Goal: Information Seeking & Learning: Learn about a topic

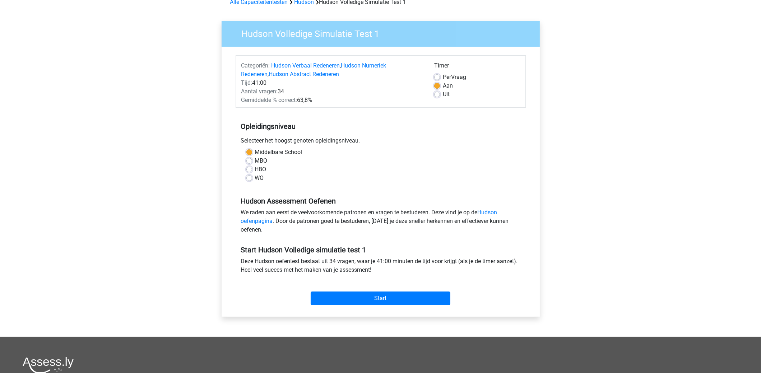
scroll to position [36, 0]
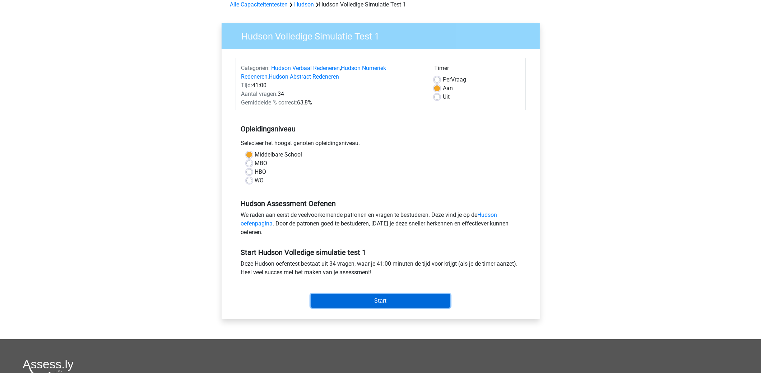
click at [387, 298] on input "Start" at bounding box center [381, 301] width 140 height 14
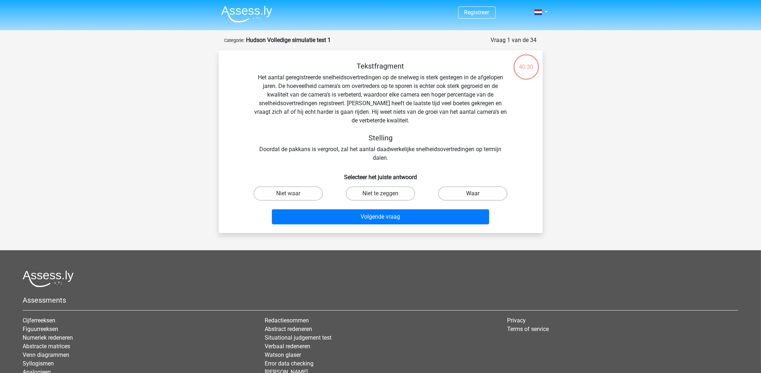
click at [477, 192] on label "Waar" at bounding box center [472, 193] width 69 height 14
click at [477, 194] on input "Waar" at bounding box center [475, 196] width 5 height 5
radio input "true"
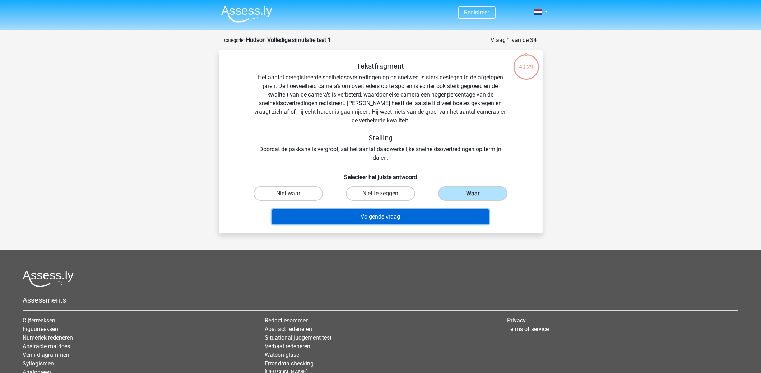
click at [402, 222] on button "Volgende vraag" at bounding box center [380, 216] width 217 height 15
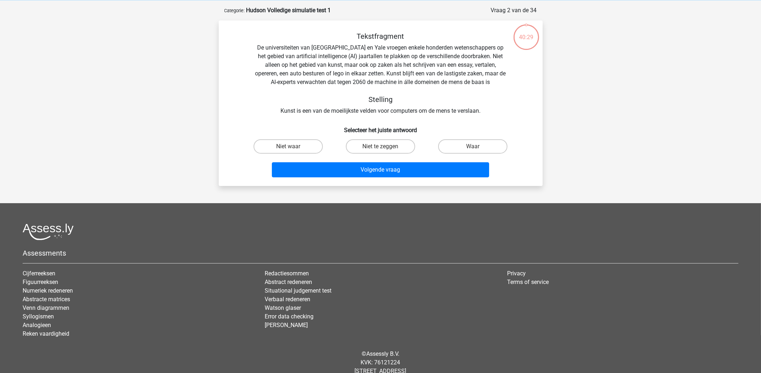
scroll to position [36, 0]
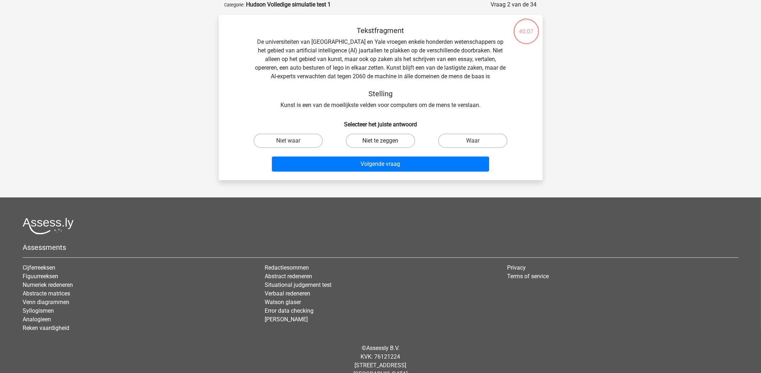
click at [369, 138] on label "Niet te zeggen" at bounding box center [380, 141] width 69 height 14
click at [380, 141] on input "Niet te zeggen" at bounding box center [382, 143] width 5 height 5
radio input "true"
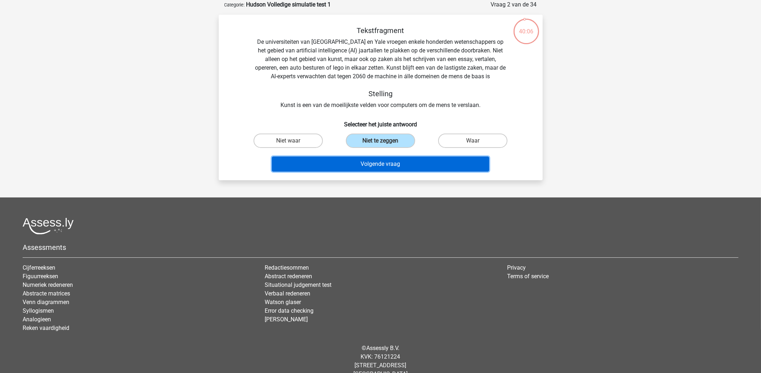
click at [377, 160] on button "Volgende vraag" at bounding box center [380, 164] width 217 height 15
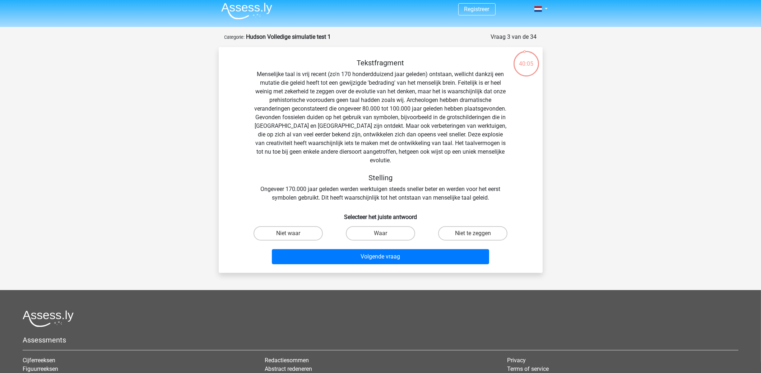
scroll to position [0, 0]
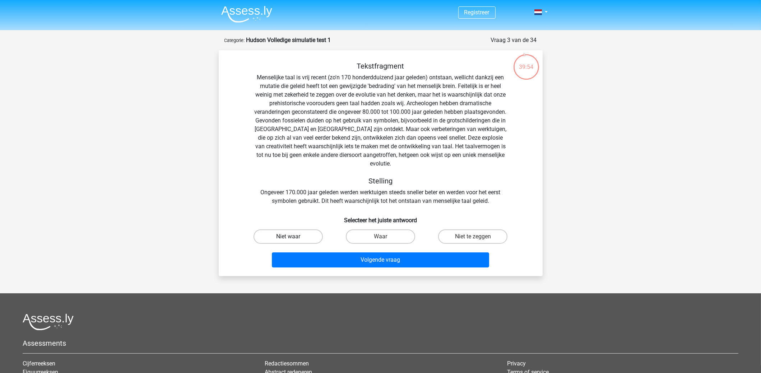
click at [289, 229] on label "Niet waar" at bounding box center [287, 236] width 69 height 14
click at [289, 237] on input "Niet waar" at bounding box center [290, 239] width 5 height 5
radio input "true"
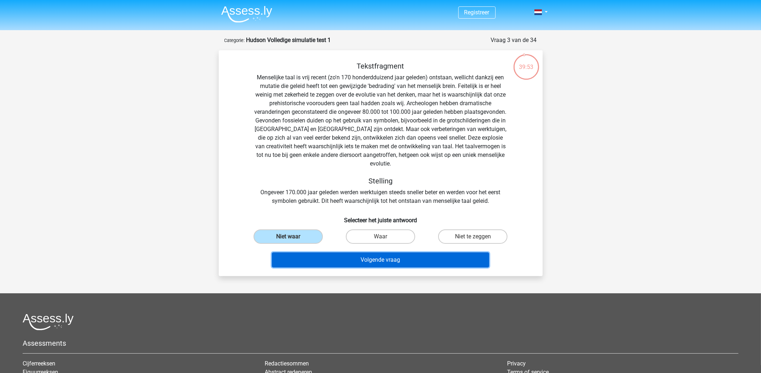
click at [378, 254] on button "Volgende vraag" at bounding box center [380, 259] width 217 height 15
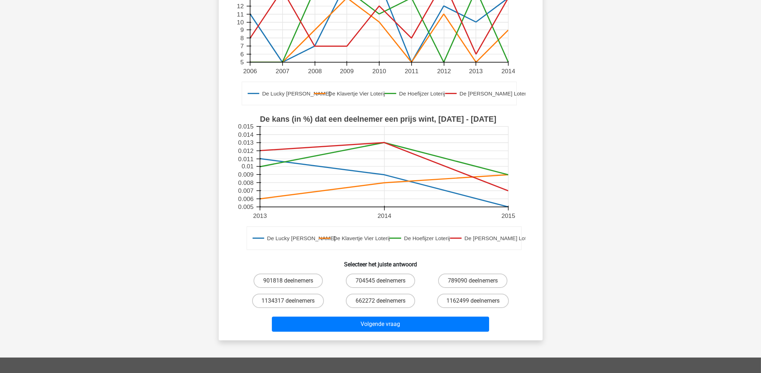
scroll to position [120, 0]
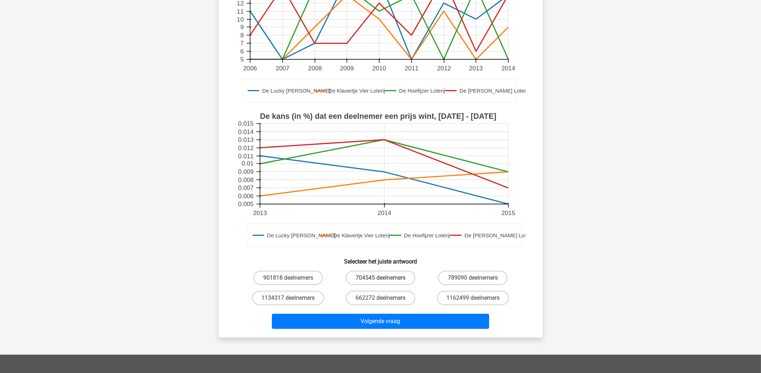
click at [373, 279] on label "704545 deelnemers" at bounding box center [380, 278] width 69 height 14
click at [380, 279] on input "704545 deelnemers" at bounding box center [382, 280] width 5 height 5
radio input "true"
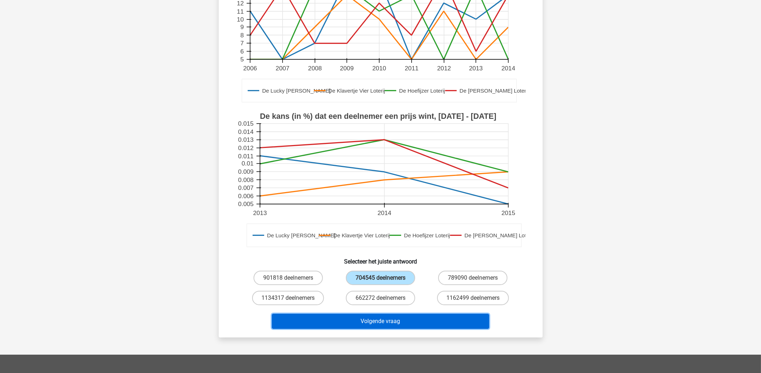
click at [409, 326] on button "Volgende vraag" at bounding box center [380, 321] width 217 height 15
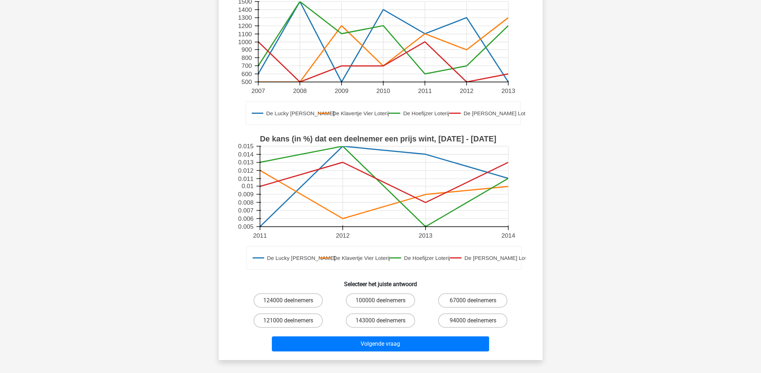
scroll to position [143, 0]
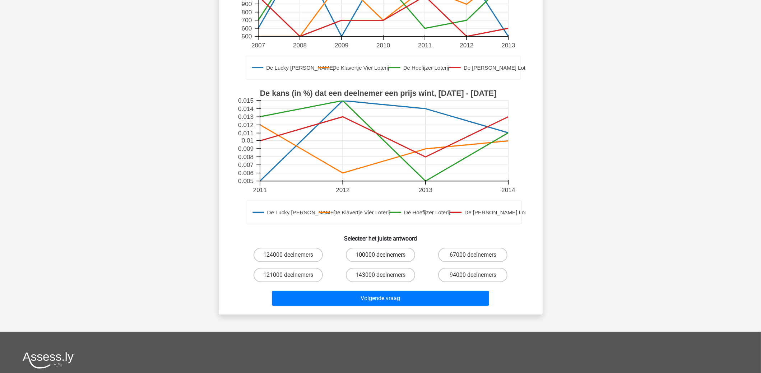
click at [365, 255] on label "100000 deelnemers" at bounding box center [380, 255] width 69 height 14
click at [380, 255] on input "100000 deelnemers" at bounding box center [382, 257] width 5 height 5
radio input "true"
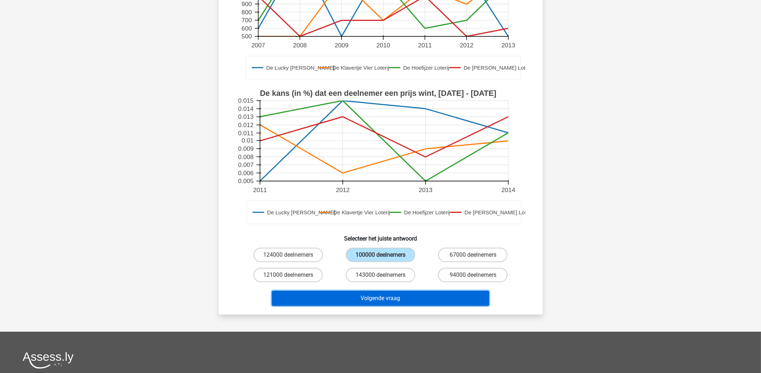
click at [380, 295] on button "Volgende vraag" at bounding box center [380, 298] width 217 height 15
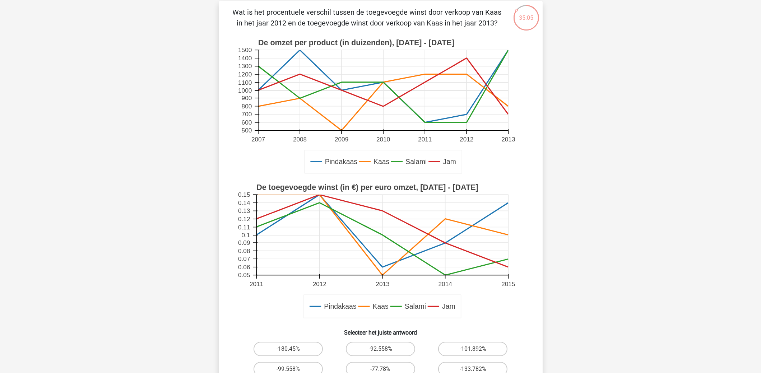
scroll to position [71, 0]
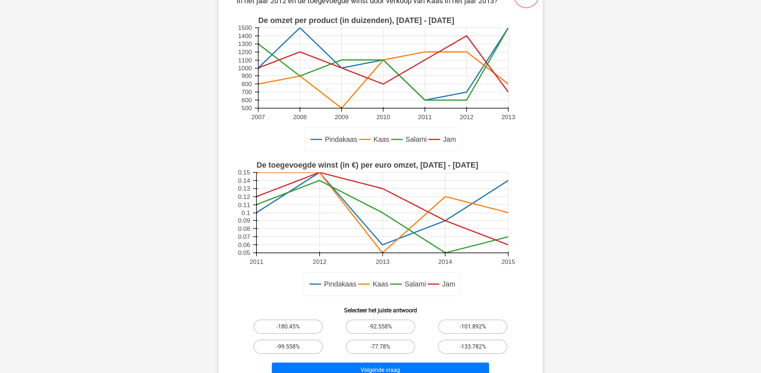
click at [381, 348] on input "-77.78%" at bounding box center [382, 349] width 5 height 5
radio input "true"
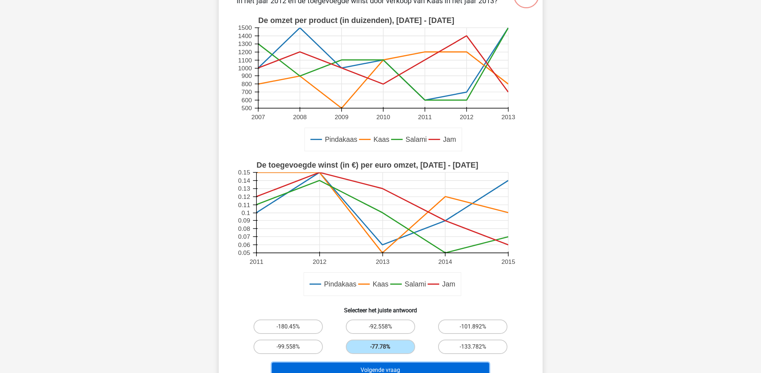
click at [409, 366] on button "Volgende vraag" at bounding box center [380, 370] width 217 height 15
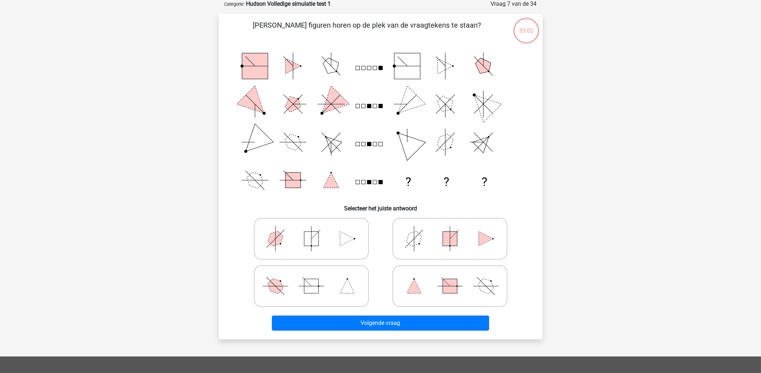
scroll to position [36, 0]
click at [323, 241] on icon at bounding box center [311, 240] width 108 height 36
click at [316, 230] on input "radio" at bounding box center [313, 228] width 5 height 5
radio input "true"
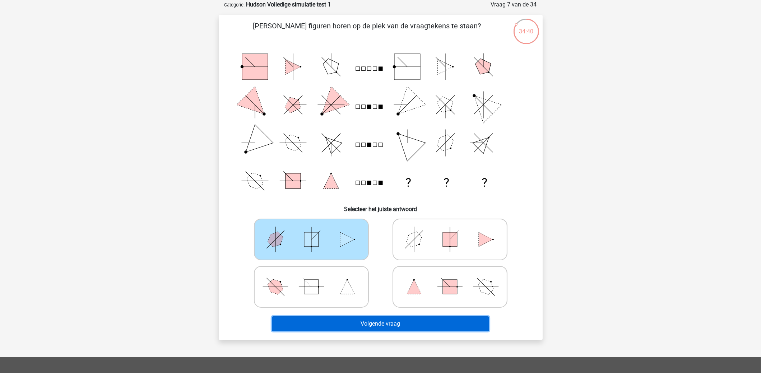
click at [370, 322] on button "Volgende vraag" at bounding box center [380, 323] width 217 height 15
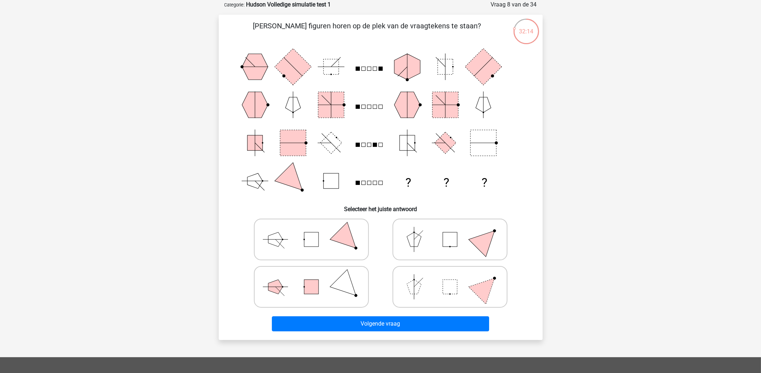
click at [442, 281] on icon at bounding box center [450, 287] width 108 height 36
click at [450, 278] on input "radio" at bounding box center [452, 275] width 5 height 5
radio input "true"
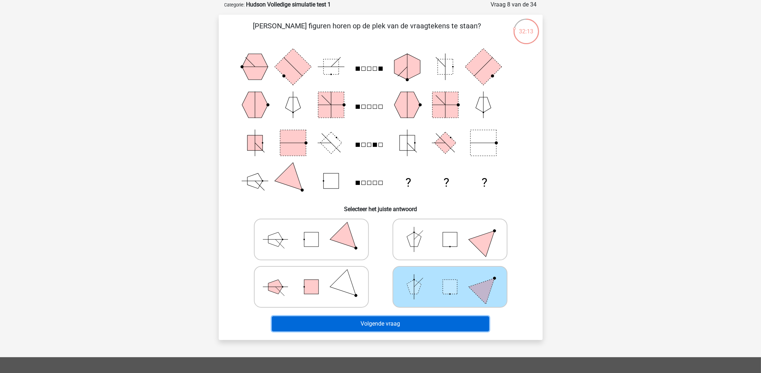
click at [447, 321] on button "Volgende vraag" at bounding box center [380, 323] width 217 height 15
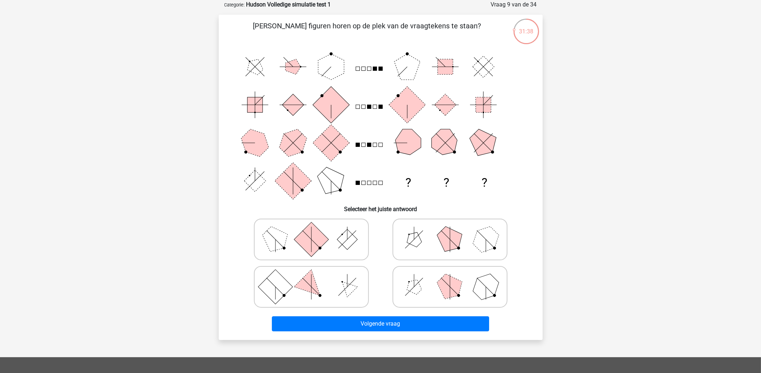
click at [448, 237] on polygon at bounding box center [449, 239] width 34 height 34
click at [450, 230] on input "radio" at bounding box center [452, 228] width 5 height 5
radio input "true"
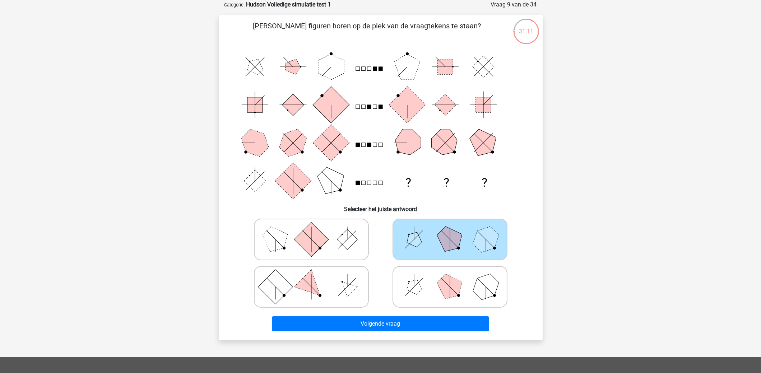
click at [433, 244] on icon at bounding box center [450, 240] width 108 height 36
click at [450, 230] on input "radio" at bounding box center [452, 228] width 5 height 5
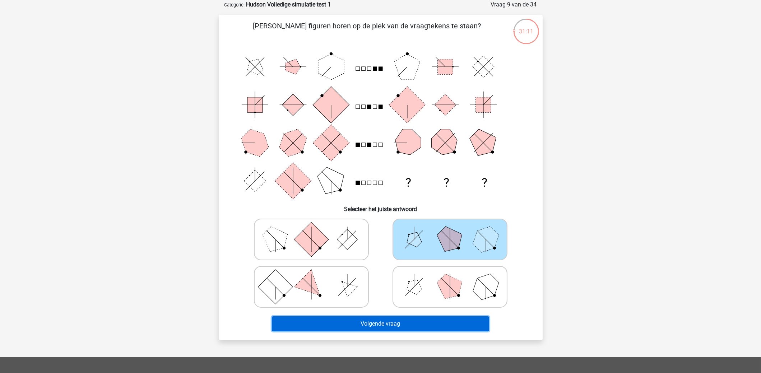
click at [431, 320] on button "Volgende vraag" at bounding box center [380, 323] width 217 height 15
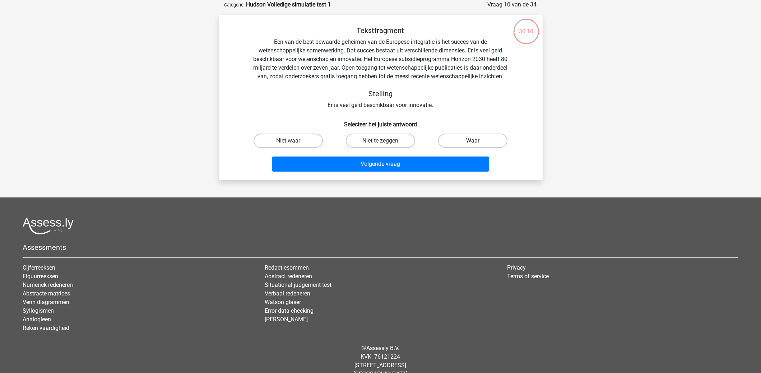
click at [493, 148] on label "Waar" at bounding box center [472, 141] width 69 height 14
click at [477, 145] on input "Waar" at bounding box center [475, 143] width 5 height 5
radio input "true"
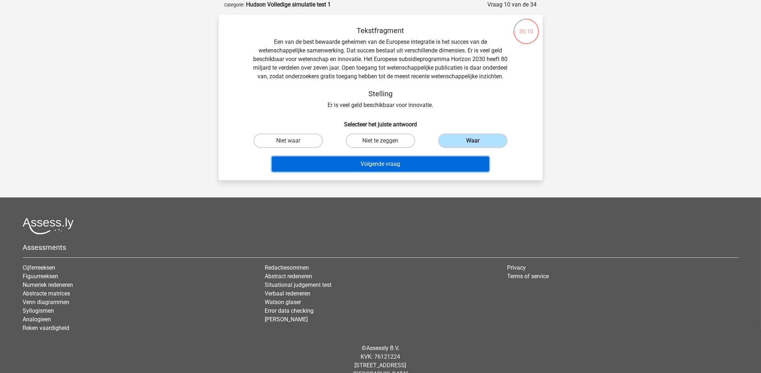
click at [449, 172] on button "Volgende vraag" at bounding box center [380, 164] width 217 height 15
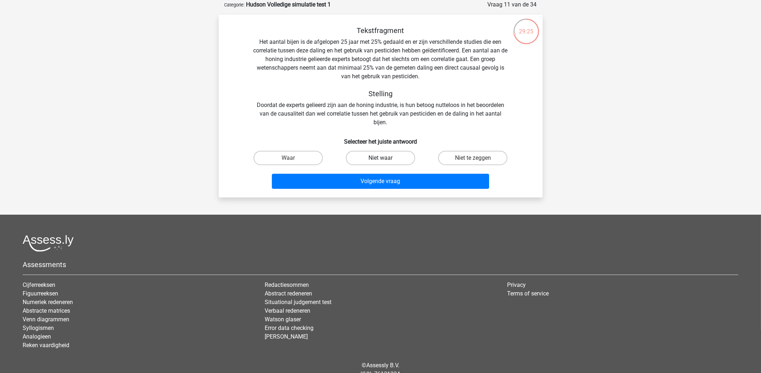
click at [391, 159] on label "Niet waar" at bounding box center [380, 158] width 69 height 14
click at [385, 159] on input "Niet waar" at bounding box center [382, 160] width 5 height 5
radio input "true"
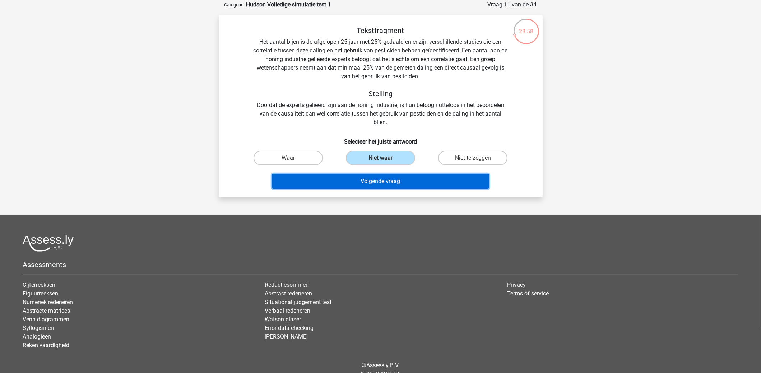
click at [416, 179] on button "Volgende vraag" at bounding box center [380, 181] width 217 height 15
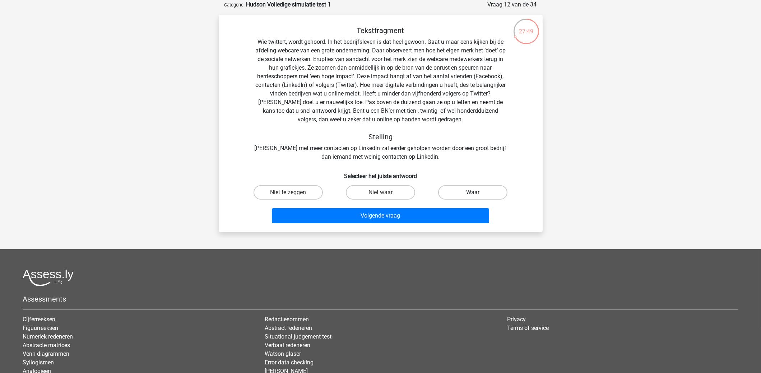
click at [470, 186] on label "Waar" at bounding box center [472, 192] width 69 height 14
click at [473, 192] on input "Waar" at bounding box center [475, 194] width 5 height 5
radio input "true"
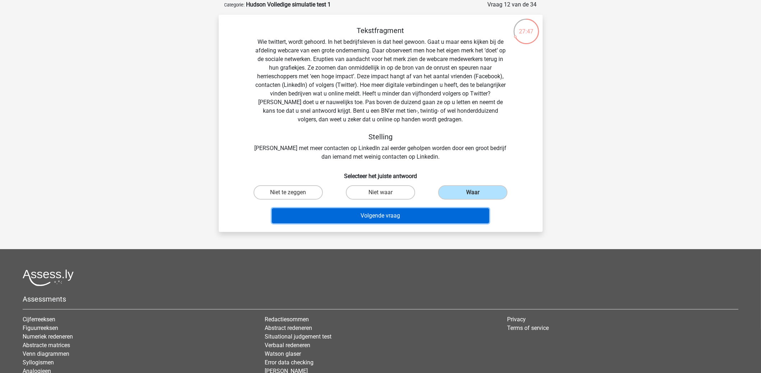
click at [429, 213] on button "Volgende vraag" at bounding box center [380, 215] width 217 height 15
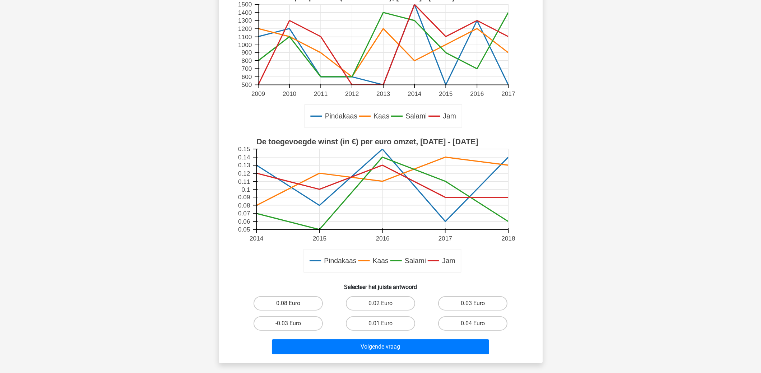
scroll to position [108, 0]
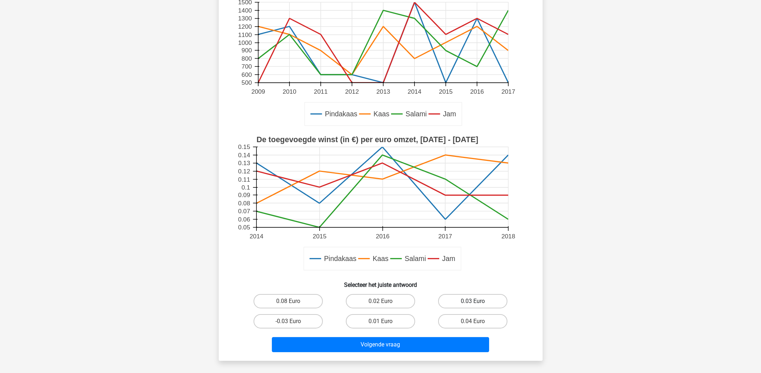
click at [483, 298] on label "0.03 Euro" at bounding box center [472, 301] width 69 height 14
click at [477, 301] on input "0.03 Euro" at bounding box center [475, 303] width 5 height 5
radio input "true"
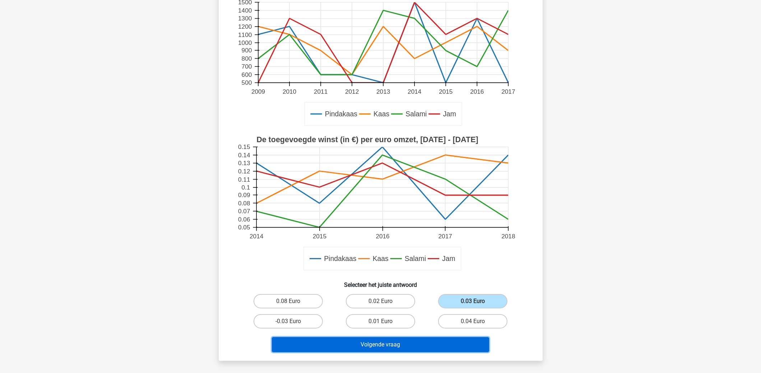
click at [385, 348] on button "Volgende vraag" at bounding box center [380, 344] width 217 height 15
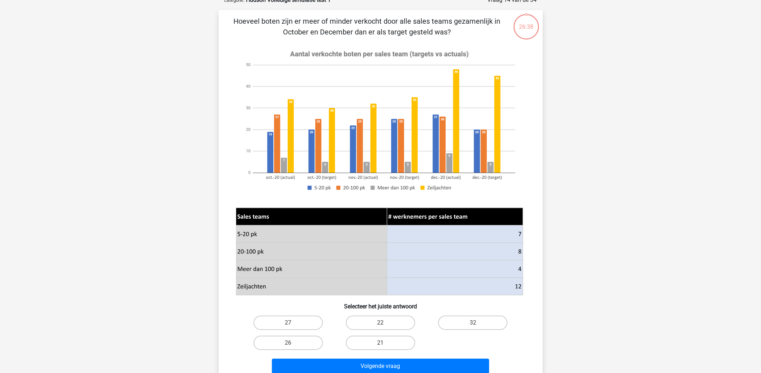
scroll to position [36, 0]
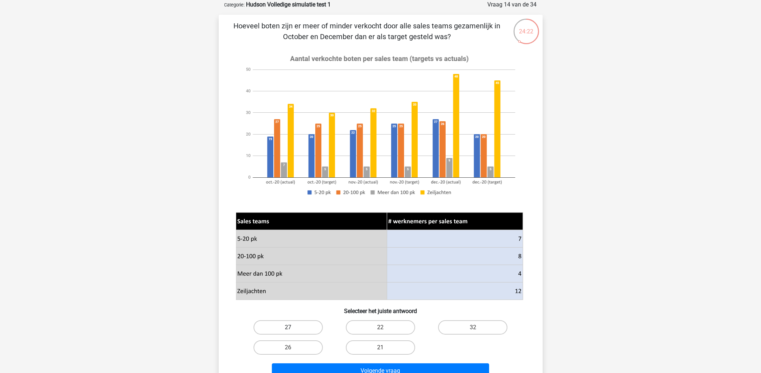
click at [275, 329] on label "27" at bounding box center [287, 327] width 69 height 14
click at [288, 329] on input "27" at bounding box center [290, 329] width 5 height 5
radio input "true"
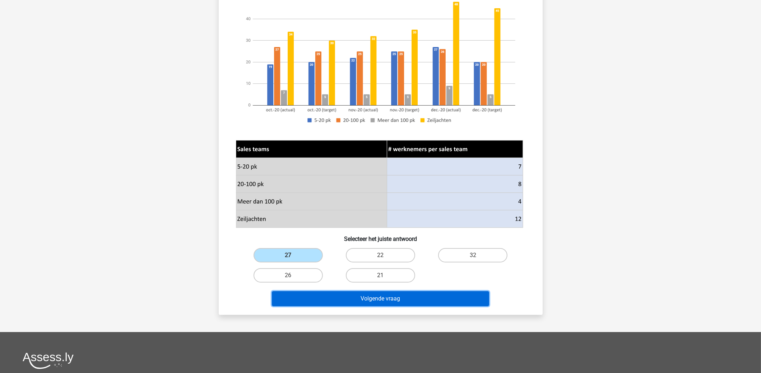
click at [354, 303] on button "Volgende vraag" at bounding box center [380, 298] width 217 height 15
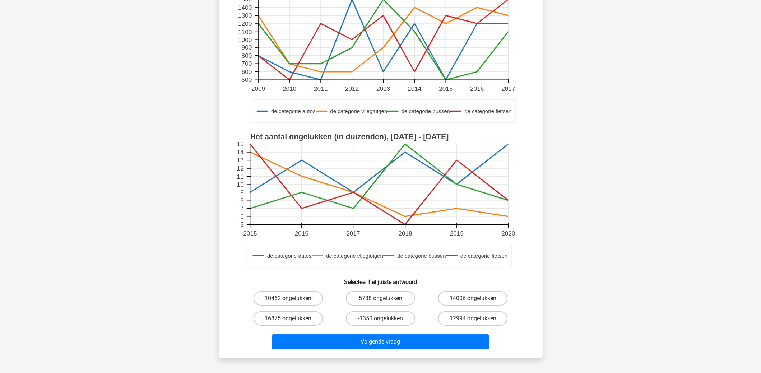
scroll to position [143, 0]
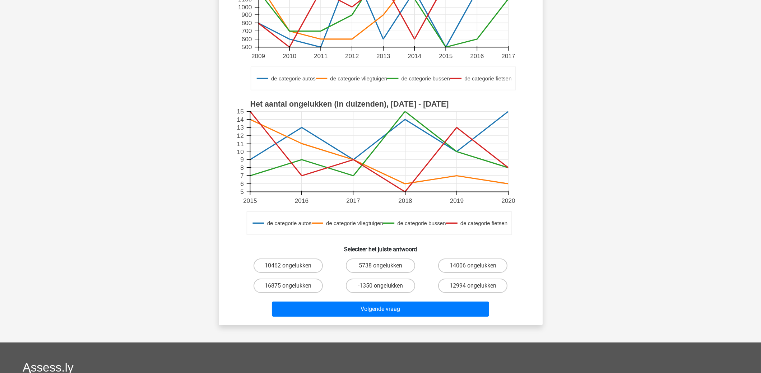
drag, startPoint x: 280, startPoint y: 269, endPoint x: 287, endPoint y: 273, distance: 8.6
click at [280, 268] on label "10462 ongelukken" at bounding box center [287, 265] width 69 height 14
click at [288, 268] on input "10462 ongelukken" at bounding box center [290, 268] width 5 height 5
radio input "true"
click at [346, 316] on div "Volgende vraag" at bounding box center [380, 311] width 277 height 18
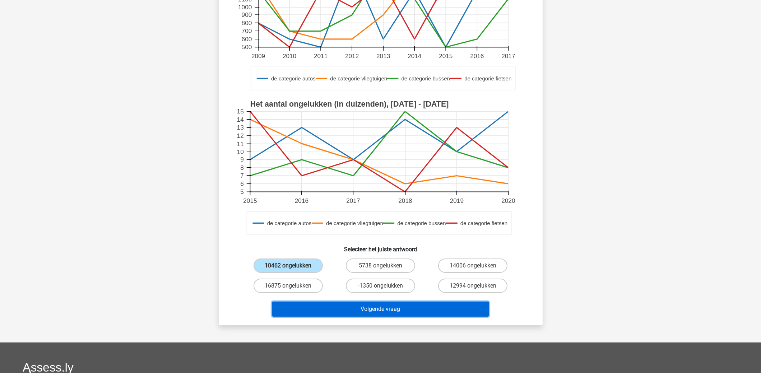
click at [345, 310] on button "Volgende vraag" at bounding box center [380, 309] width 217 height 15
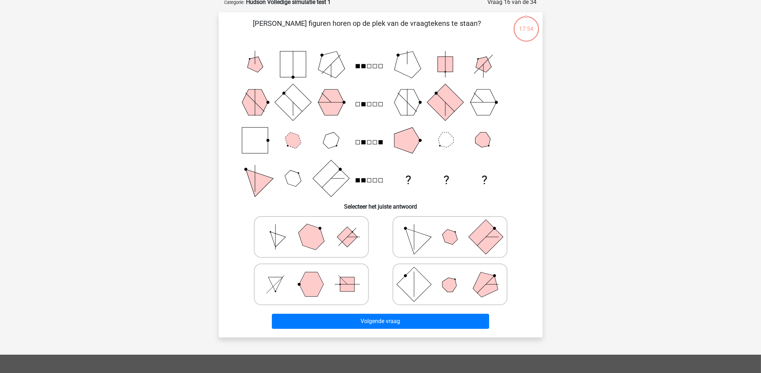
scroll to position [36, 0]
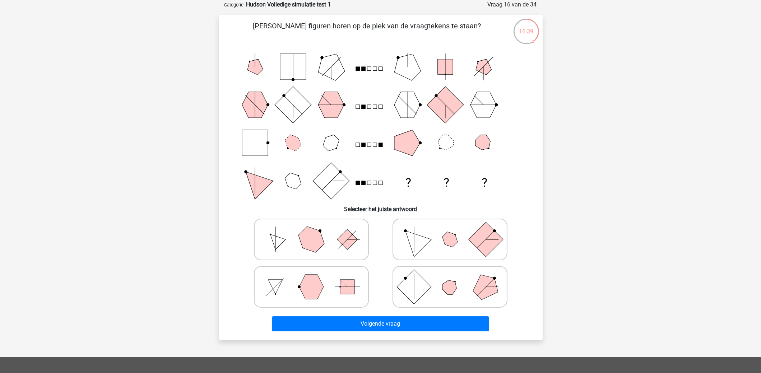
click at [457, 285] on icon at bounding box center [450, 287] width 108 height 36
click at [454, 278] on input "radio" at bounding box center [452, 275] width 5 height 5
radio input "true"
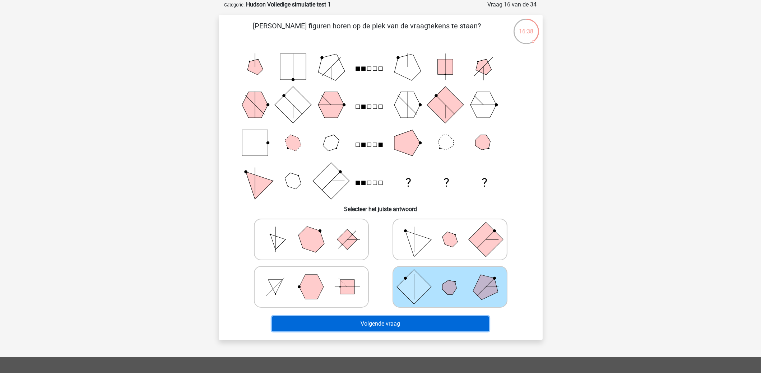
click at [444, 321] on button "Volgende vraag" at bounding box center [380, 323] width 217 height 15
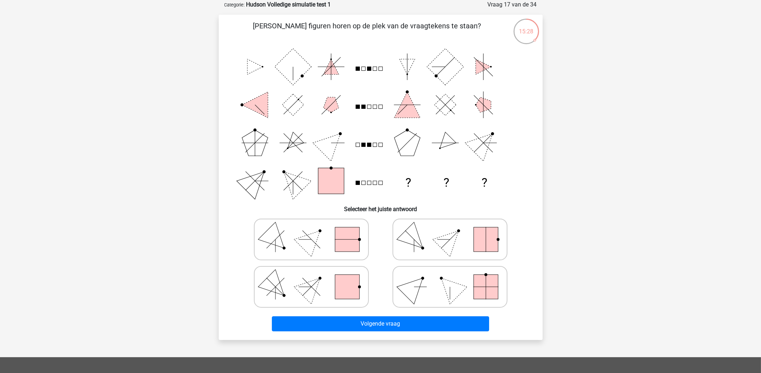
click at [431, 292] on icon at bounding box center [450, 287] width 108 height 36
click at [450, 278] on input "radio" at bounding box center [452, 275] width 5 height 5
radio input "true"
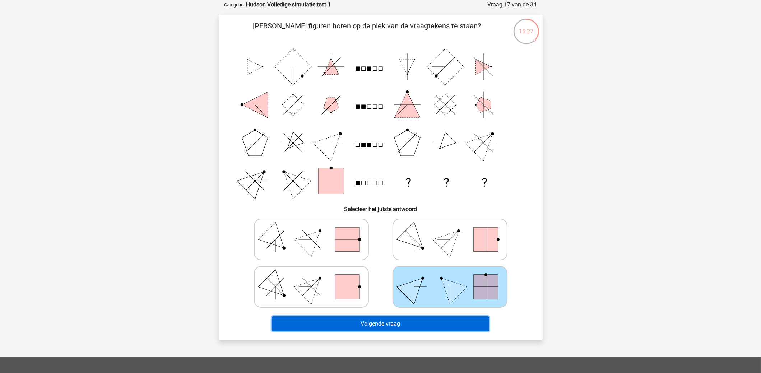
click at [423, 318] on button "Volgende vraag" at bounding box center [380, 323] width 217 height 15
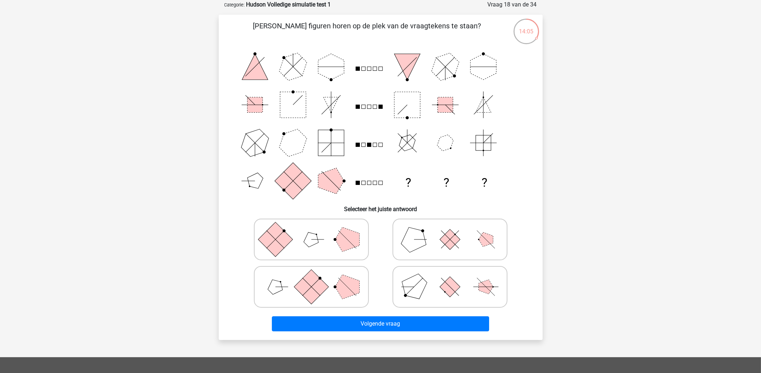
click at [465, 235] on icon at bounding box center [450, 240] width 108 height 36
click at [454, 230] on input "radio" at bounding box center [452, 228] width 5 height 5
radio input "true"
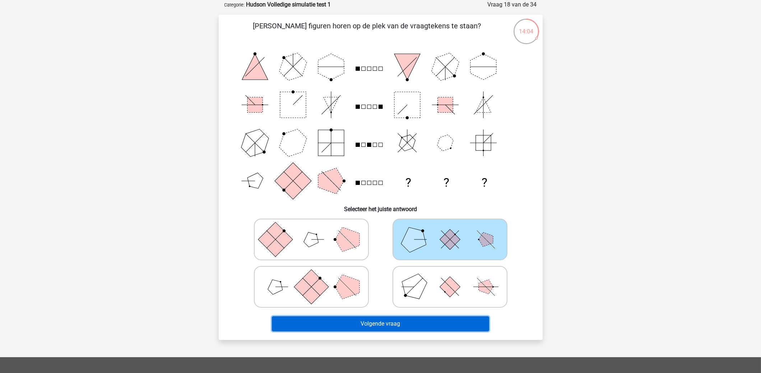
click at [435, 319] on button "Volgende vraag" at bounding box center [380, 323] width 217 height 15
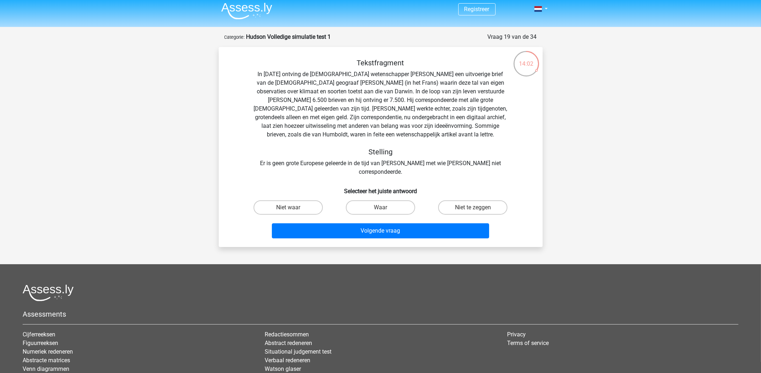
scroll to position [0, 0]
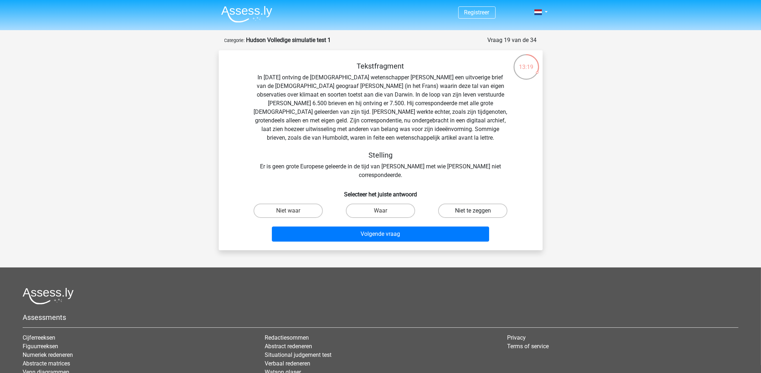
drag, startPoint x: 461, startPoint y: 200, endPoint x: 451, endPoint y: 206, distance: 11.9
click at [461, 204] on label "Niet te zeggen" at bounding box center [472, 211] width 69 height 14
click at [473, 211] on input "Niet te zeggen" at bounding box center [475, 213] width 5 height 5
radio input "true"
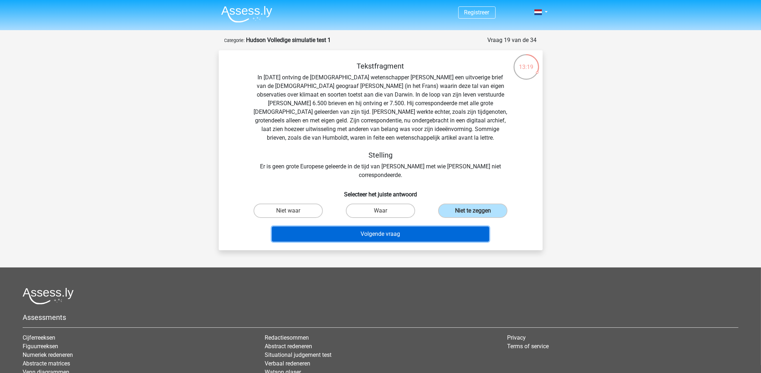
click at [437, 227] on button "Volgende vraag" at bounding box center [380, 234] width 217 height 15
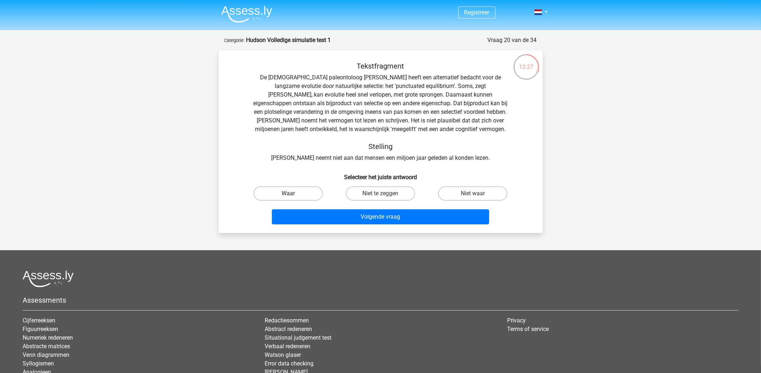
click at [309, 191] on label "Waar" at bounding box center [287, 193] width 69 height 14
click at [293, 194] on input "Waar" at bounding box center [290, 196] width 5 height 5
radio input "true"
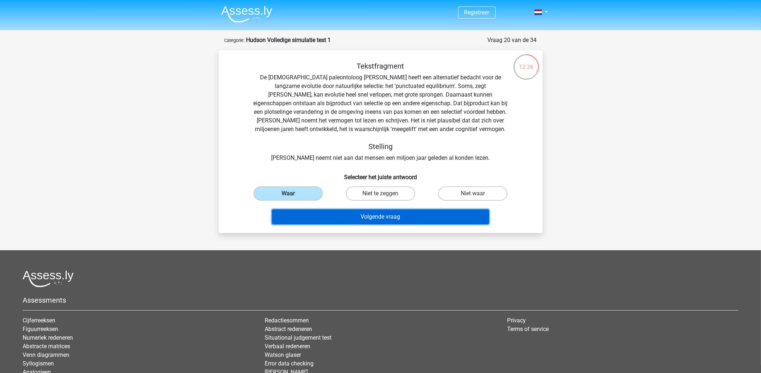
click at [376, 217] on button "Volgende vraag" at bounding box center [380, 216] width 217 height 15
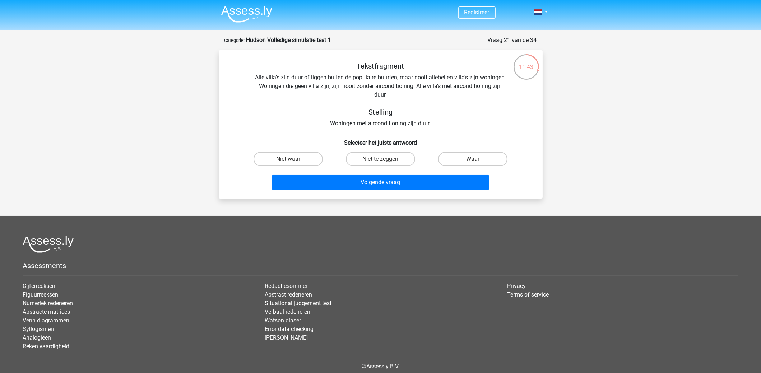
click at [289, 159] on input "Niet waar" at bounding box center [290, 161] width 5 height 5
radio input "true"
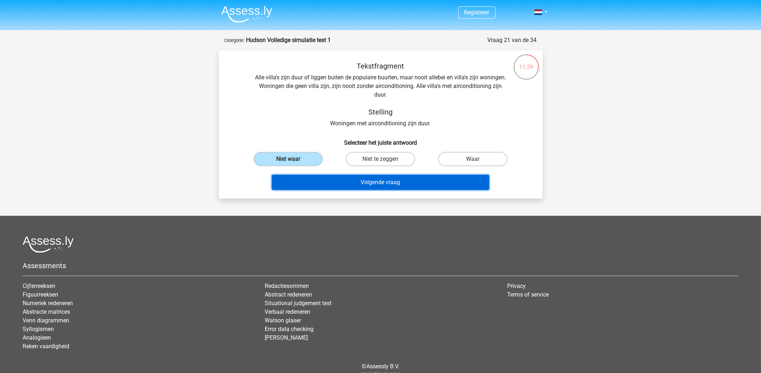
click at [366, 179] on button "Volgende vraag" at bounding box center [380, 182] width 217 height 15
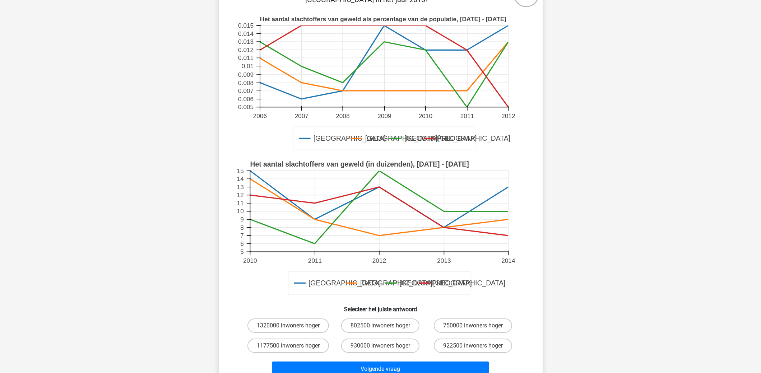
scroll to position [108, 0]
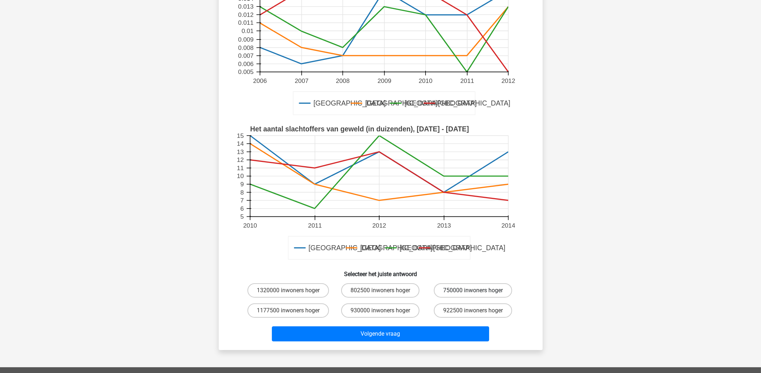
click at [477, 289] on label "750000 inwoners hoger" at bounding box center [473, 290] width 78 height 14
click at [477, 290] on input "750000 inwoners hoger" at bounding box center [475, 292] width 5 height 5
radio input "true"
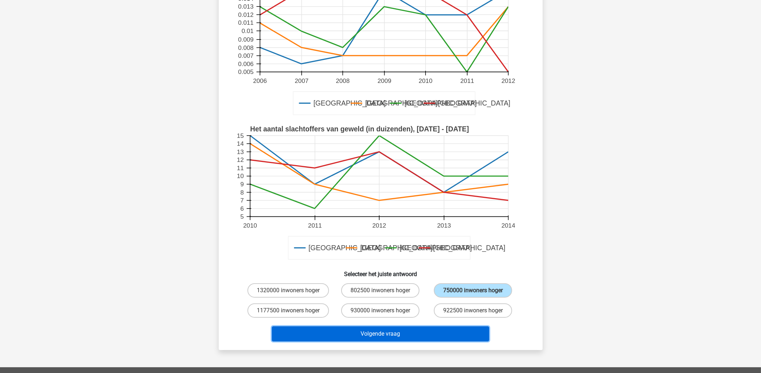
click at [451, 334] on button "Volgende vraag" at bounding box center [380, 333] width 217 height 15
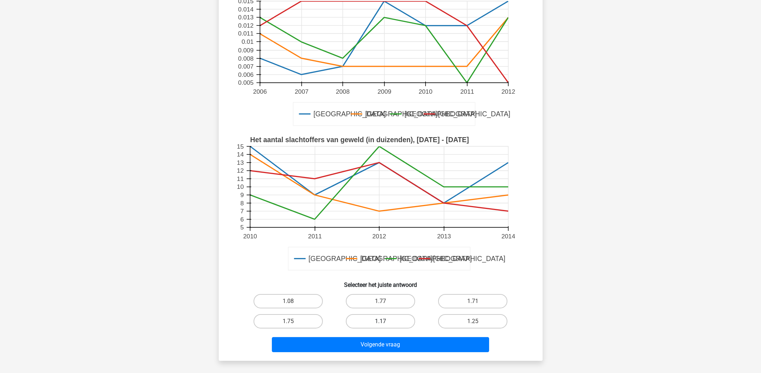
click at [377, 314] on label "1.17" at bounding box center [380, 321] width 69 height 14
click at [380, 321] on input "1.17" at bounding box center [382, 323] width 5 height 5
radio input "true"
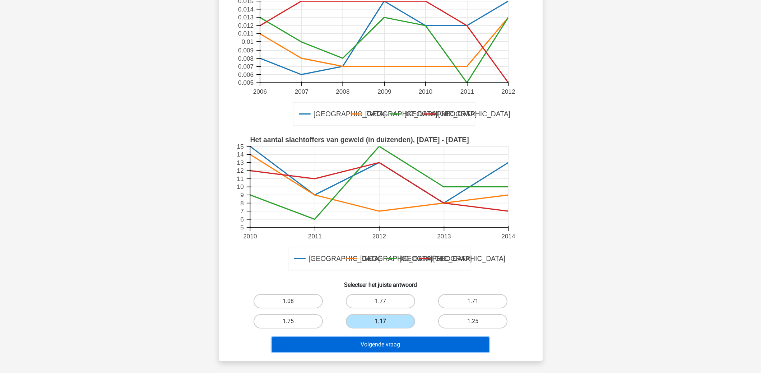
click at [389, 337] on button "Volgende vraag" at bounding box center [380, 344] width 217 height 15
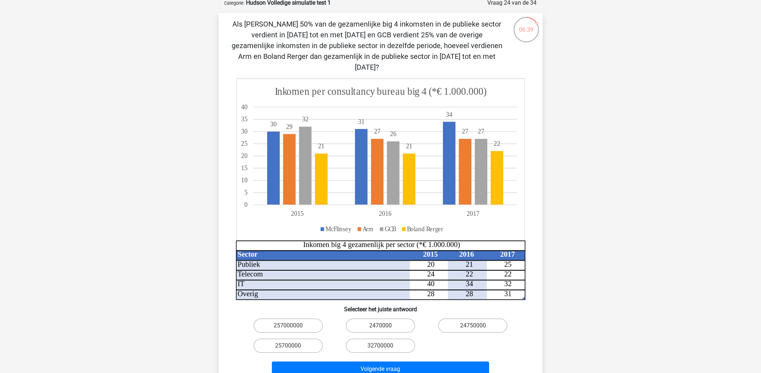
scroll to position [36, 0]
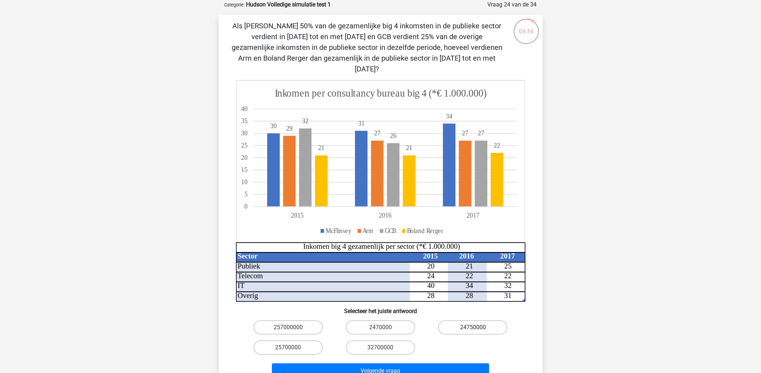
click at [461, 320] on label "24750000" at bounding box center [472, 327] width 69 height 14
click at [473, 327] on input "24750000" at bounding box center [475, 329] width 5 height 5
radio input "true"
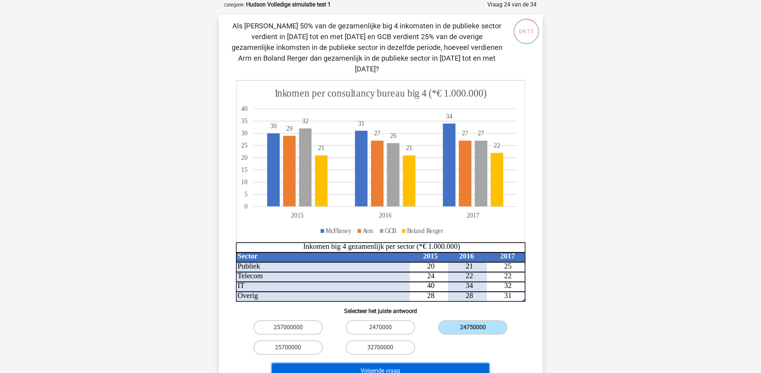
click at [413, 363] on button "Volgende vraag" at bounding box center [380, 370] width 217 height 15
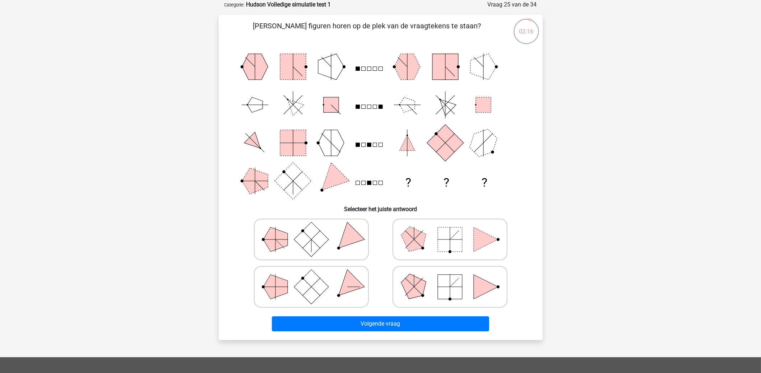
click at [343, 285] on polygon at bounding box center [347, 286] width 34 height 34
click at [316, 278] on input "radio" at bounding box center [313, 275] width 5 height 5
radio input "true"
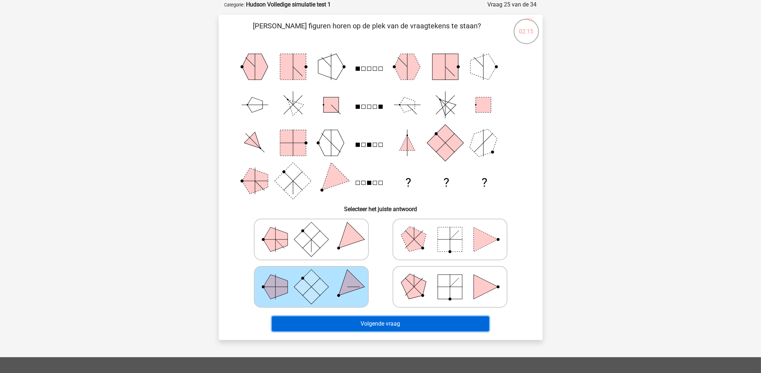
click at [375, 317] on button "Volgende vraag" at bounding box center [380, 323] width 217 height 15
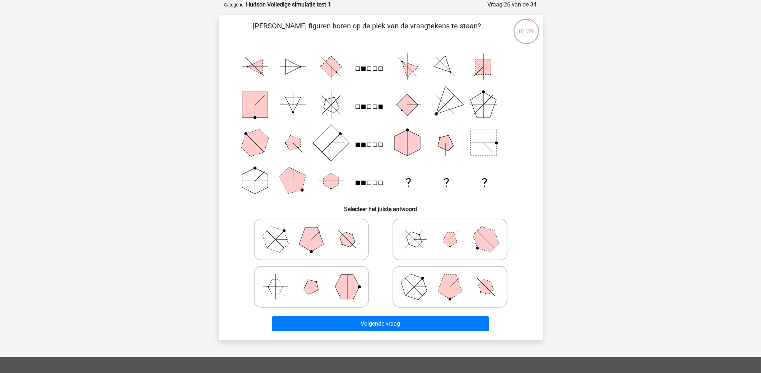
click at [320, 238] on polygon at bounding box center [311, 239] width 24 height 24
click at [316, 230] on input "radio" at bounding box center [313, 228] width 5 height 5
radio input "true"
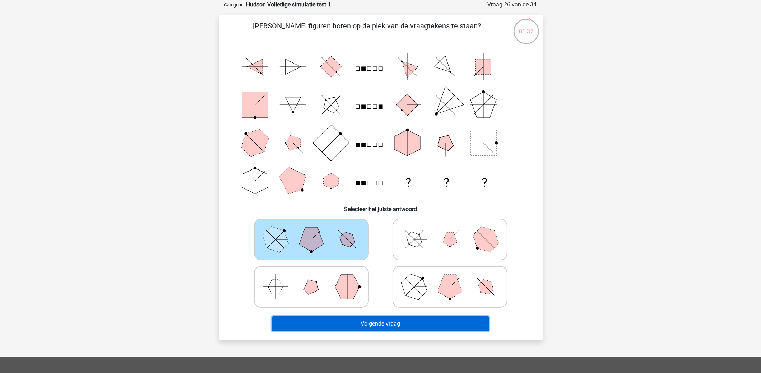
click at [376, 322] on button "Volgende vraag" at bounding box center [380, 323] width 217 height 15
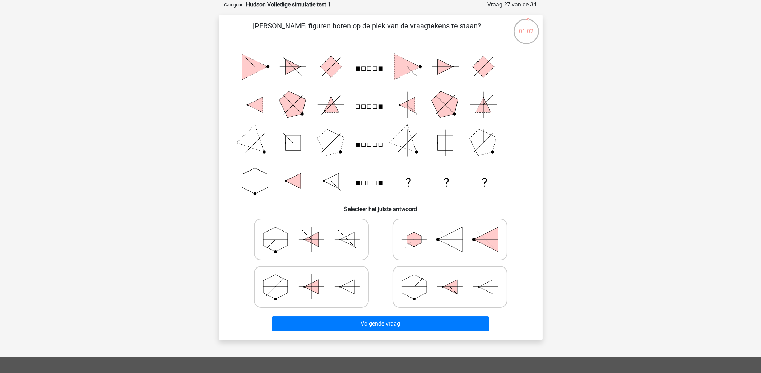
click at [437, 281] on icon at bounding box center [450, 287] width 108 height 36
click at [450, 278] on input "radio" at bounding box center [452, 275] width 5 height 5
radio input "true"
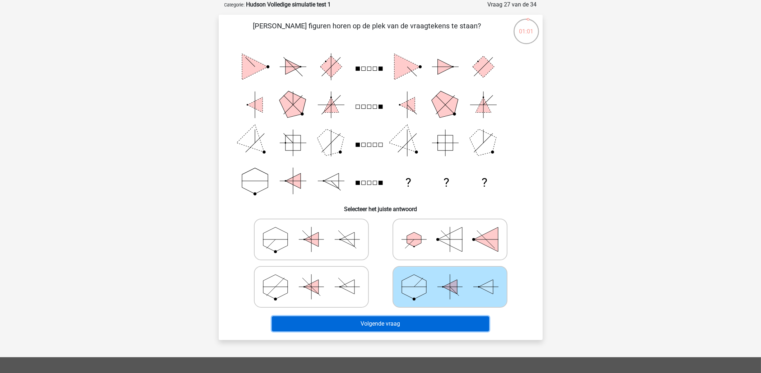
click at [424, 327] on button "Volgende vraag" at bounding box center [380, 323] width 217 height 15
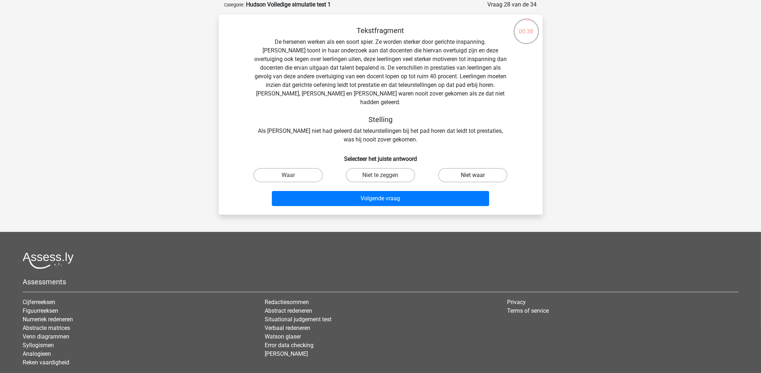
click at [452, 168] on label "Niet waar" at bounding box center [472, 175] width 69 height 14
click at [473, 175] on input "Niet waar" at bounding box center [475, 177] width 5 height 5
radio input "true"
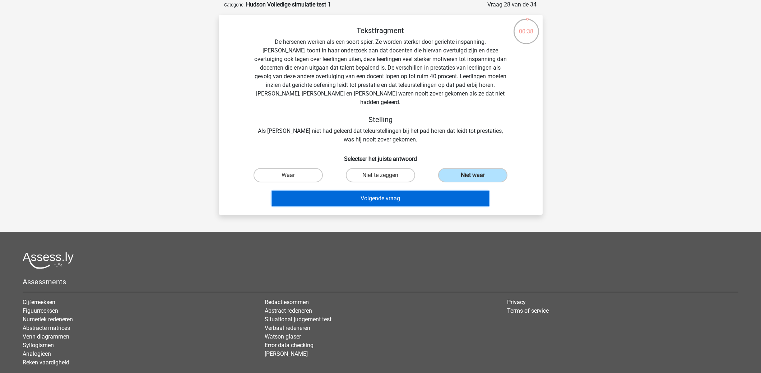
click at [449, 191] on button "Volgende vraag" at bounding box center [380, 198] width 217 height 15
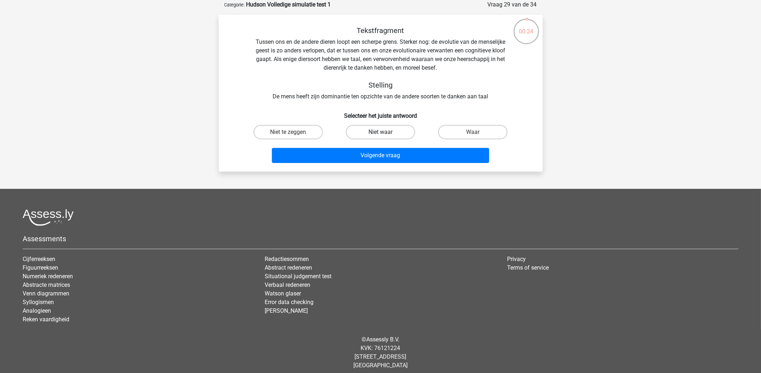
click at [381, 131] on label "Niet waar" at bounding box center [380, 132] width 69 height 14
click at [381, 132] on input "Niet waar" at bounding box center [382, 134] width 5 height 5
radio input "true"
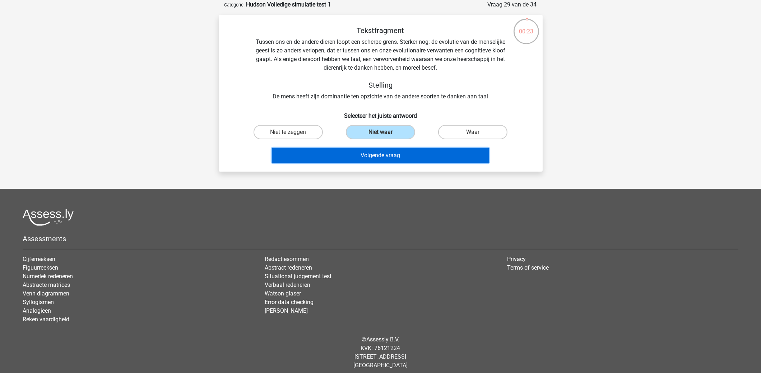
click at [390, 152] on button "Volgende vraag" at bounding box center [380, 155] width 217 height 15
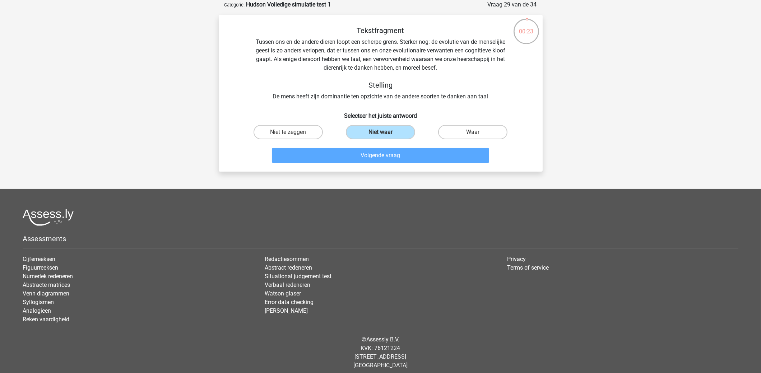
scroll to position [23, 0]
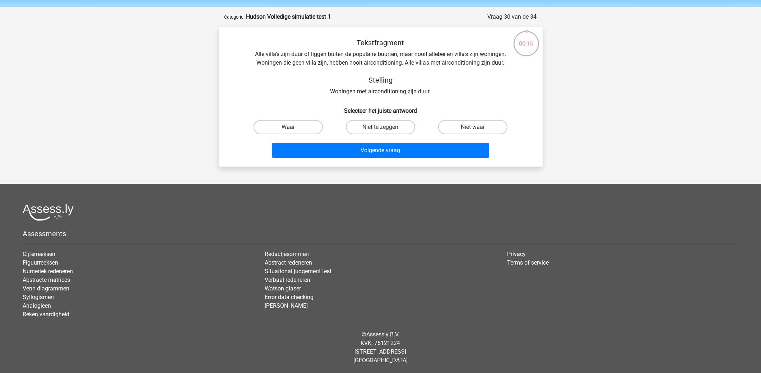
drag, startPoint x: 289, startPoint y: 125, endPoint x: 314, endPoint y: 151, distance: 36.0
click at [289, 127] on label "Waar" at bounding box center [287, 127] width 69 height 14
click at [289, 127] on input "Waar" at bounding box center [290, 129] width 5 height 5
radio input "true"
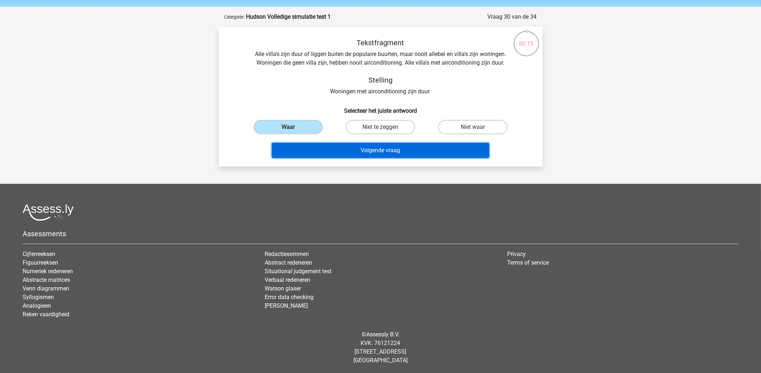
click at [315, 151] on button "Volgende vraag" at bounding box center [380, 150] width 217 height 15
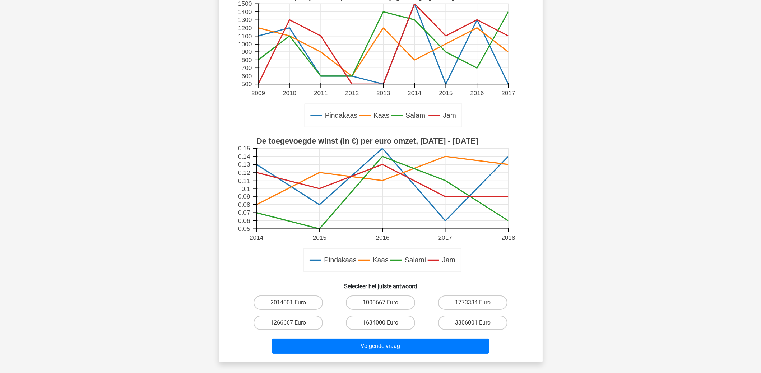
scroll to position [108, 0]
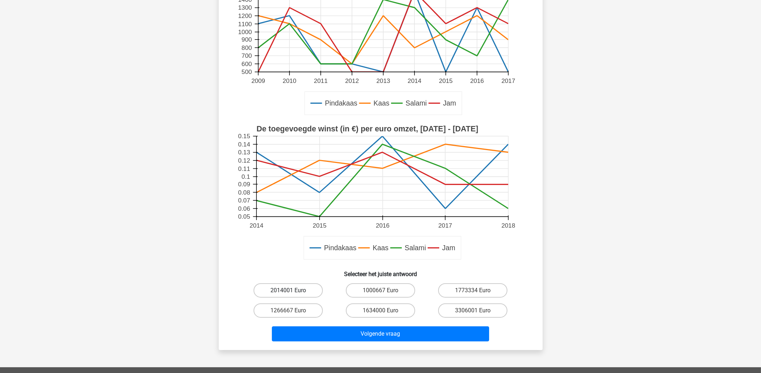
click at [305, 289] on label "2014001 Euro" at bounding box center [287, 290] width 69 height 14
click at [293, 290] on input "2014001 Euro" at bounding box center [290, 292] width 5 height 5
radio input "true"
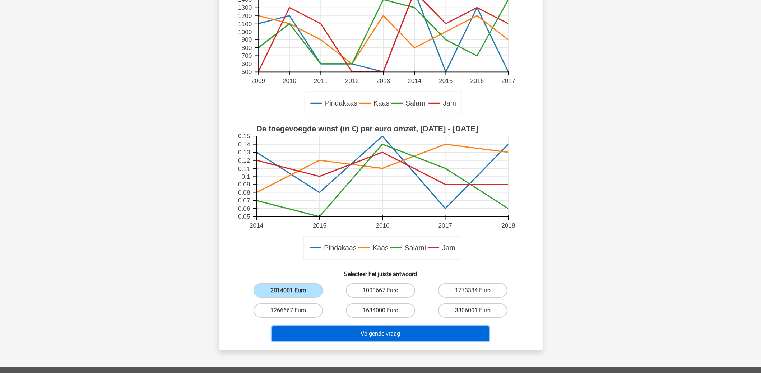
click at [354, 337] on button "Volgende vraag" at bounding box center [380, 333] width 217 height 15
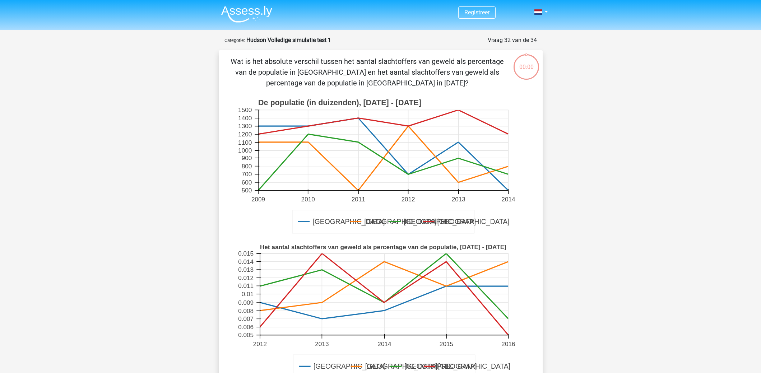
scroll to position [108, 0]
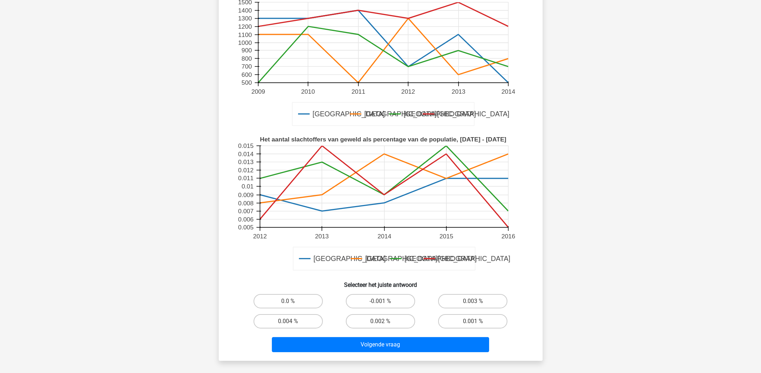
click at [475, 301] on input "0.003 %" at bounding box center [475, 303] width 5 height 5
radio input "true"
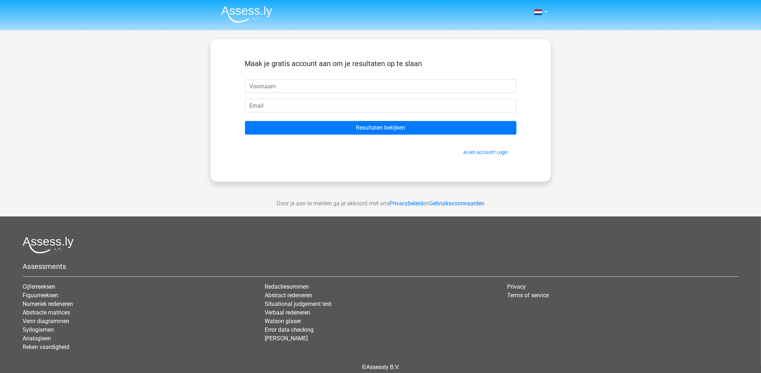
click at [436, 135] on form "Maak je gratis account aan om je resultaten op te slaan Resultaten bekijken Al …" at bounding box center [380, 107] width 271 height 97
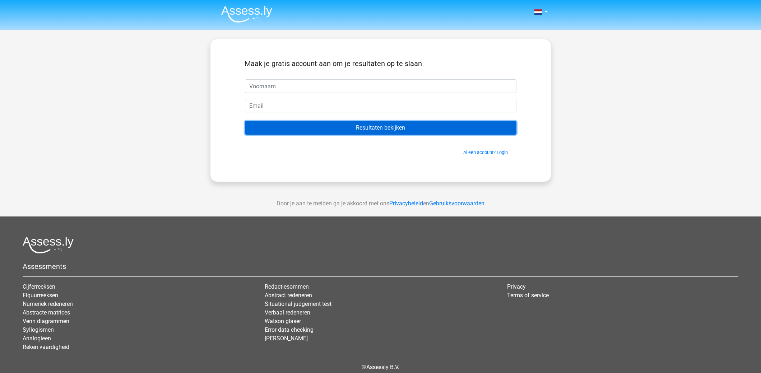
click at [433, 131] on input "Resultaten bekijken" at bounding box center [380, 128] width 271 height 14
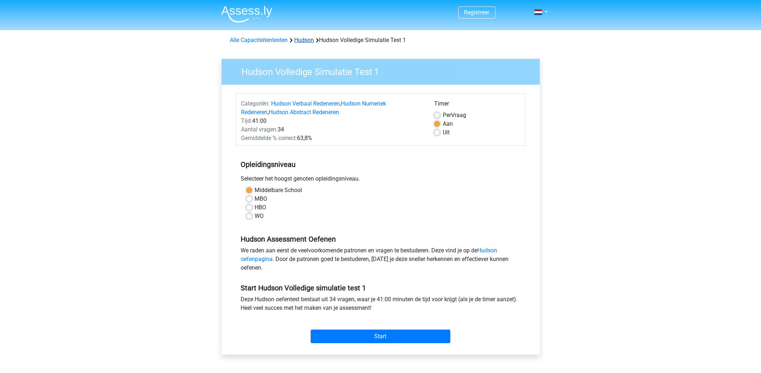
click at [306, 41] on link "Hudson" at bounding box center [304, 40] width 20 height 7
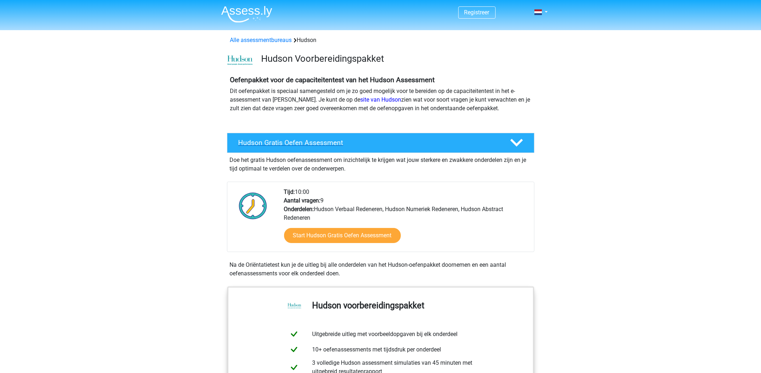
click at [286, 147] on h4 "Hudson Gratis Oefen Assessment" at bounding box center [368, 143] width 260 height 8
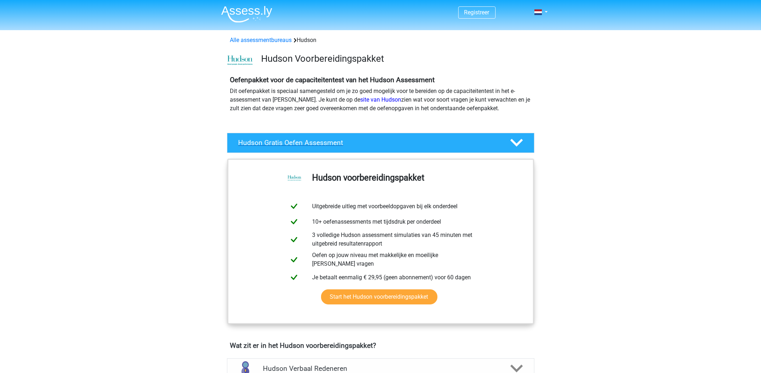
click at [287, 145] on h4 "Hudson Gratis Oefen Assessment" at bounding box center [368, 143] width 260 height 8
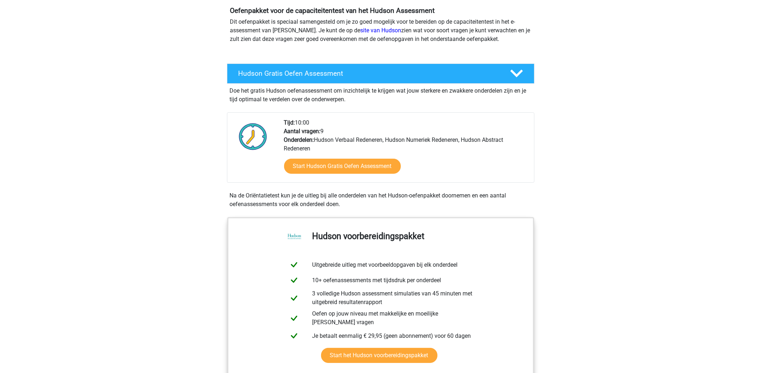
scroll to position [71, 0]
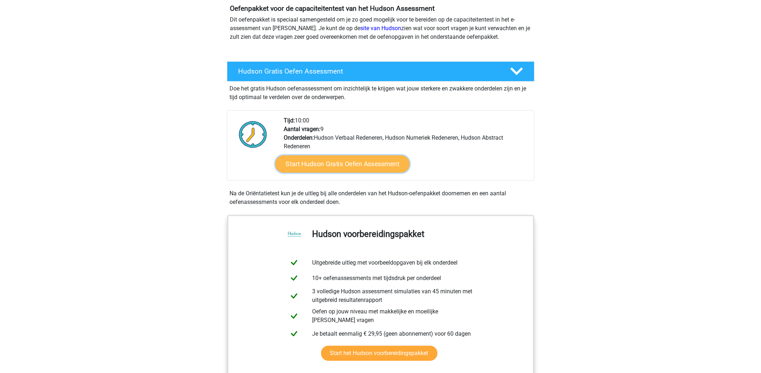
click at [356, 168] on link "Start Hudson Gratis Oefen Assessment" at bounding box center [342, 163] width 134 height 17
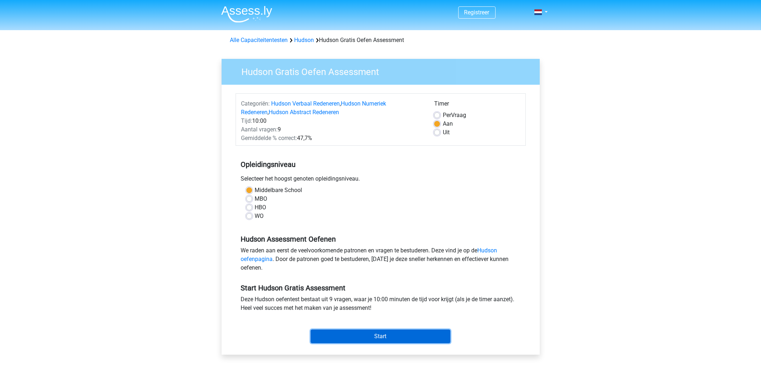
click at [422, 337] on input "Start" at bounding box center [381, 337] width 140 height 14
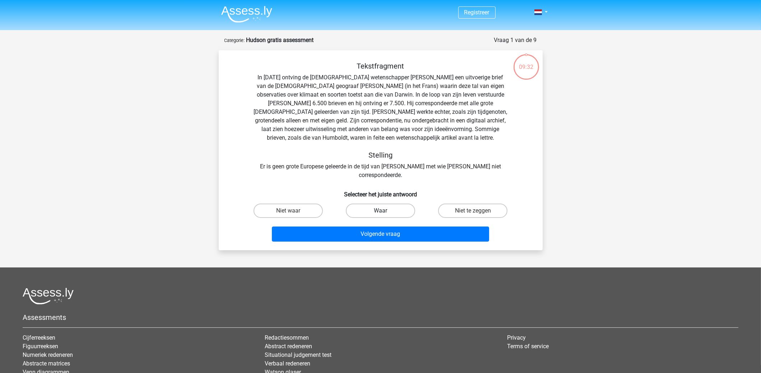
click at [406, 204] on label "Waar" at bounding box center [380, 211] width 69 height 14
click at [385, 211] on input "Waar" at bounding box center [382, 213] width 5 height 5
radio input "true"
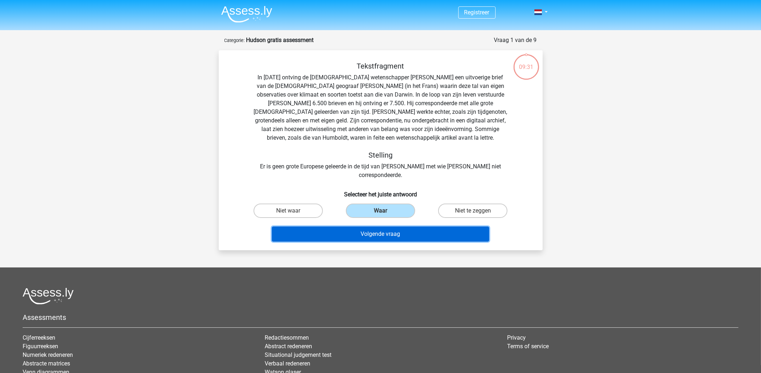
click at [409, 227] on button "Volgende vraag" at bounding box center [380, 234] width 217 height 15
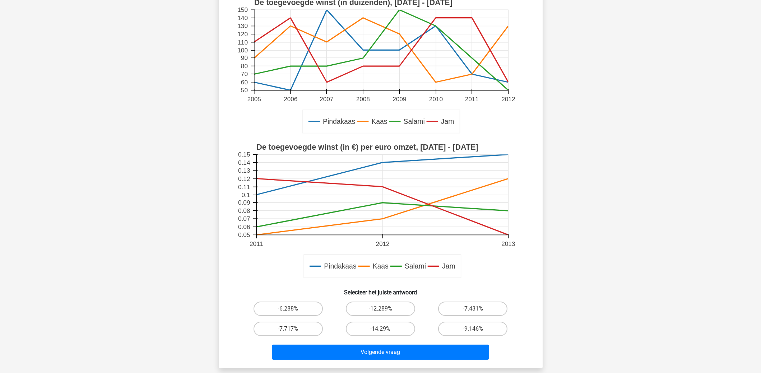
scroll to position [108, 0]
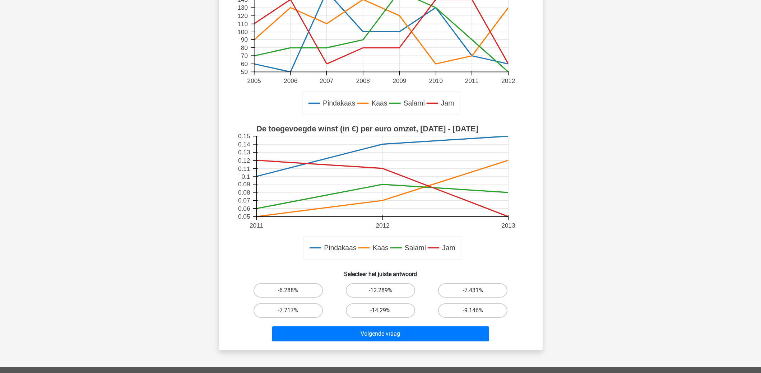
click at [406, 309] on label "-14.29%" at bounding box center [380, 310] width 69 height 14
click at [385, 311] on input "-14.29%" at bounding box center [382, 313] width 5 height 5
radio input "true"
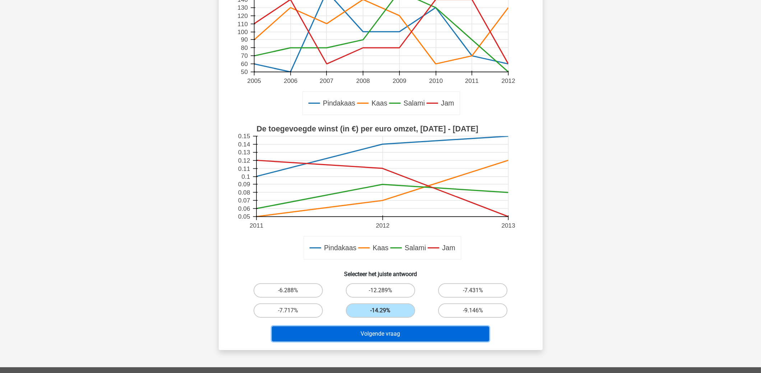
click at [420, 333] on button "Volgende vraag" at bounding box center [380, 333] width 217 height 15
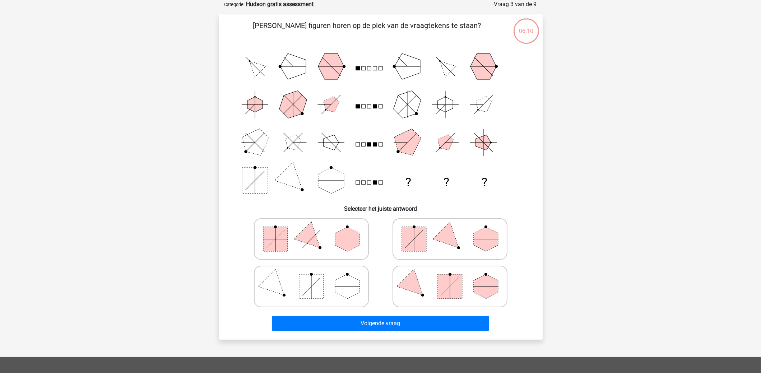
scroll to position [36, 0]
click at [460, 276] on rect at bounding box center [450, 287] width 24 height 24
click at [454, 276] on input "radio" at bounding box center [452, 275] width 5 height 5
radio input "true"
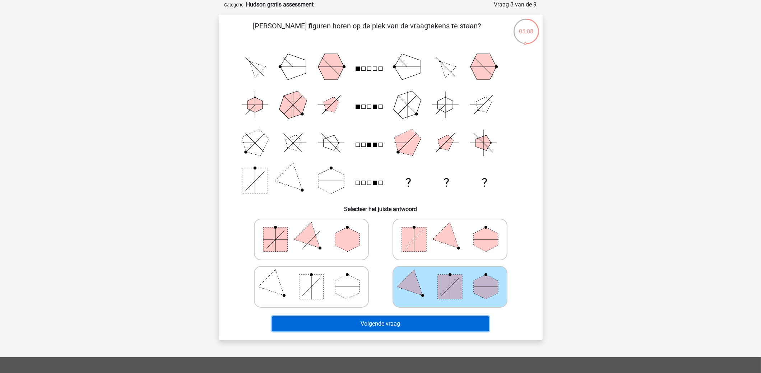
click at [451, 323] on button "Volgende vraag" at bounding box center [380, 323] width 217 height 15
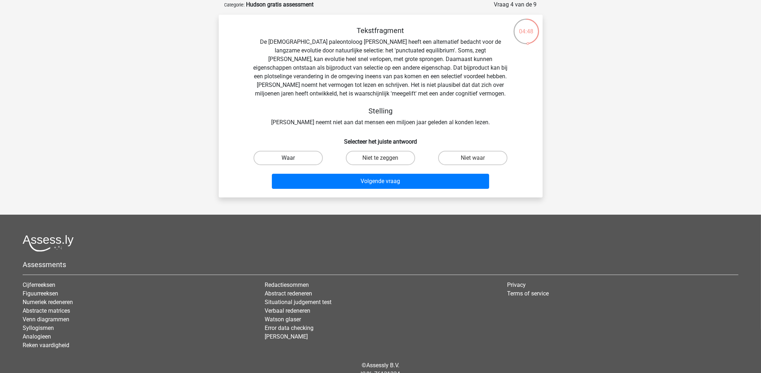
click at [270, 155] on label "Waar" at bounding box center [287, 158] width 69 height 14
click at [288, 158] on input "Waar" at bounding box center [290, 160] width 5 height 5
radio input "true"
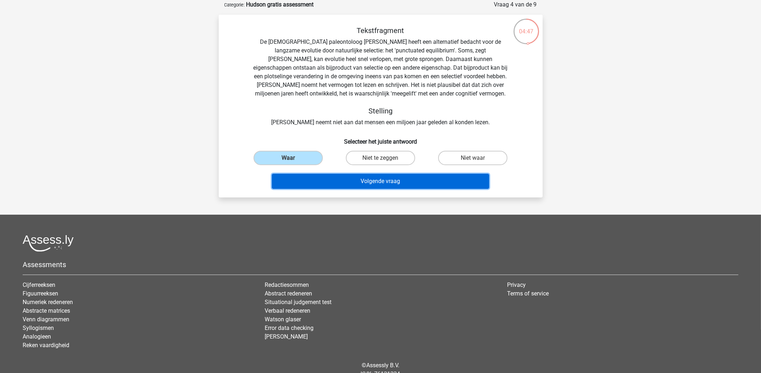
click at [320, 182] on button "Volgende vraag" at bounding box center [380, 181] width 217 height 15
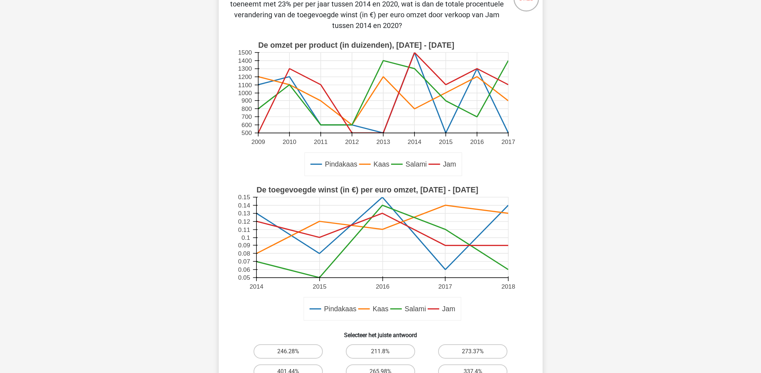
scroll to position [71, 0]
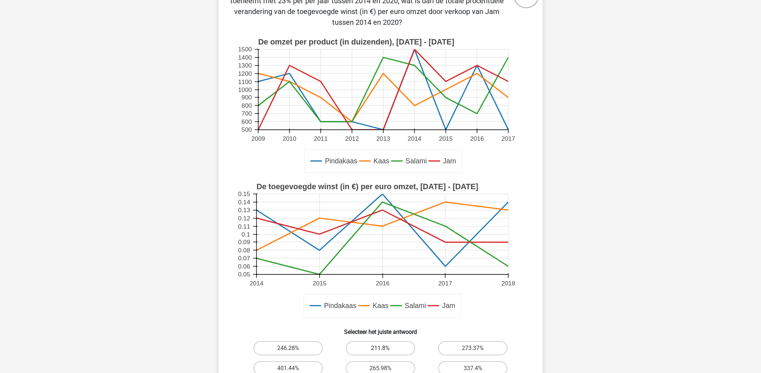
click at [396, 352] on label "211.8%" at bounding box center [380, 348] width 69 height 14
click at [385, 352] on input "211.8%" at bounding box center [382, 350] width 5 height 5
radio input "true"
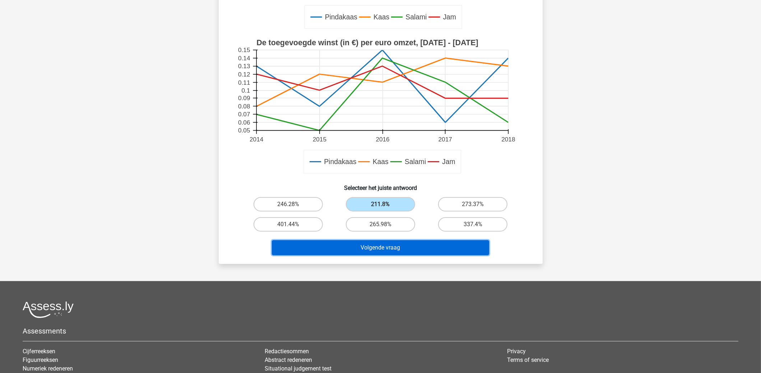
click at [408, 252] on button "Volgende vraag" at bounding box center [380, 247] width 217 height 15
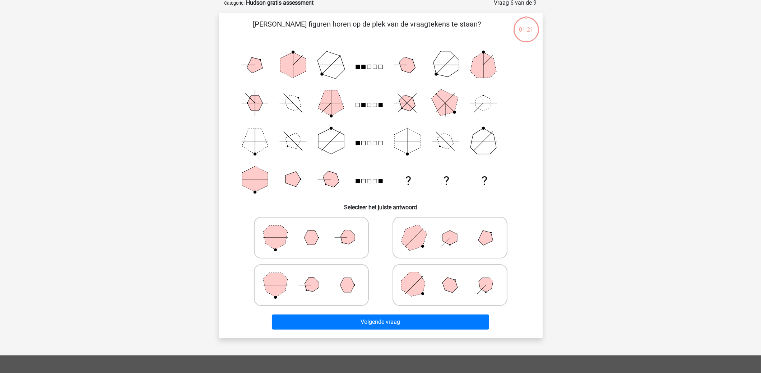
scroll to position [36, 0]
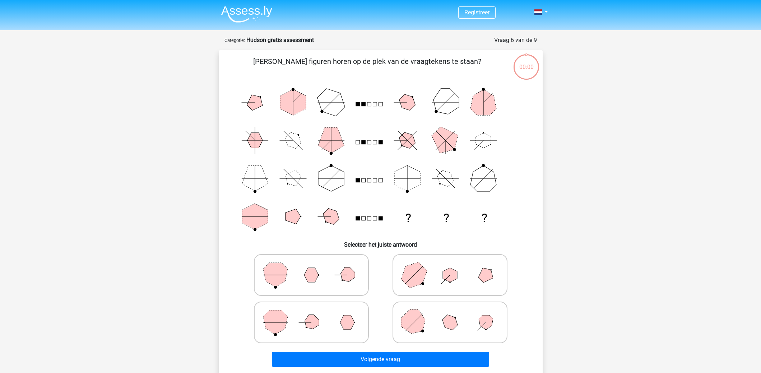
scroll to position [36, 0]
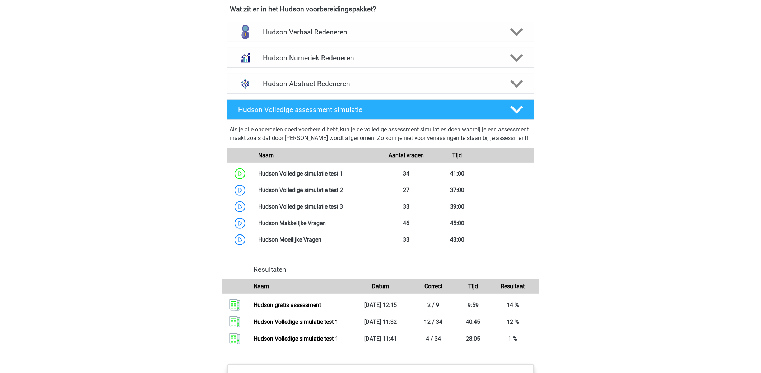
scroll to position [467, 0]
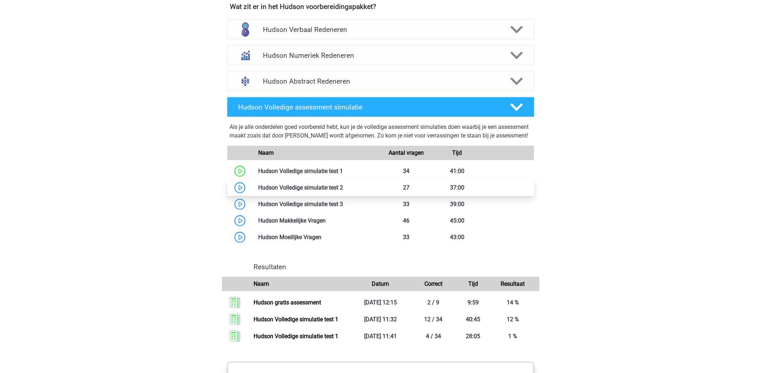
click at [343, 191] on link at bounding box center [343, 187] width 0 height 7
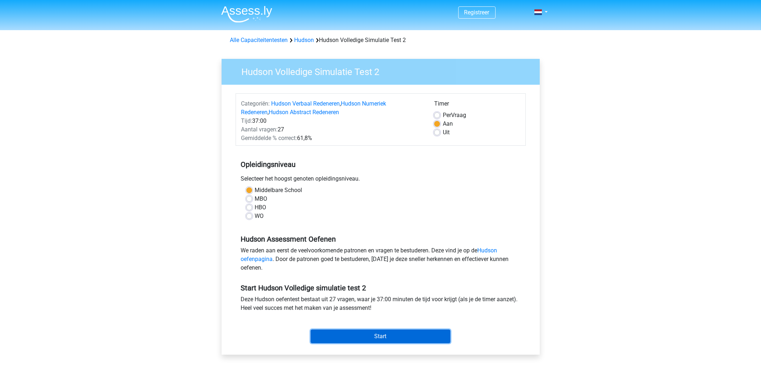
click at [425, 336] on input "Start" at bounding box center [381, 337] width 140 height 14
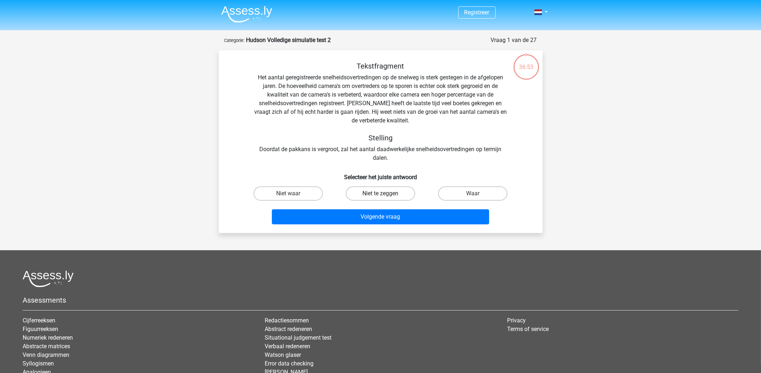
click at [379, 189] on label "Niet te zeggen" at bounding box center [380, 193] width 69 height 14
click at [380, 194] on input "Niet te zeggen" at bounding box center [382, 196] width 5 height 5
radio input "true"
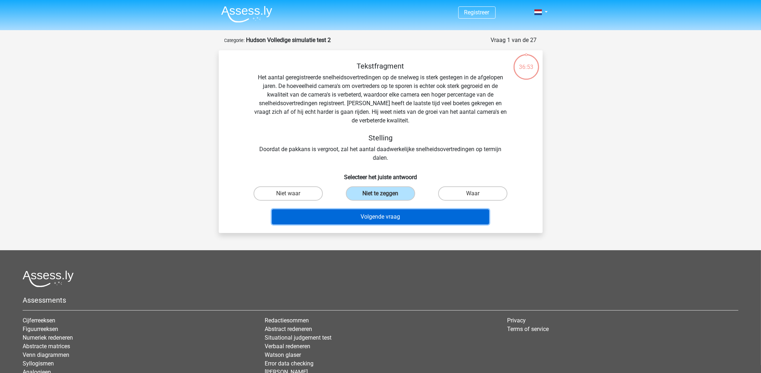
click at [396, 220] on button "Volgende vraag" at bounding box center [380, 216] width 217 height 15
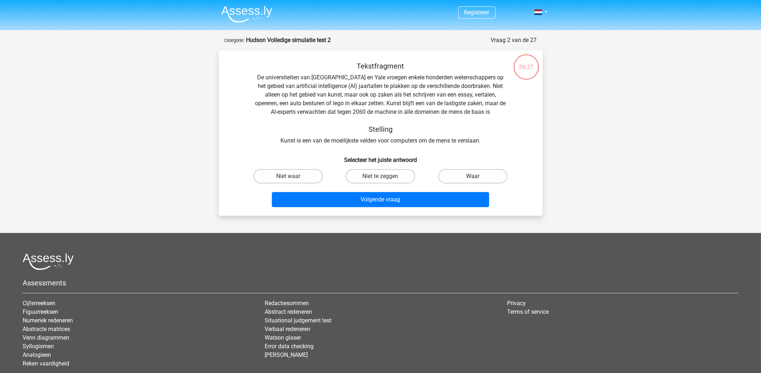
click at [455, 174] on label "Waar" at bounding box center [472, 176] width 69 height 14
click at [473, 176] on input "Waar" at bounding box center [475, 178] width 5 height 5
radio input "true"
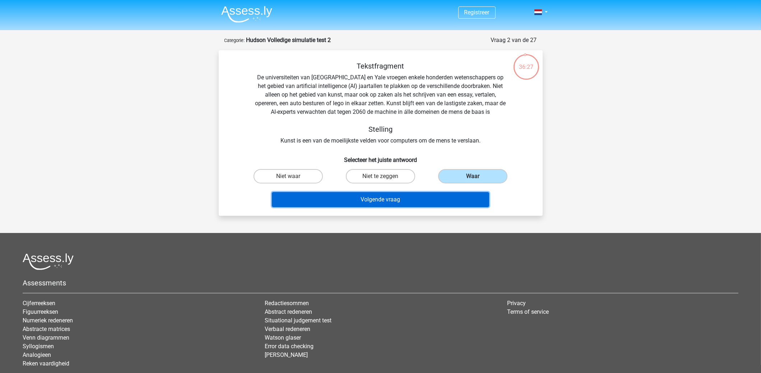
click at [442, 195] on button "Volgende vraag" at bounding box center [380, 199] width 217 height 15
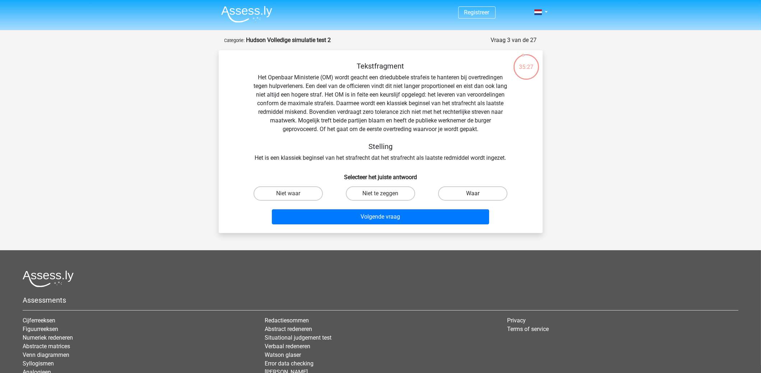
click at [467, 197] on label "Waar" at bounding box center [472, 193] width 69 height 14
click at [473, 197] on input "Waar" at bounding box center [475, 196] width 5 height 5
radio input "true"
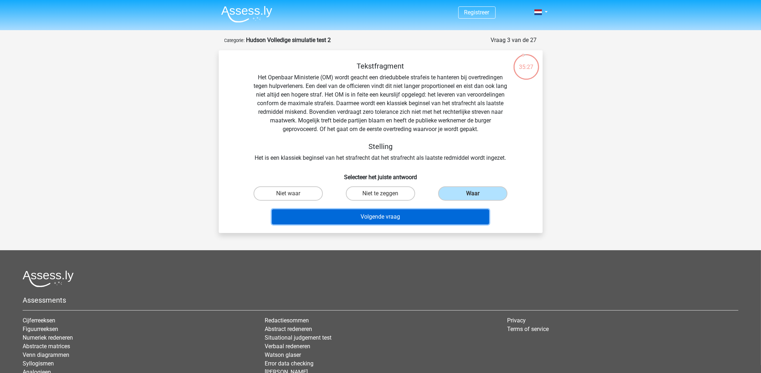
click at [452, 211] on button "Volgende vraag" at bounding box center [380, 216] width 217 height 15
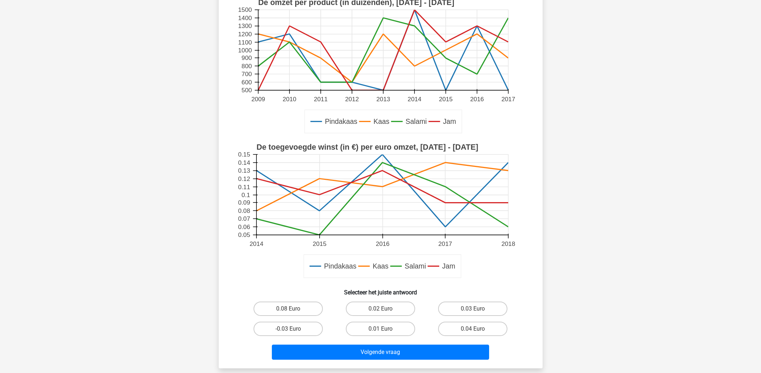
scroll to position [108, 0]
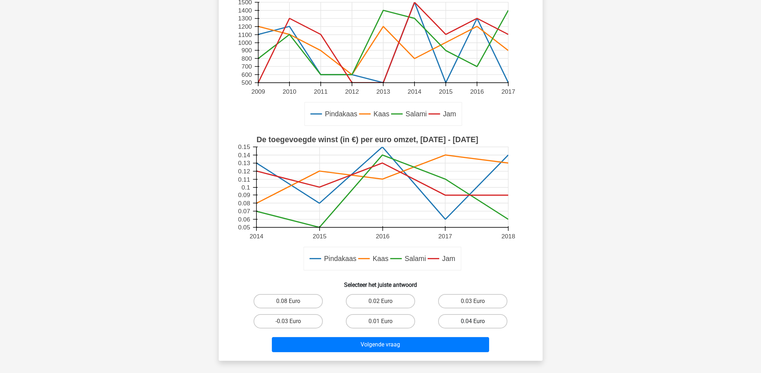
click at [460, 324] on label "0.04 Euro" at bounding box center [472, 321] width 69 height 14
click at [473, 324] on input "0.04 Euro" at bounding box center [475, 323] width 5 height 5
radio input "true"
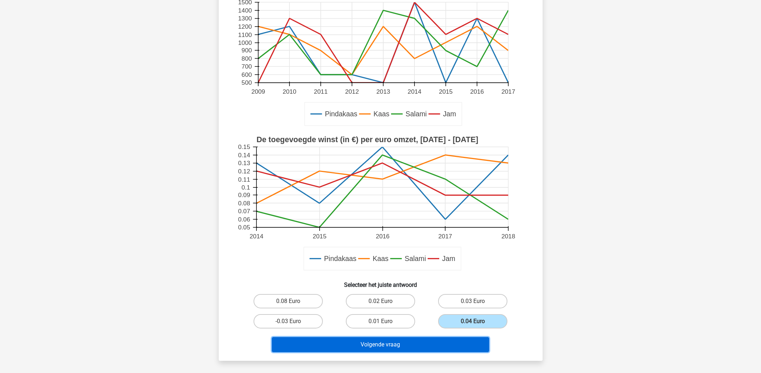
click at [448, 342] on button "Volgende vraag" at bounding box center [380, 344] width 217 height 15
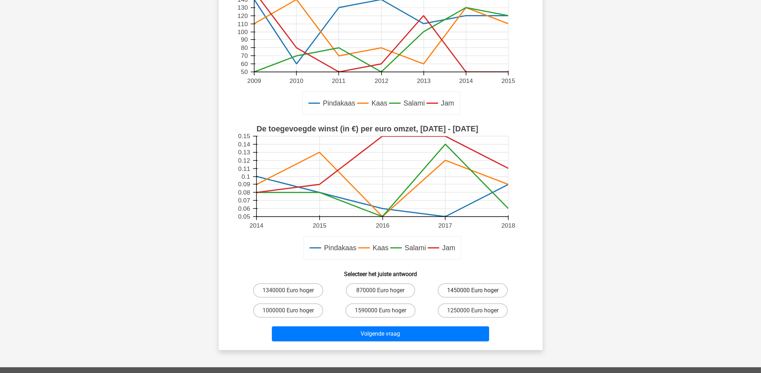
click at [455, 289] on label "1450000 Euro hoger" at bounding box center [473, 290] width 70 height 14
click at [473, 290] on input "1450000 Euro hoger" at bounding box center [475, 292] width 5 height 5
radio input "true"
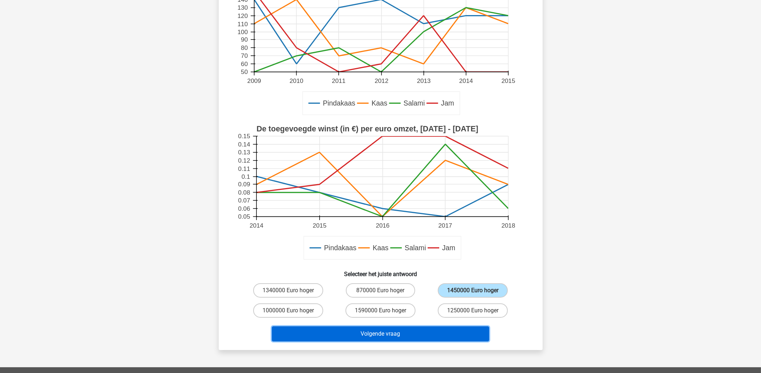
click at [423, 336] on button "Volgende vraag" at bounding box center [380, 333] width 217 height 15
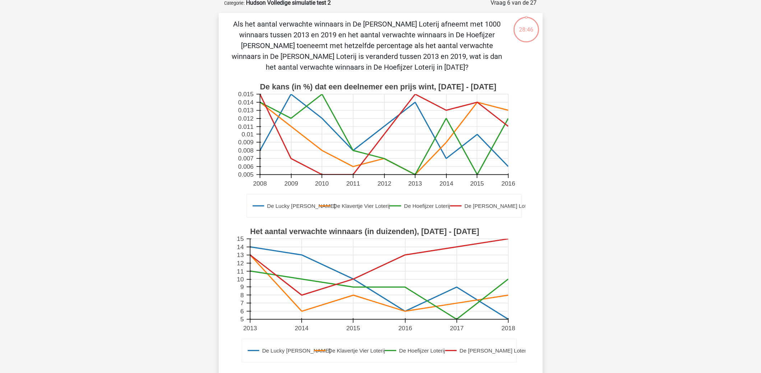
scroll to position [36, 0]
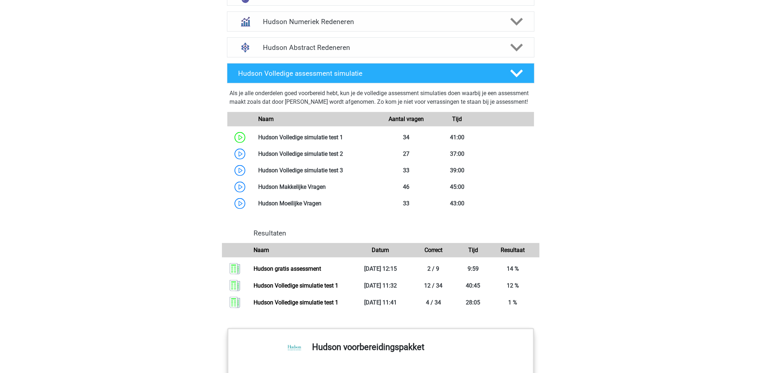
scroll to position [503, 0]
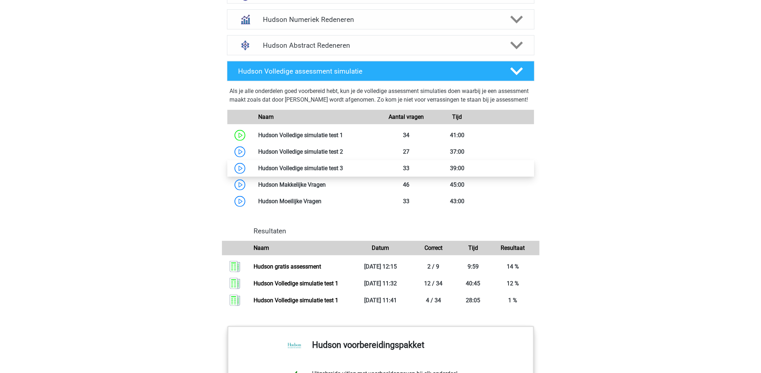
click at [343, 172] on link at bounding box center [343, 168] width 0 height 7
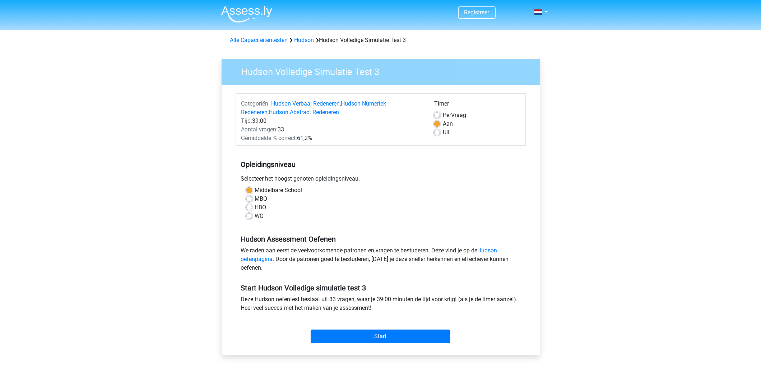
click at [440, 132] on div "Uit" at bounding box center [477, 132] width 86 height 9
click at [443, 132] on label "Uit" at bounding box center [446, 132] width 7 height 9
click at [435, 132] on input "Uit" at bounding box center [437, 131] width 6 height 7
radio input "true"
click at [369, 336] on input "Start" at bounding box center [381, 337] width 140 height 14
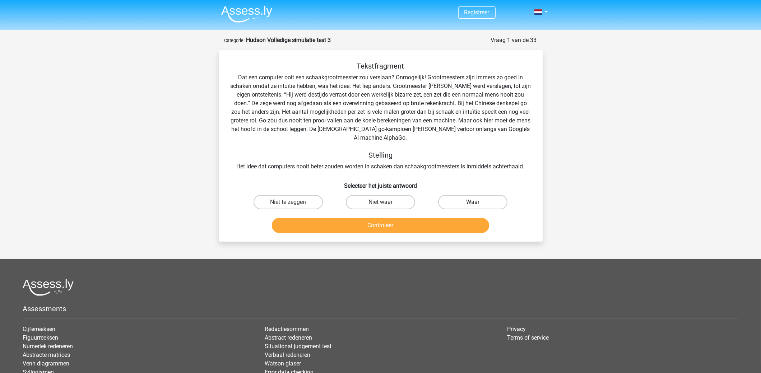
click at [451, 195] on label "Waar" at bounding box center [472, 202] width 69 height 14
click at [473, 202] on input "Waar" at bounding box center [475, 204] width 5 height 5
radio input "true"
click at [388, 218] on button "Controleer" at bounding box center [380, 225] width 217 height 15
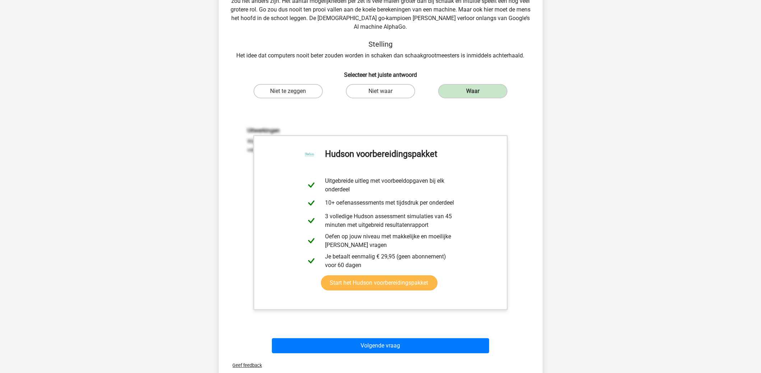
scroll to position [108, 0]
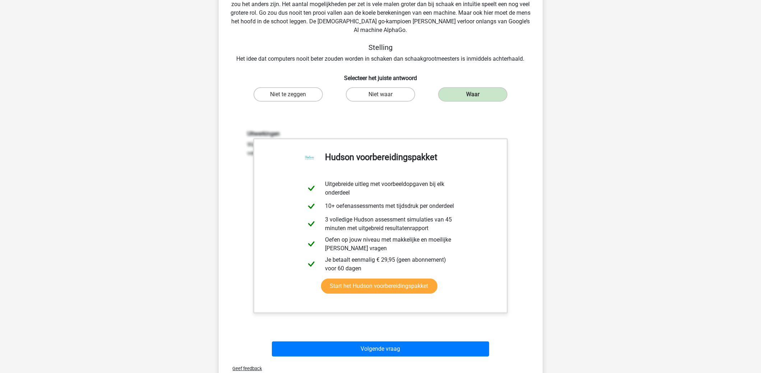
click at [407, 314] on div "Uitwerkingen Waar. Ten eerste de zin 'het liep anders' gecombineerd met "Grootm…" at bounding box center [380, 224] width 301 height 223
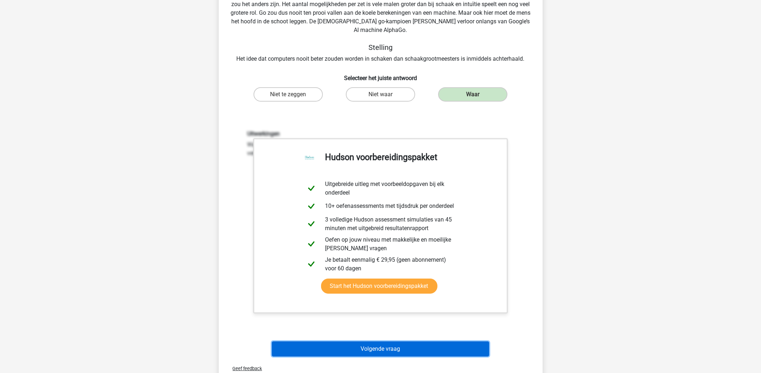
click at [402, 341] on button "Volgende vraag" at bounding box center [380, 348] width 217 height 15
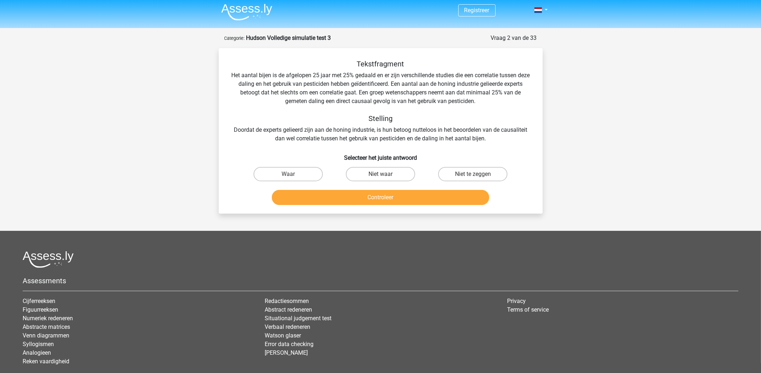
scroll to position [0, 0]
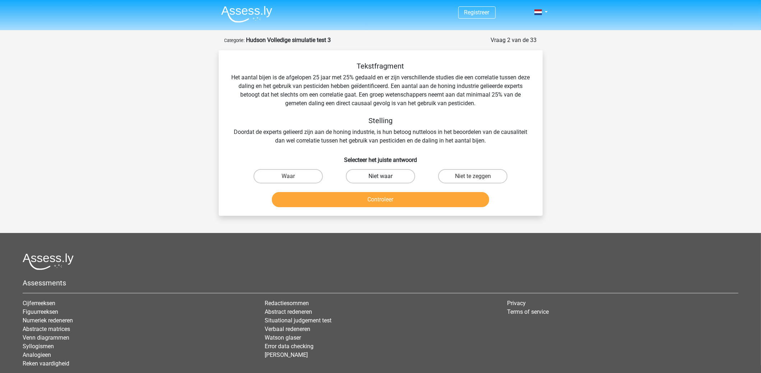
click at [407, 177] on label "Niet waar" at bounding box center [380, 176] width 69 height 14
click at [385, 177] on input "Niet waar" at bounding box center [382, 178] width 5 height 5
radio input "true"
click at [406, 197] on button "Controleer" at bounding box center [380, 199] width 217 height 15
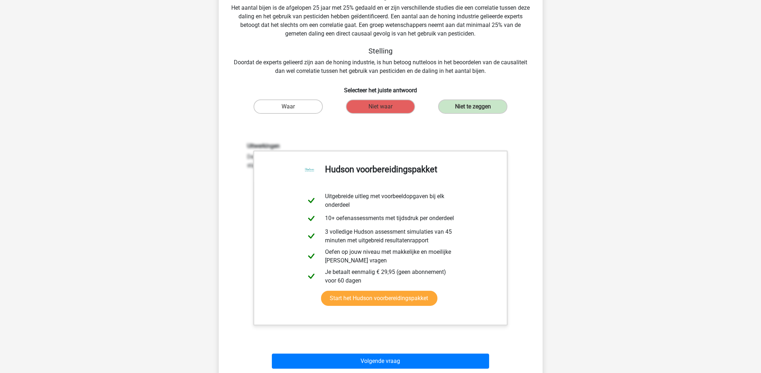
scroll to position [71, 0]
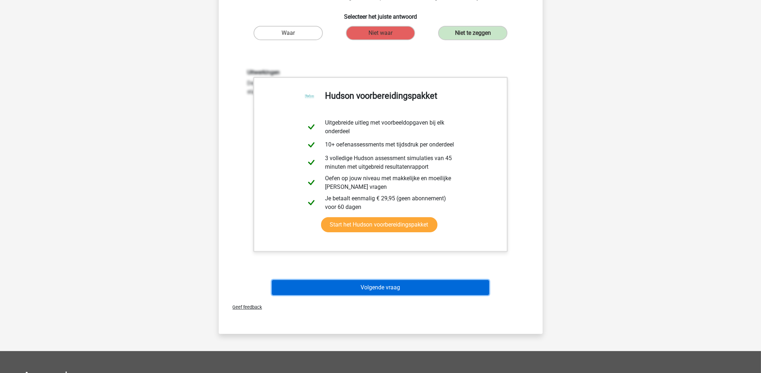
click at [438, 289] on button "Volgende vraag" at bounding box center [380, 287] width 217 height 15
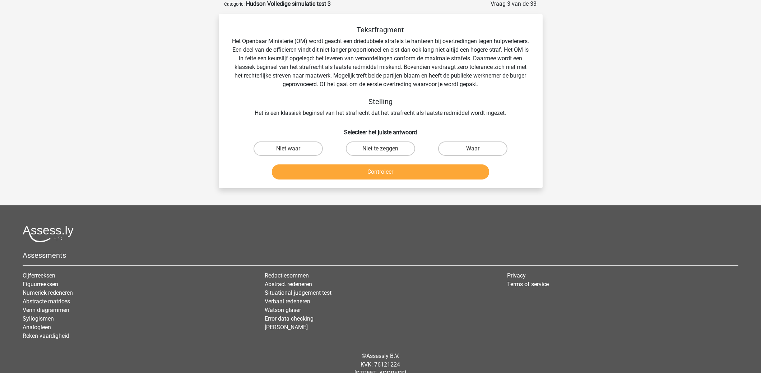
scroll to position [36, 0]
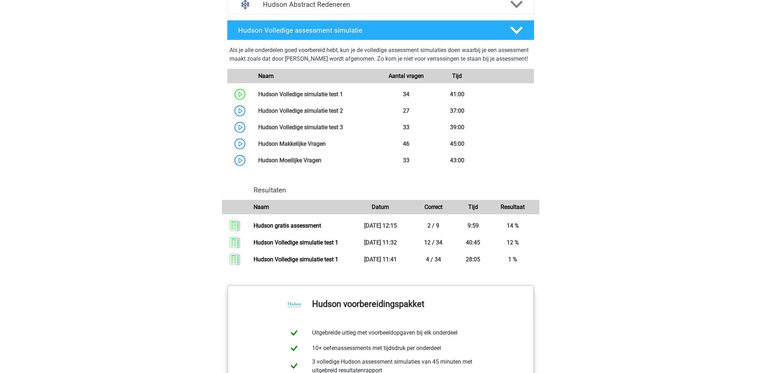
scroll to position [574, 0]
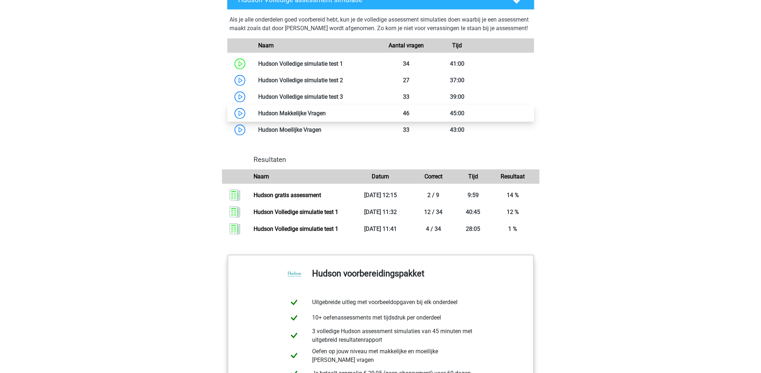
click at [326, 117] on link at bounding box center [326, 113] width 0 height 7
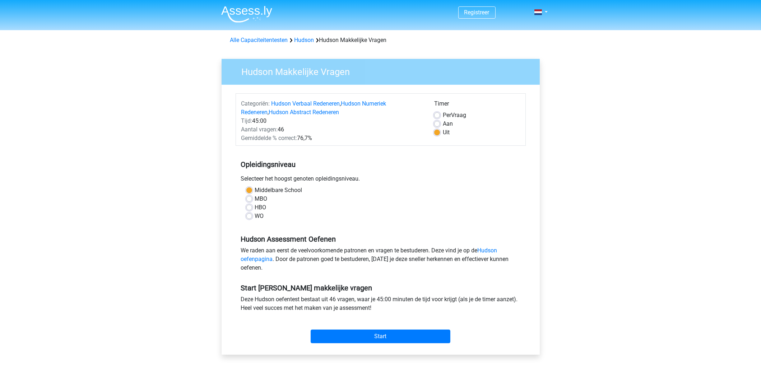
click at [443, 126] on label "Aan" at bounding box center [448, 124] width 10 height 9
click at [434, 126] on input "Aan" at bounding box center [437, 123] width 6 height 7
radio input "true"
click at [391, 336] on input "Start" at bounding box center [381, 337] width 140 height 14
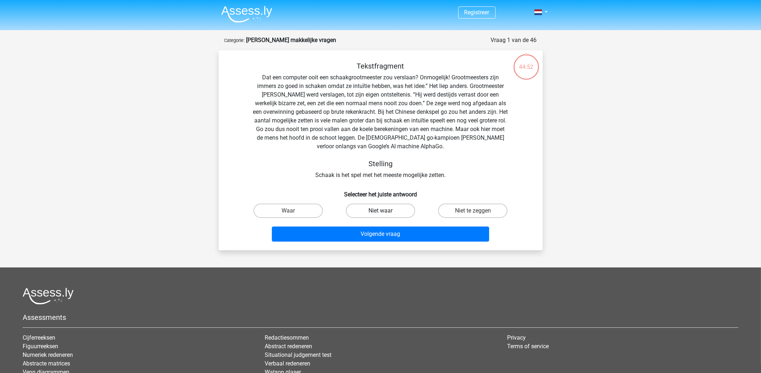
click at [402, 211] on label "Niet waar" at bounding box center [380, 211] width 69 height 14
click at [385, 211] on input "Niet waar" at bounding box center [382, 213] width 5 height 5
radio input "true"
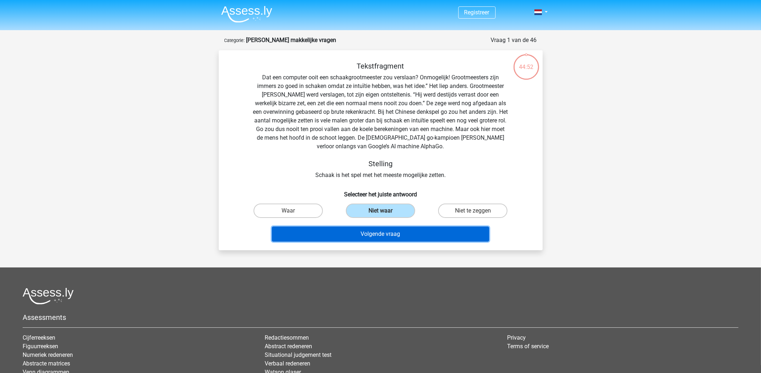
click at [400, 233] on button "Volgende vraag" at bounding box center [380, 234] width 217 height 15
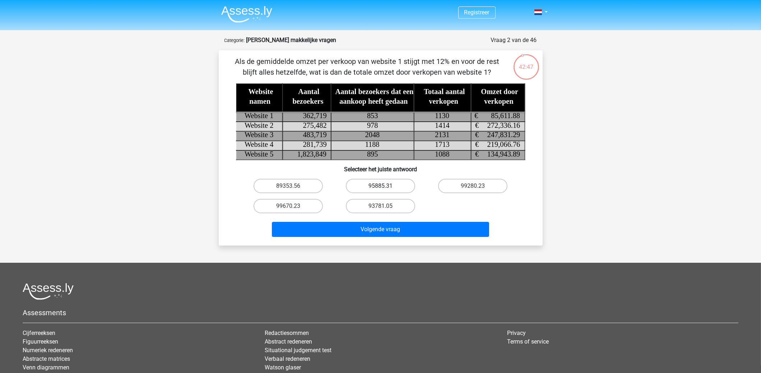
click at [391, 186] on label "95885.31" at bounding box center [380, 186] width 69 height 14
click at [385, 186] on input "95885.31" at bounding box center [382, 188] width 5 height 5
radio input "true"
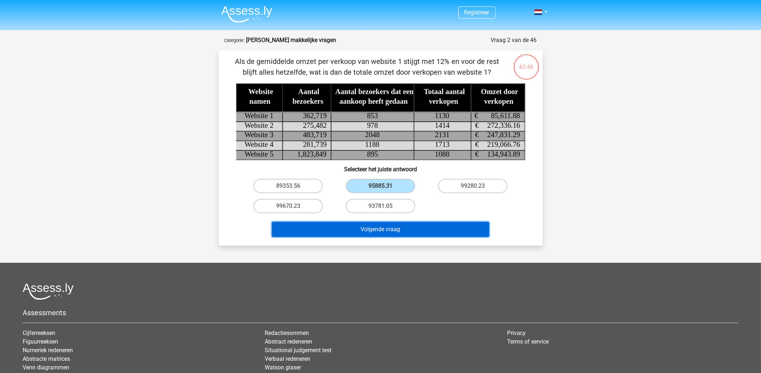
click at [402, 232] on button "Volgende vraag" at bounding box center [380, 229] width 217 height 15
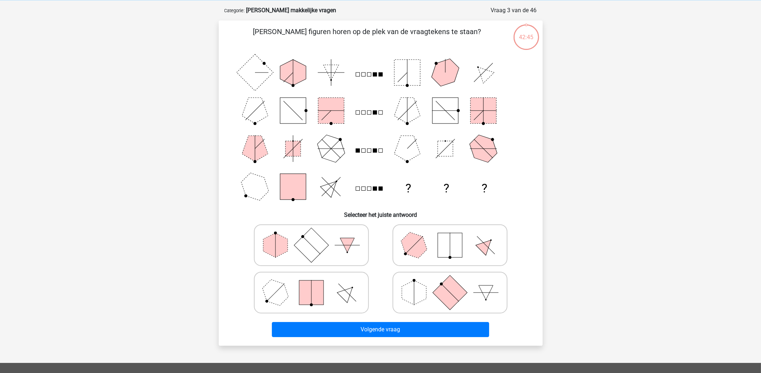
scroll to position [36, 0]
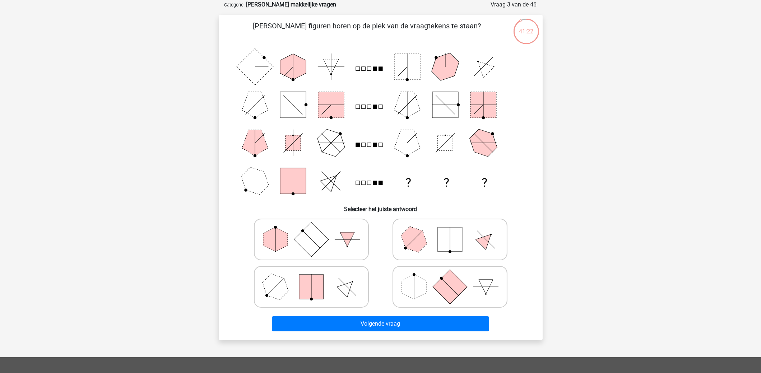
click at [426, 281] on polygon at bounding box center [414, 287] width 24 height 24
click at [450, 278] on input "radio" at bounding box center [452, 275] width 5 height 5
radio input "true"
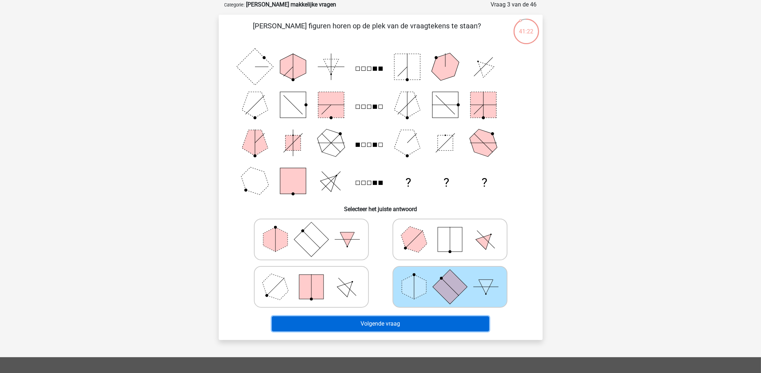
click at [430, 324] on button "Volgende vraag" at bounding box center [380, 323] width 217 height 15
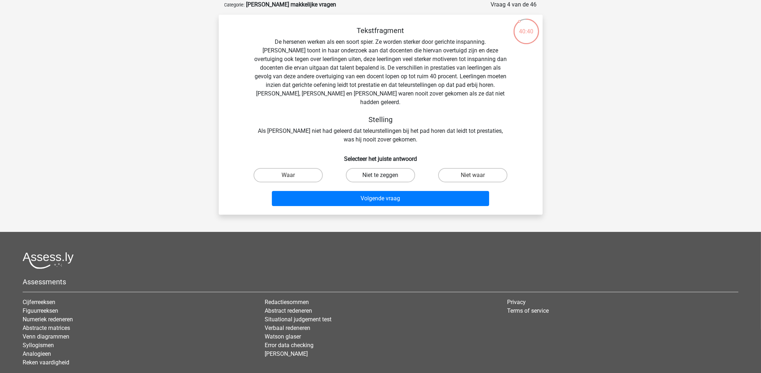
click at [409, 168] on label "Niet te zeggen" at bounding box center [380, 175] width 69 height 14
click at [385, 175] on input "Niet te zeggen" at bounding box center [382, 177] width 5 height 5
radio input "true"
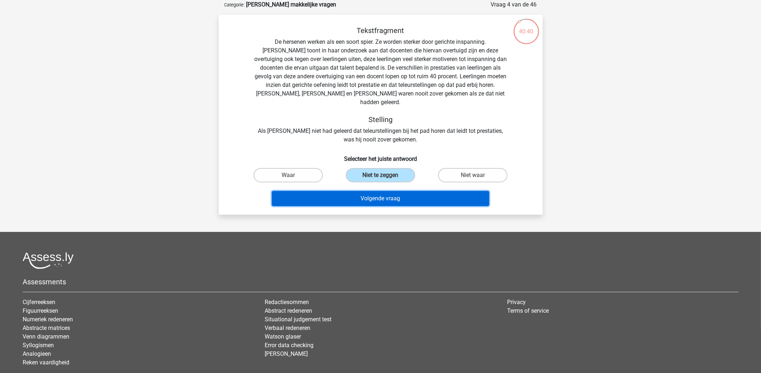
click at [419, 191] on button "Volgende vraag" at bounding box center [380, 198] width 217 height 15
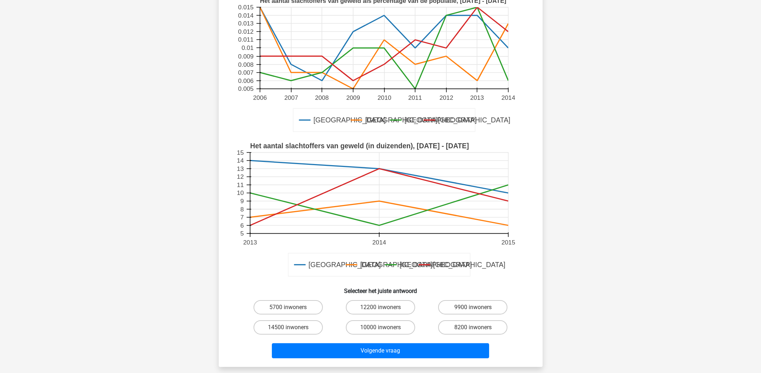
scroll to position [108, 0]
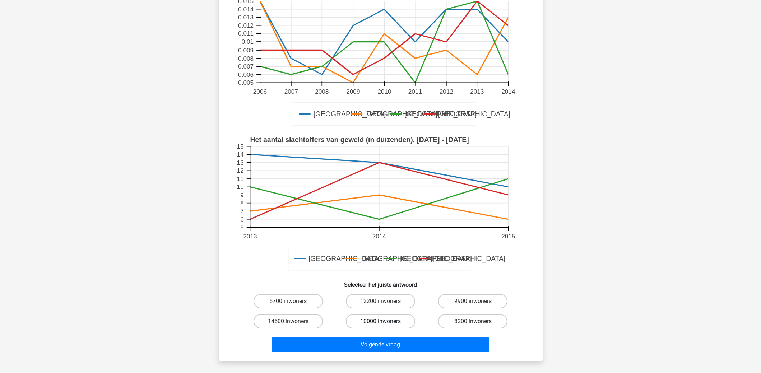
click at [409, 314] on label "10000 inwoners" at bounding box center [380, 321] width 69 height 14
click at [385, 321] on input "10000 inwoners" at bounding box center [382, 323] width 5 height 5
radio input "true"
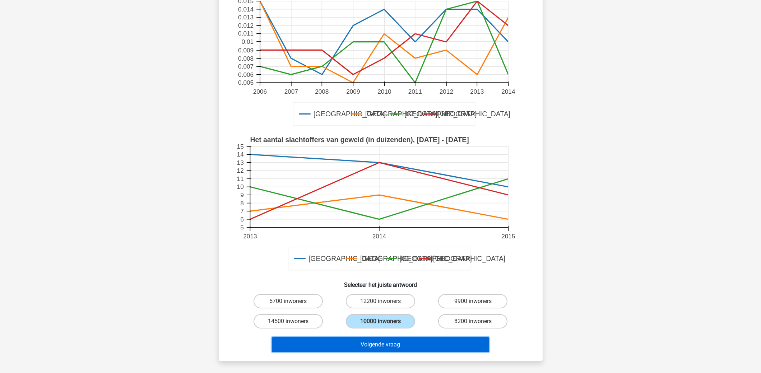
click at [414, 337] on button "Volgende vraag" at bounding box center [380, 344] width 217 height 15
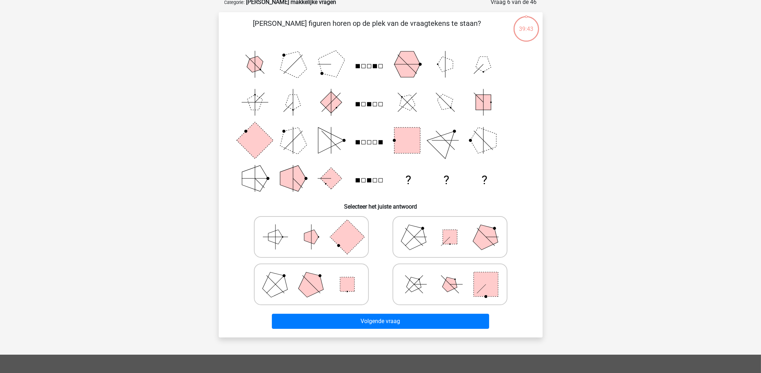
scroll to position [36, 0]
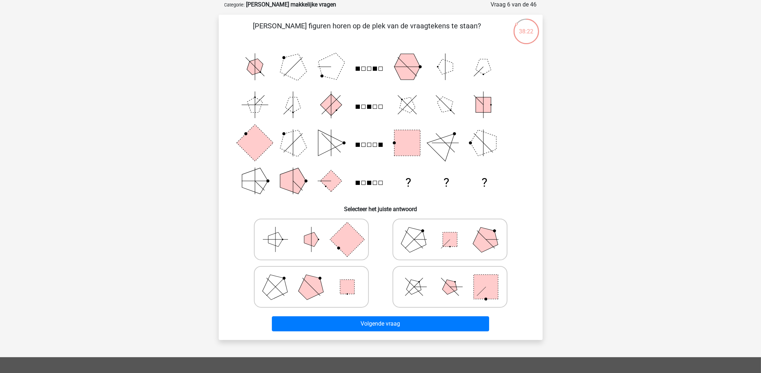
click at [316, 284] on polygon at bounding box center [311, 286] width 34 height 34
click at [316, 278] on input "radio" at bounding box center [313, 275] width 5 height 5
radio input "true"
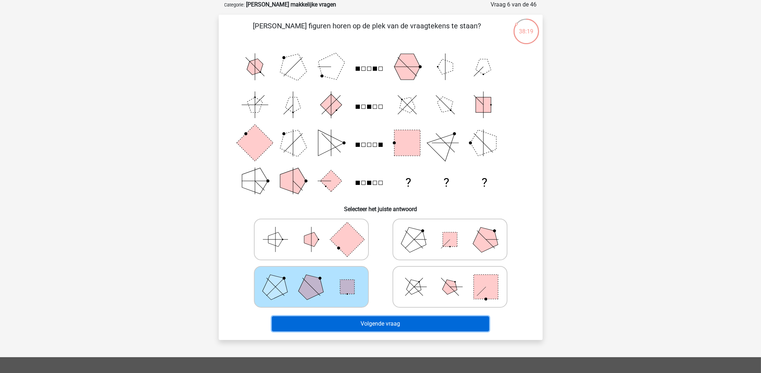
click at [354, 321] on button "Volgende vraag" at bounding box center [380, 323] width 217 height 15
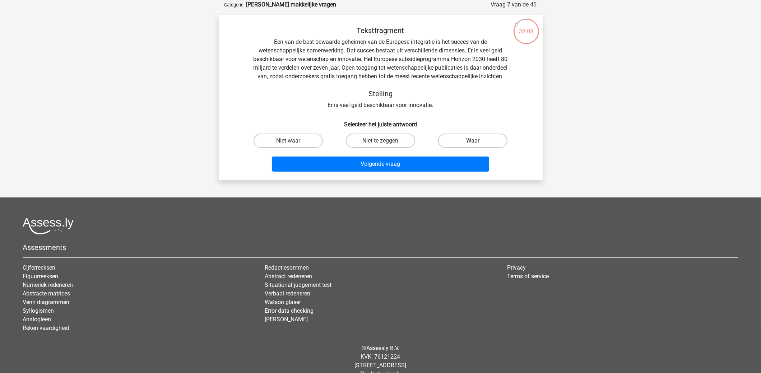
click at [477, 147] on label "Waar" at bounding box center [472, 141] width 69 height 14
click at [477, 145] on input "Waar" at bounding box center [475, 143] width 5 height 5
radio input "true"
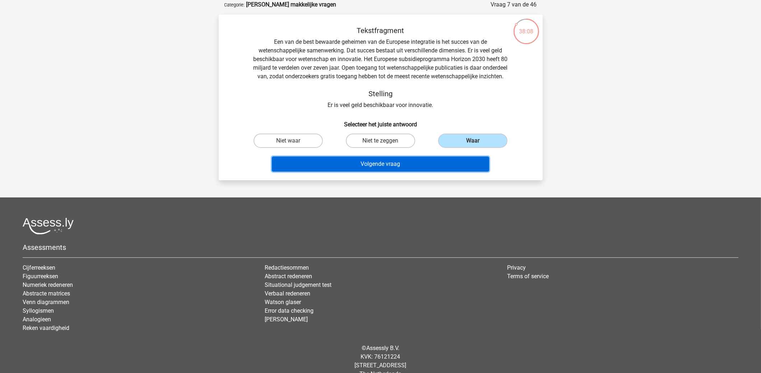
click at [409, 171] on button "Volgende vraag" at bounding box center [380, 164] width 217 height 15
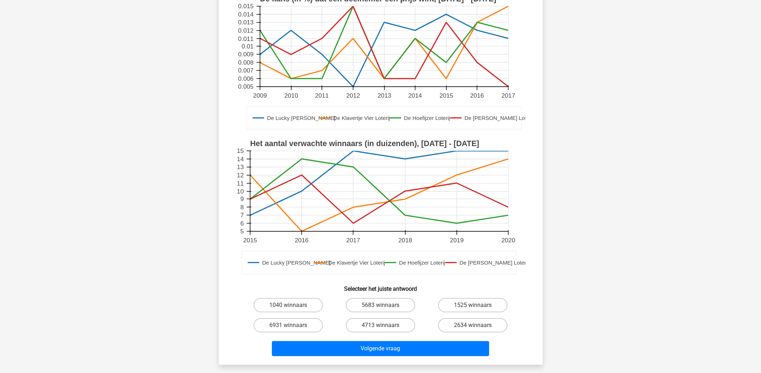
scroll to position [108, 0]
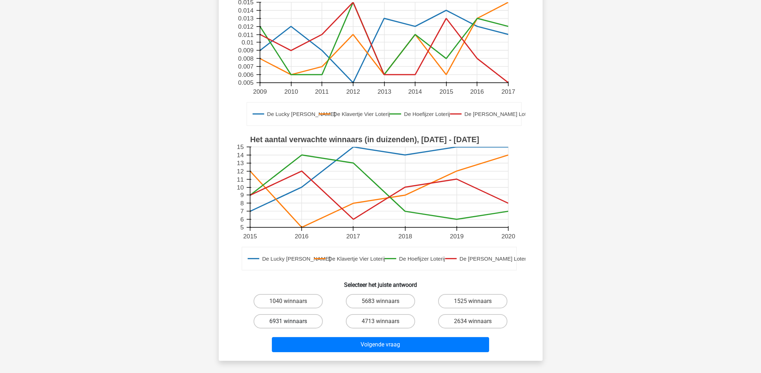
click at [311, 320] on label "6931 winnaars" at bounding box center [287, 321] width 69 height 14
click at [293, 321] on input "6931 winnaars" at bounding box center [290, 323] width 5 height 5
radio input "true"
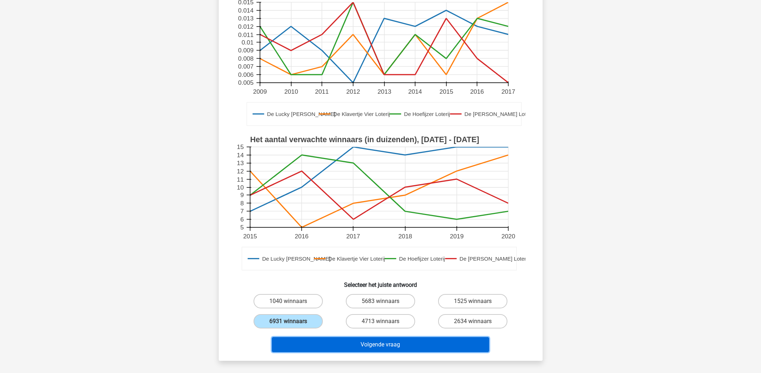
click at [350, 342] on button "Volgende vraag" at bounding box center [380, 344] width 217 height 15
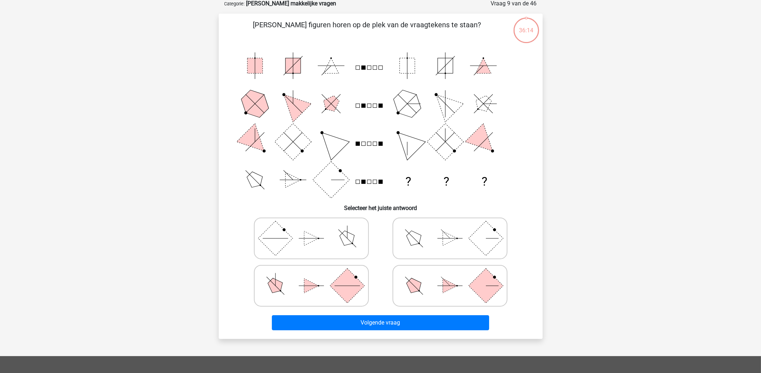
scroll to position [36, 0]
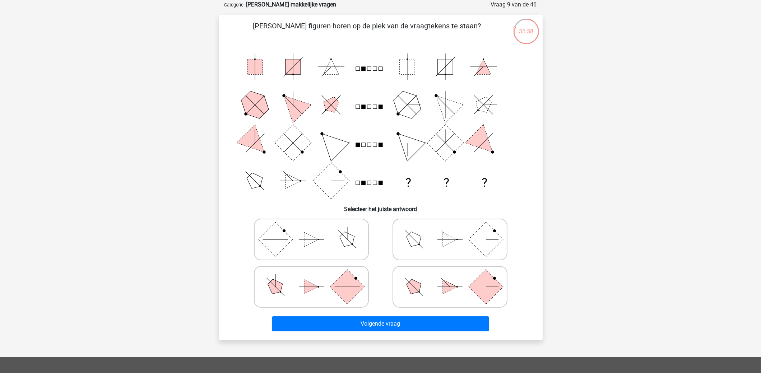
click at [419, 237] on polygon at bounding box center [414, 239] width 20 height 20
click at [450, 230] on input "radio" at bounding box center [452, 228] width 5 height 5
radio input "true"
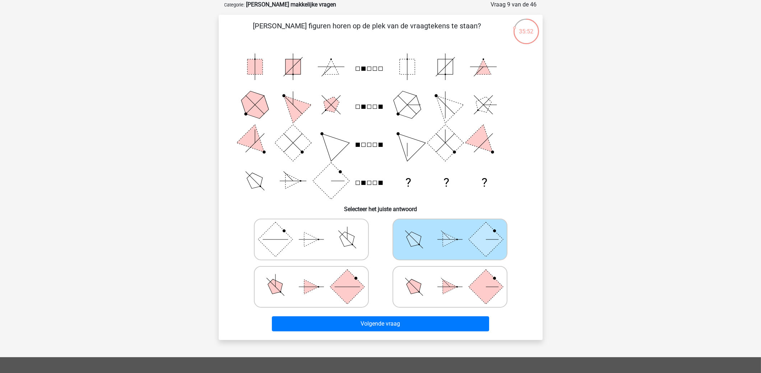
click at [430, 285] on icon at bounding box center [450, 287] width 108 height 36
click at [450, 278] on input "radio" at bounding box center [452, 275] width 5 height 5
radio input "true"
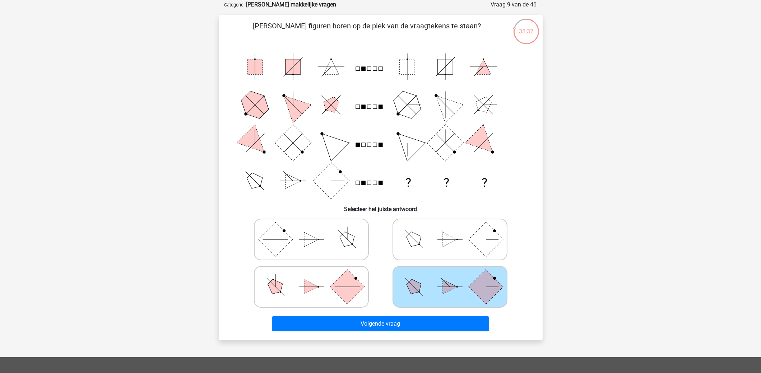
click at [348, 289] on rect at bounding box center [347, 286] width 34 height 34
click at [316, 278] on input "radio" at bounding box center [313, 275] width 5 height 5
radio input "true"
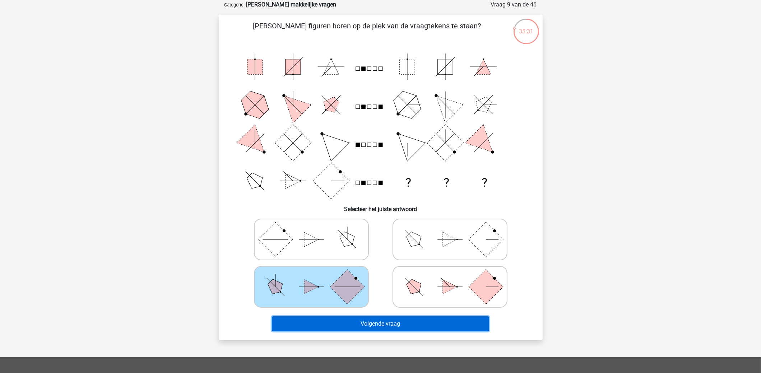
click at [361, 321] on button "Volgende vraag" at bounding box center [380, 323] width 217 height 15
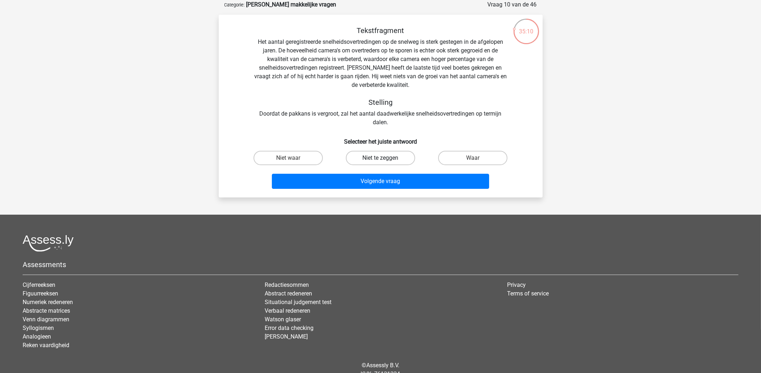
click at [390, 155] on label "Niet te zeggen" at bounding box center [380, 158] width 69 height 14
click at [385, 158] on input "Niet te zeggen" at bounding box center [382, 160] width 5 height 5
radio input "true"
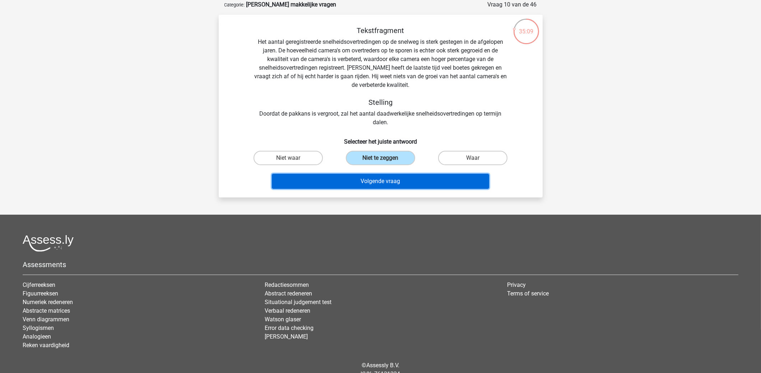
click at [396, 182] on button "Volgende vraag" at bounding box center [380, 181] width 217 height 15
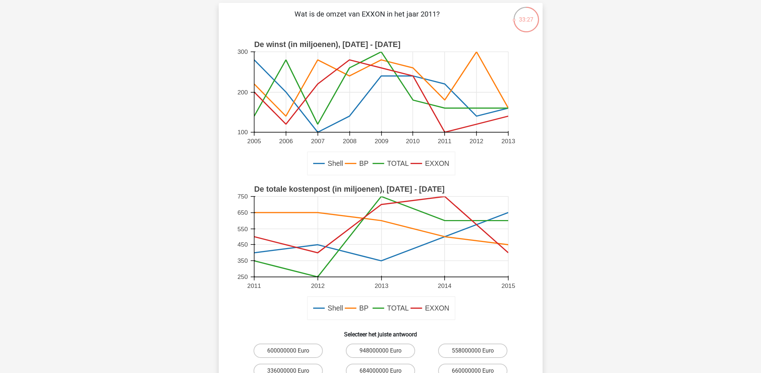
scroll to position [71, 0]
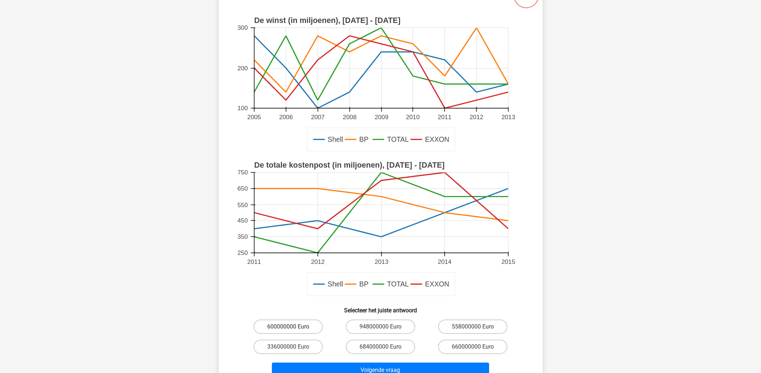
click at [298, 329] on label "600000000 Euro" at bounding box center [287, 327] width 69 height 14
click at [293, 329] on input "600000000 Euro" at bounding box center [290, 329] width 5 height 5
radio input "true"
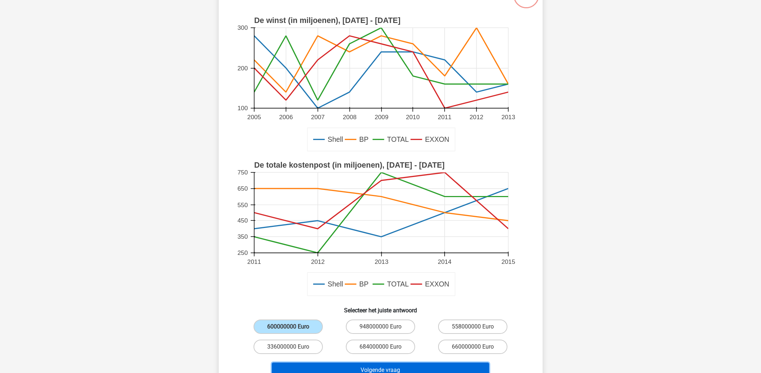
click at [377, 367] on button "Volgende vraag" at bounding box center [380, 370] width 217 height 15
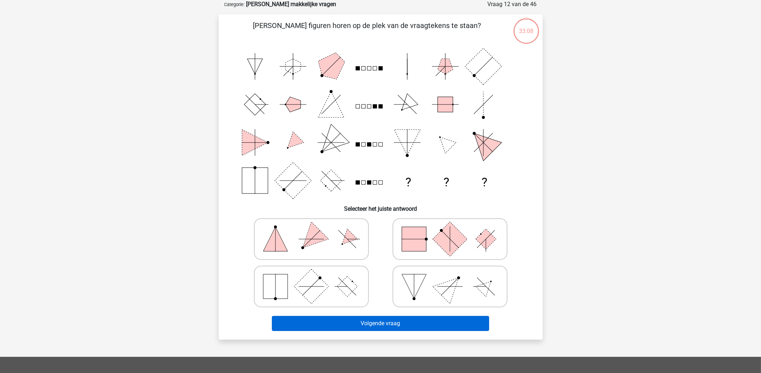
scroll to position [36, 0]
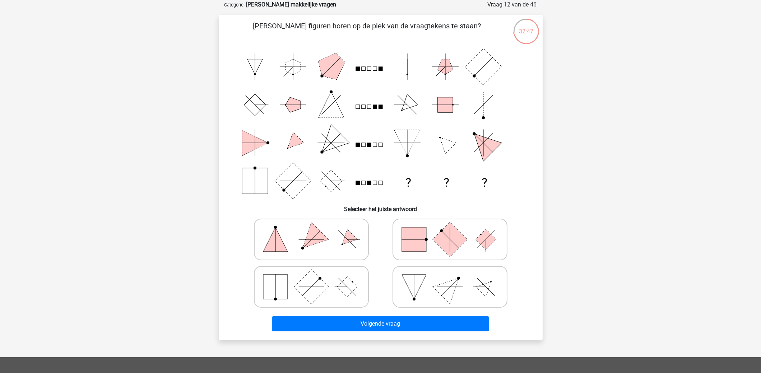
click at [448, 246] on rect at bounding box center [449, 239] width 34 height 34
click at [450, 230] on input "radio" at bounding box center [452, 228] width 5 height 5
radio input "true"
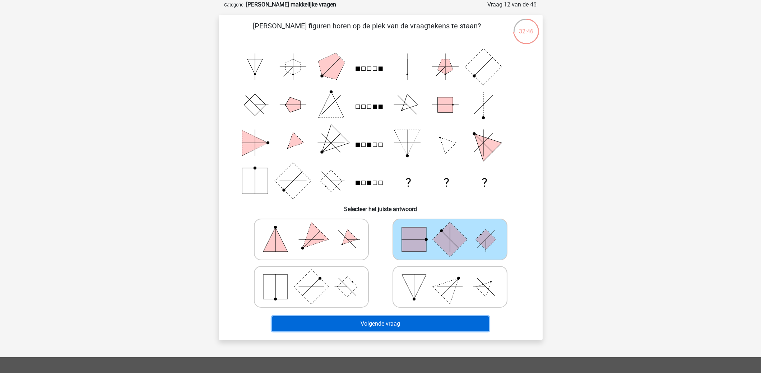
click at [418, 321] on button "Volgende vraag" at bounding box center [380, 323] width 217 height 15
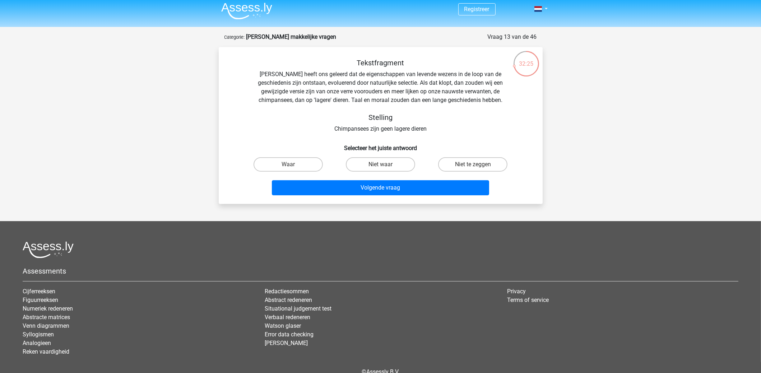
scroll to position [0, 0]
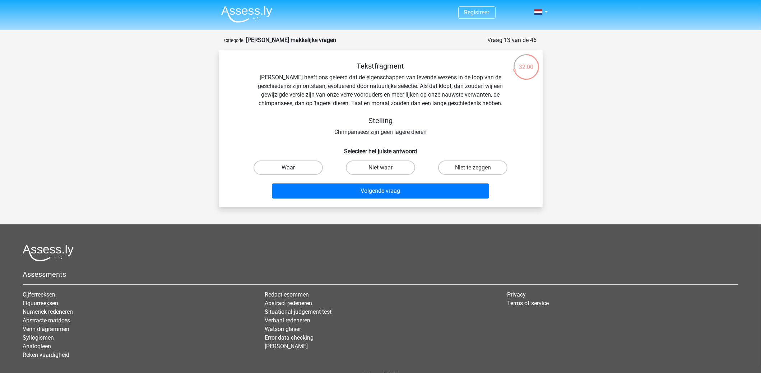
click at [307, 165] on label "Waar" at bounding box center [287, 167] width 69 height 14
click at [293, 168] on input "Waar" at bounding box center [290, 170] width 5 height 5
radio input "true"
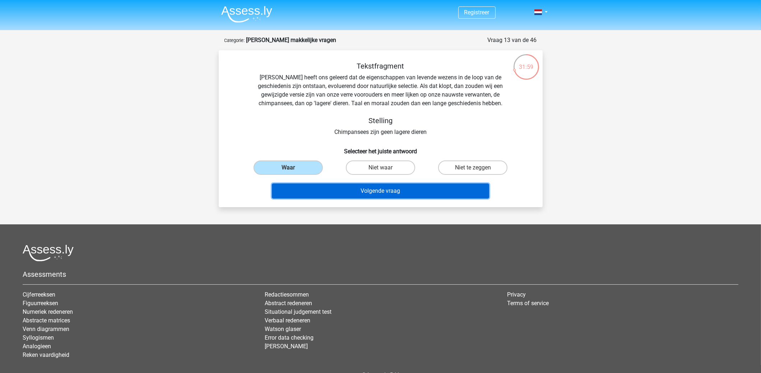
click at [341, 190] on button "Volgende vraag" at bounding box center [380, 190] width 217 height 15
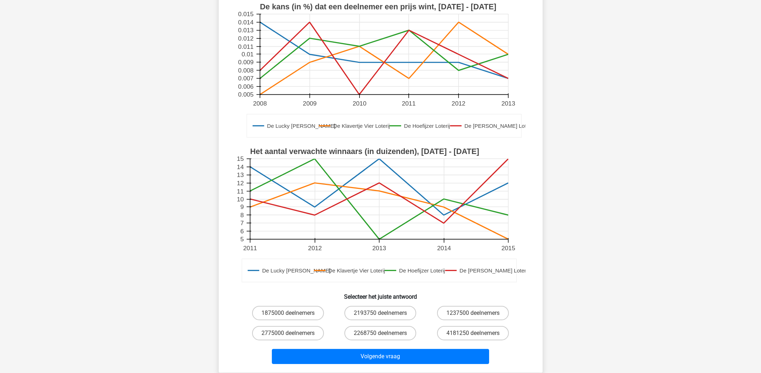
scroll to position [108, 0]
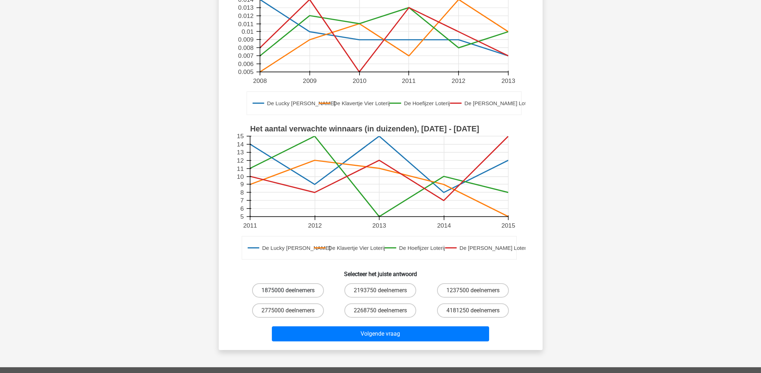
click at [303, 291] on label "1875000 deelnemers" at bounding box center [288, 290] width 72 height 14
click at [293, 291] on input "1875000 deelnemers" at bounding box center [290, 292] width 5 height 5
radio input "true"
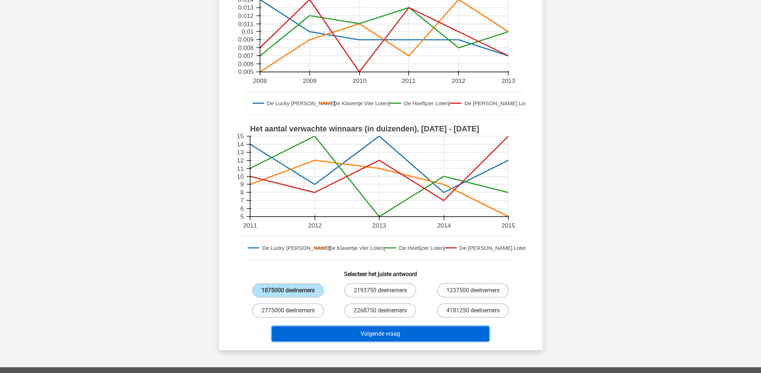
click at [361, 341] on button "Volgende vraag" at bounding box center [380, 333] width 217 height 15
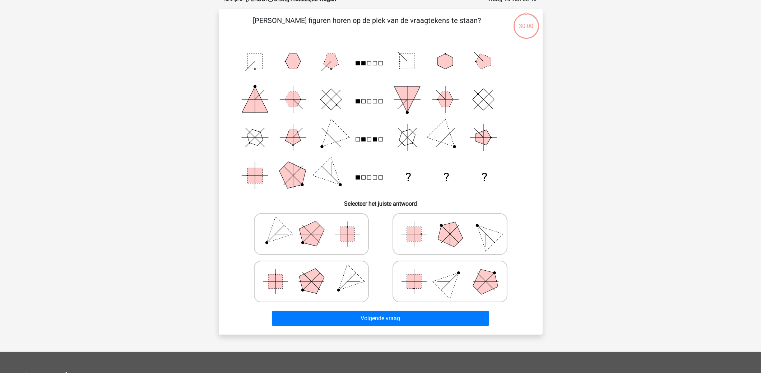
scroll to position [36, 0]
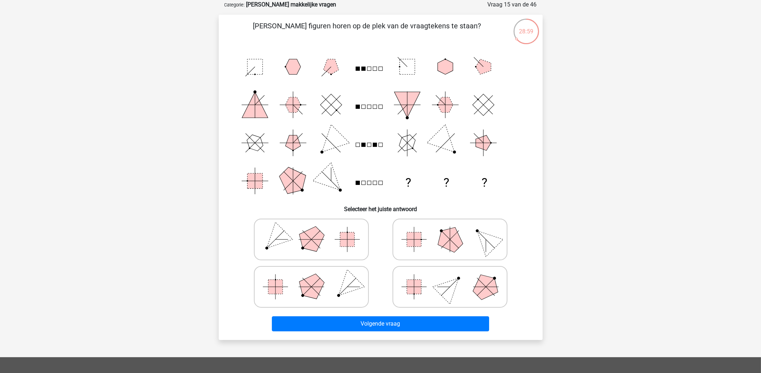
click at [410, 244] on rect at bounding box center [414, 239] width 14 height 14
click at [450, 230] on input "radio" at bounding box center [452, 228] width 5 height 5
radio input "true"
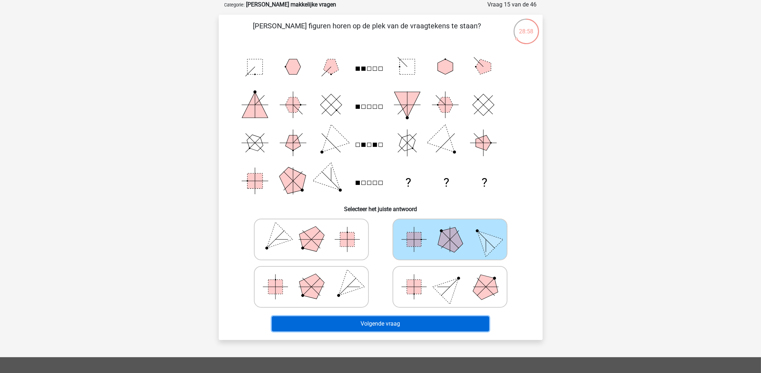
click at [422, 320] on button "Volgende vraag" at bounding box center [380, 323] width 217 height 15
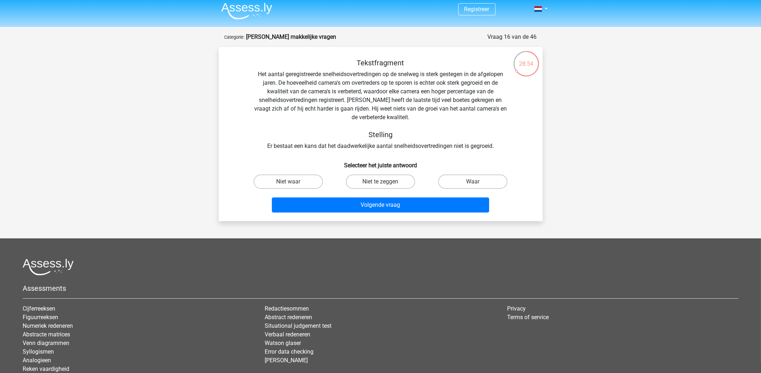
scroll to position [0, 0]
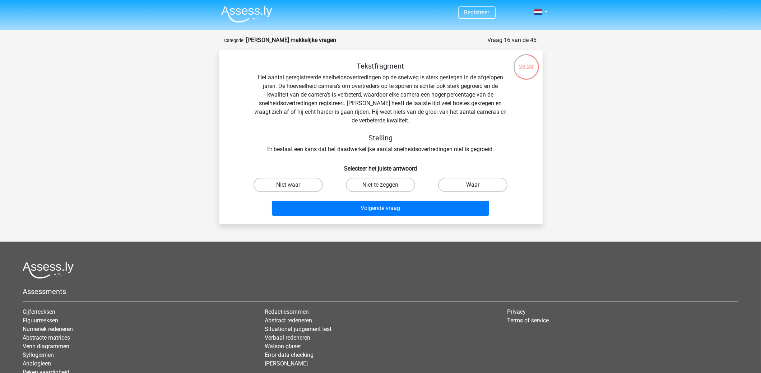
click at [479, 183] on label "Waar" at bounding box center [472, 185] width 69 height 14
click at [477, 185] on input "Waar" at bounding box center [475, 187] width 5 height 5
radio input "true"
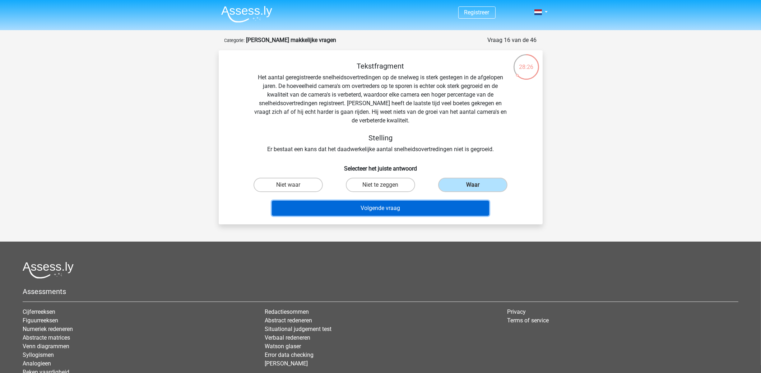
click at [457, 203] on button "Volgende vraag" at bounding box center [380, 208] width 217 height 15
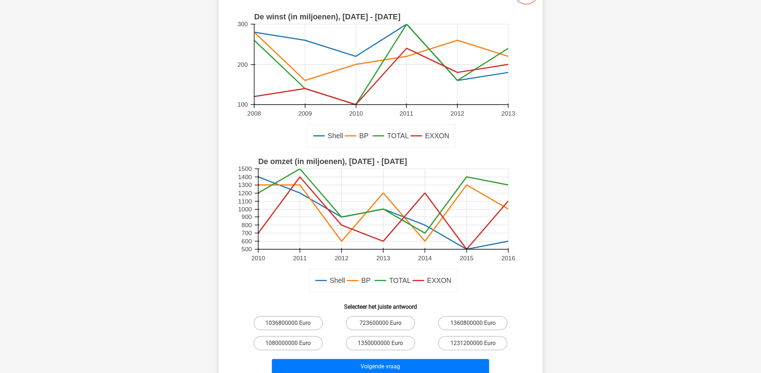
scroll to position [108, 0]
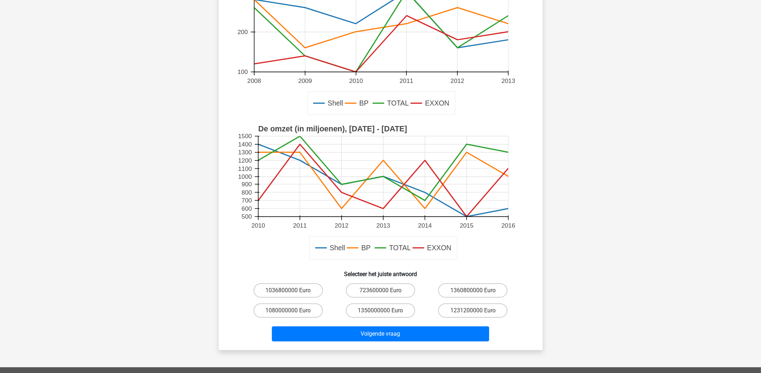
click at [291, 312] on input "1080000000 Euro" at bounding box center [290, 313] width 5 height 5
radio input "true"
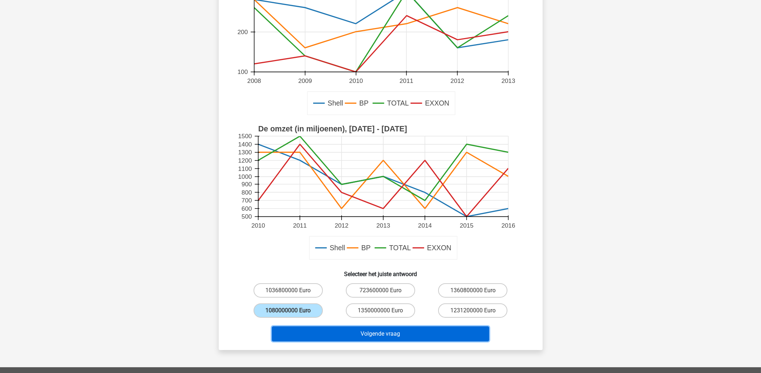
click at [323, 334] on button "Volgende vraag" at bounding box center [380, 333] width 217 height 15
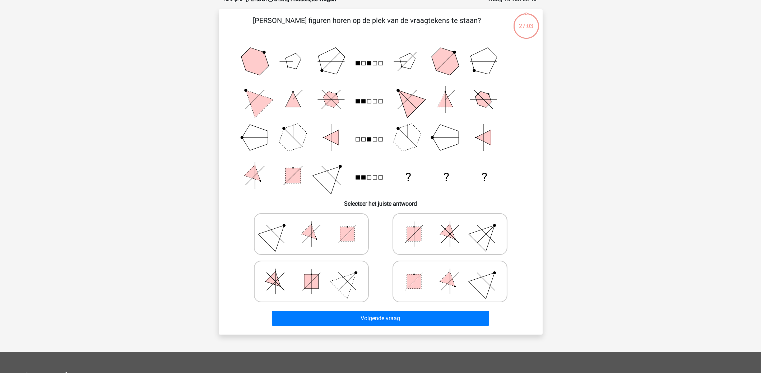
scroll to position [36, 0]
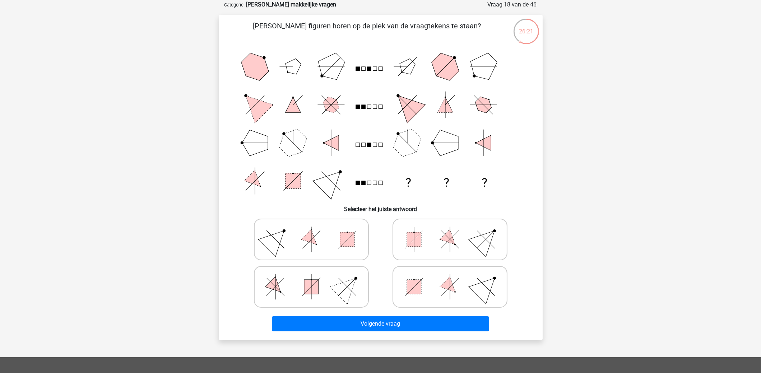
click at [341, 278] on icon at bounding box center [311, 287] width 108 height 36
click at [316, 278] on input "radio" at bounding box center [313, 275] width 5 height 5
radio input "true"
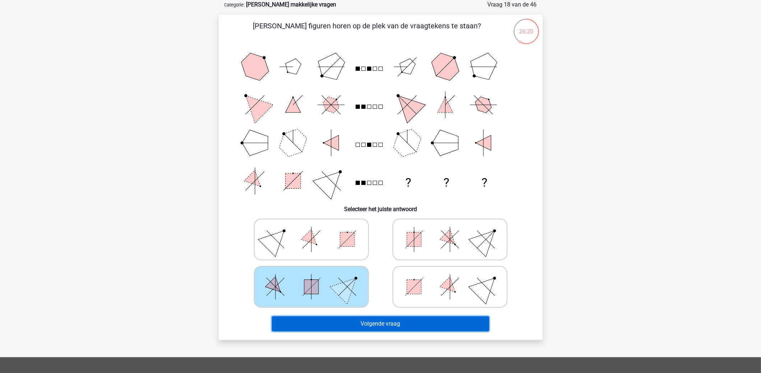
click at [366, 321] on button "Volgende vraag" at bounding box center [380, 323] width 217 height 15
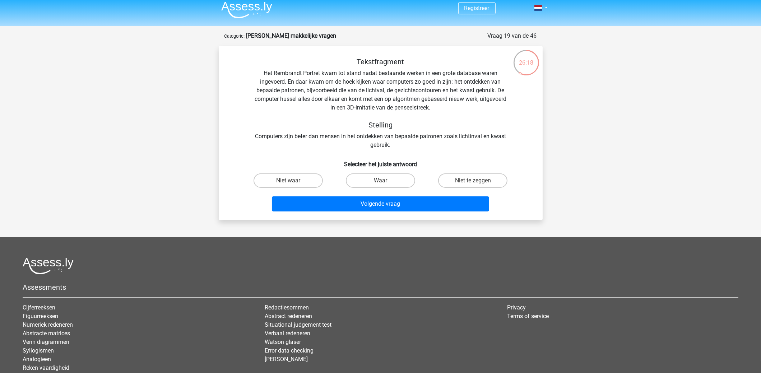
scroll to position [0, 0]
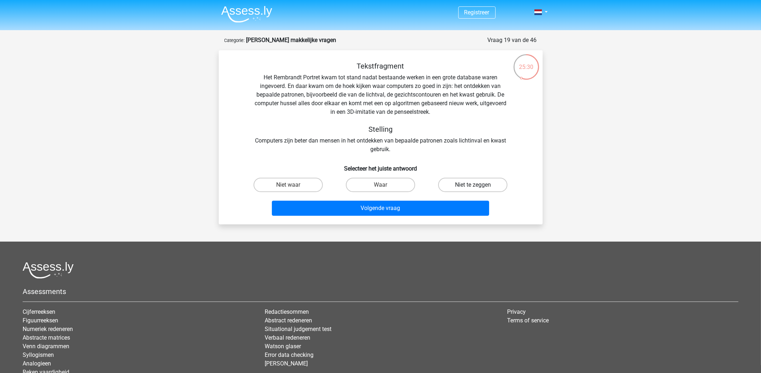
click at [463, 180] on label "Niet te zeggen" at bounding box center [472, 185] width 69 height 14
click at [473, 185] on input "Niet te zeggen" at bounding box center [475, 187] width 5 height 5
radio input "true"
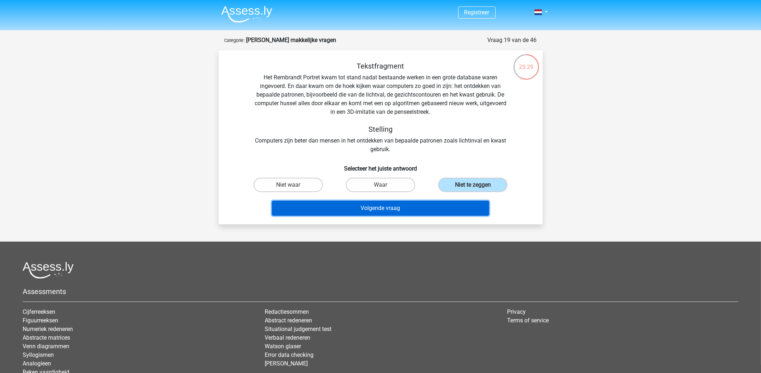
click at [448, 206] on button "Volgende vraag" at bounding box center [380, 208] width 217 height 15
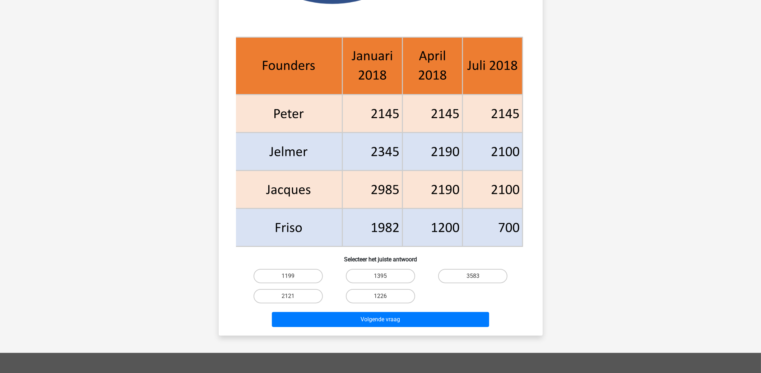
scroll to position [251, 0]
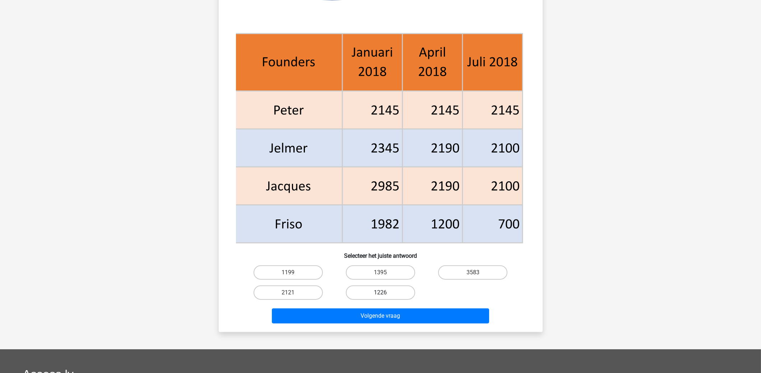
click at [389, 293] on label "1226" at bounding box center [380, 292] width 69 height 14
click at [385, 293] on input "1226" at bounding box center [382, 295] width 5 height 5
radio input "true"
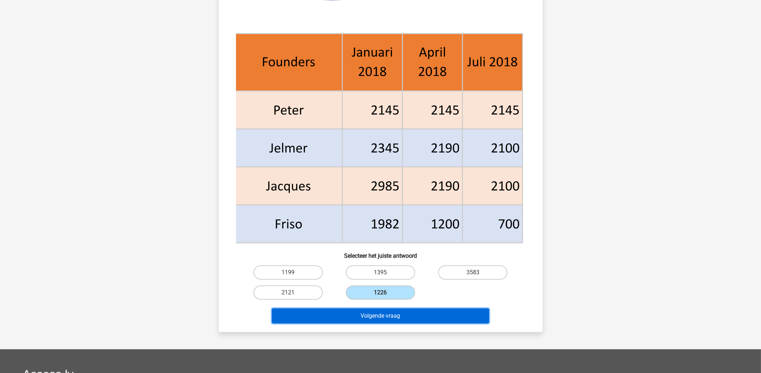
click at [398, 313] on button "Volgende vraag" at bounding box center [380, 315] width 217 height 15
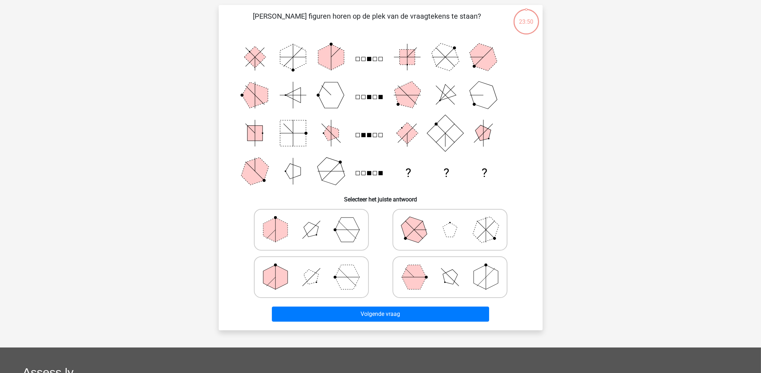
scroll to position [36, 0]
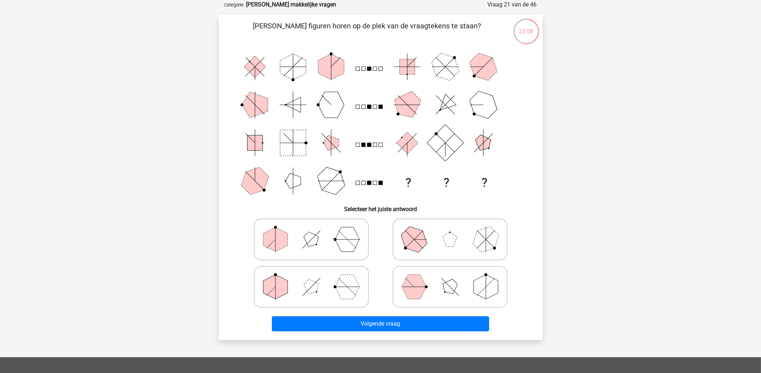
click at [431, 285] on icon at bounding box center [450, 287] width 108 height 36
click at [450, 278] on input "radio" at bounding box center [452, 275] width 5 height 5
radio input "true"
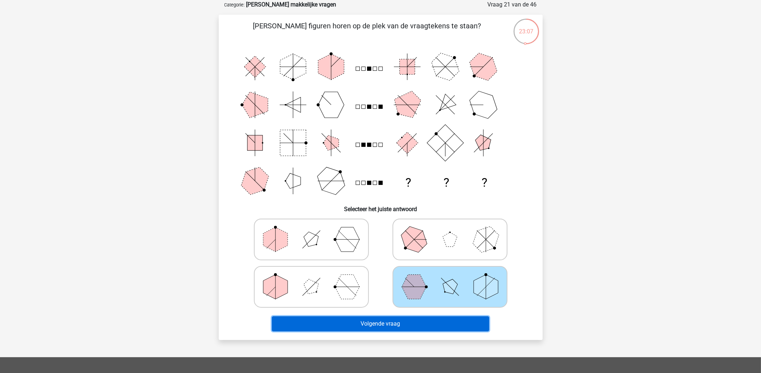
click at [428, 317] on button "Volgende vraag" at bounding box center [380, 323] width 217 height 15
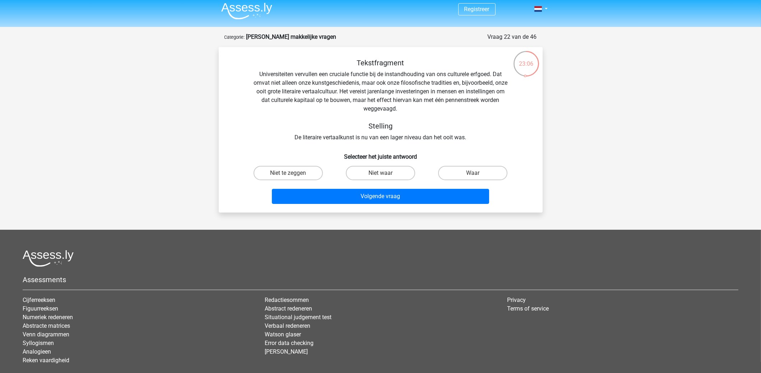
scroll to position [0, 0]
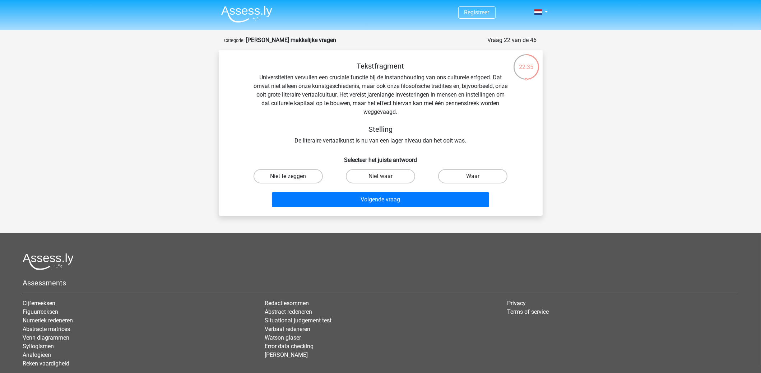
click at [298, 177] on label "Niet te zeggen" at bounding box center [287, 176] width 69 height 14
click at [293, 177] on input "Niet te zeggen" at bounding box center [290, 178] width 5 height 5
radio input "true"
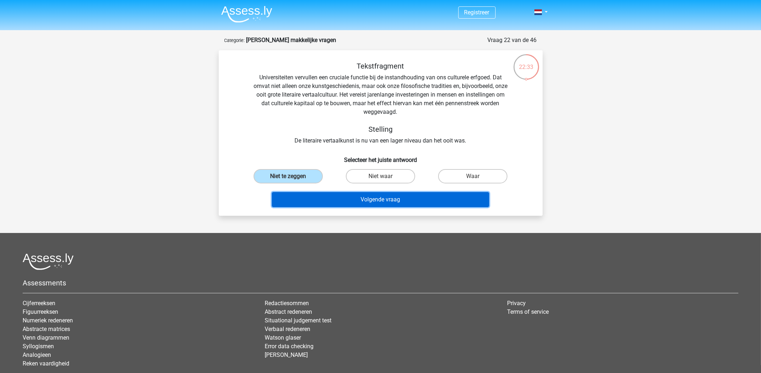
click at [335, 196] on button "Volgende vraag" at bounding box center [380, 199] width 217 height 15
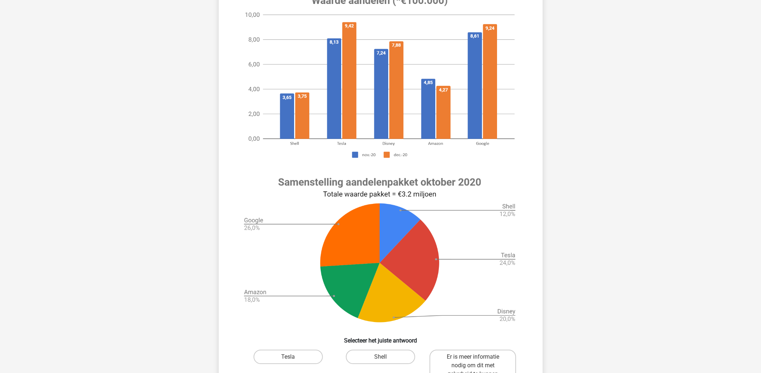
scroll to position [179, 0]
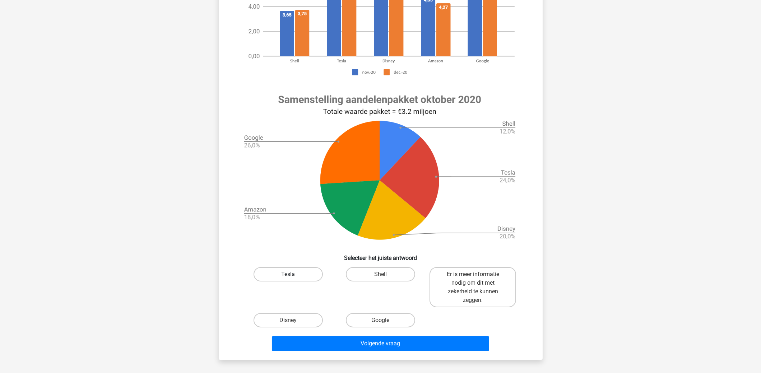
click at [311, 275] on label "Tesla" at bounding box center [287, 274] width 69 height 14
click at [293, 275] on input "Tesla" at bounding box center [290, 276] width 5 height 5
radio input "true"
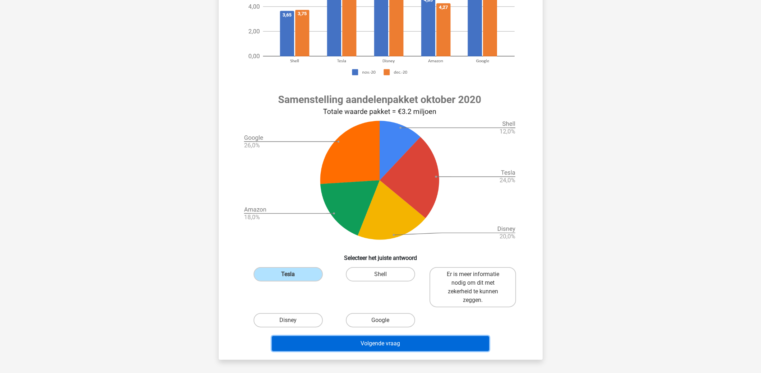
click at [384, 346] on button "Volgende vraag" at bounding box center [380, 343] width 217 height 15
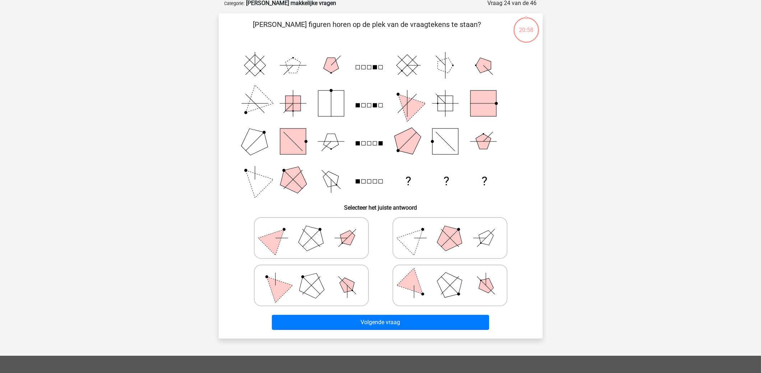
scroll to position [36, 0]
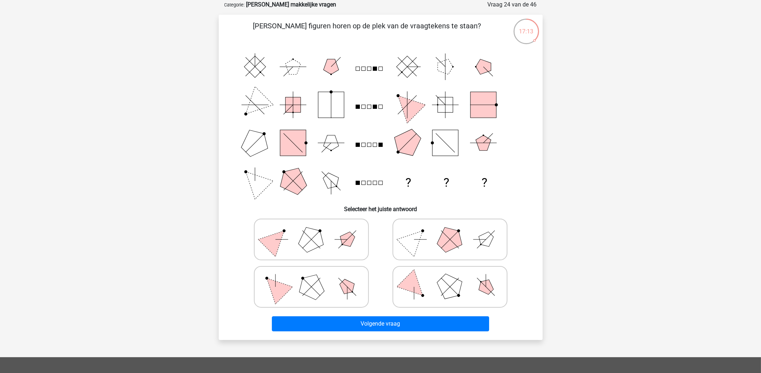
click at [456, 239] on polygon at bounding box center [449, 239] width 34 height 34
click at [454, 230] on input "radio" at bounding box center [452, 228] width 5 height 5
radio input "true"
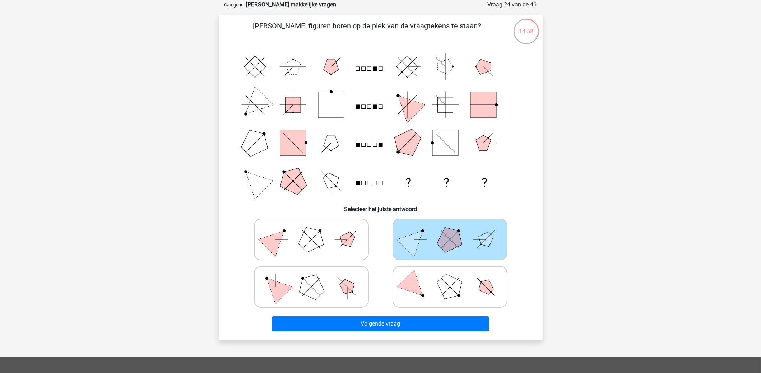
click at [314, 286] on polygon at bounding box center [311, 286] width 34 height 34
click at [314, 278] on input "radio" at bounding box center [313, 275] width 5 height 5
radio input "true"
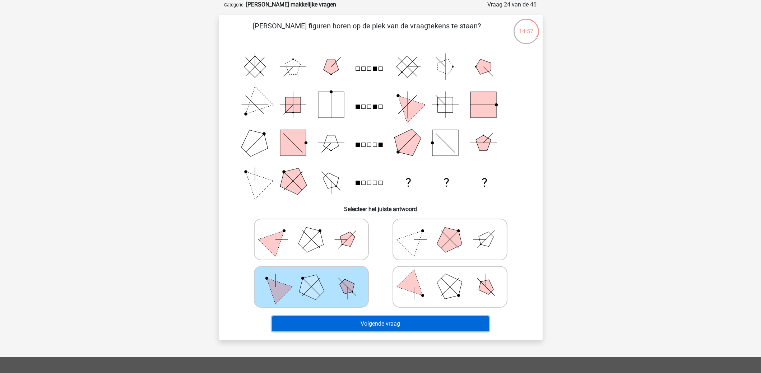
click at [367, 330] on button "Volgende vraag" at bounding box center [380, 323] width 217 height 15
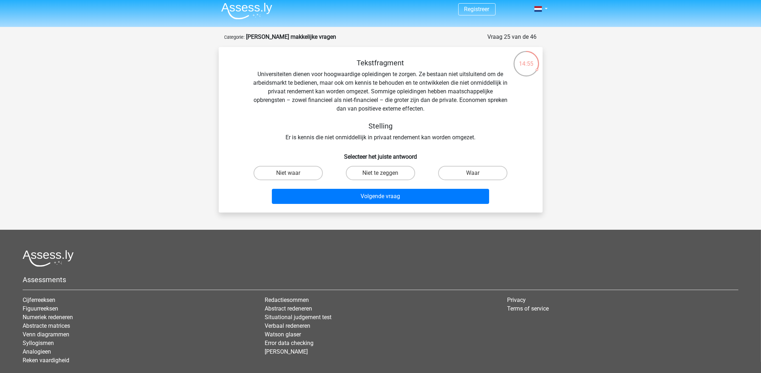
scroll to position [0, 0]
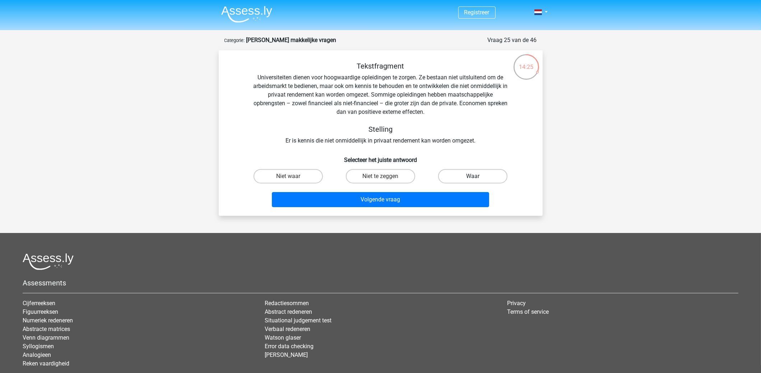
click at [456, 176] on label "Waar" at bounding box center [472, 176] width 69 height 14
click at [473, 176] on input "Waar" at bounding box center [475, 178] width 5 height 5
radio input "true"
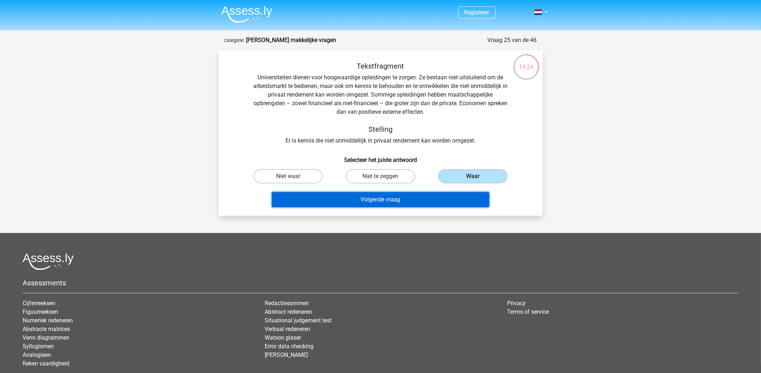
click at [438, 199] on button "Volgende vraag" at bounding box center [380, 199] width 217 height 15
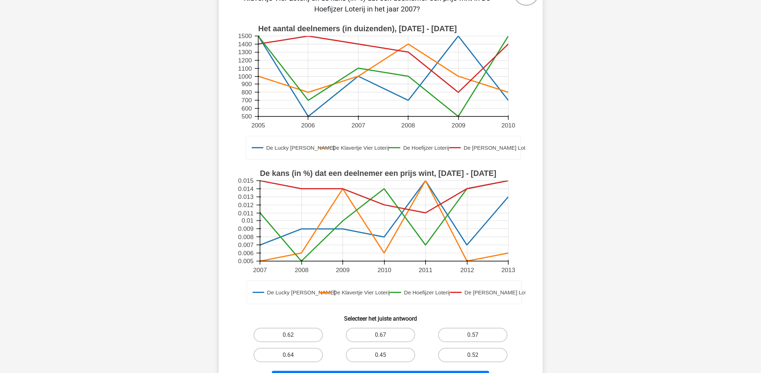
scroll to position [108, 0]
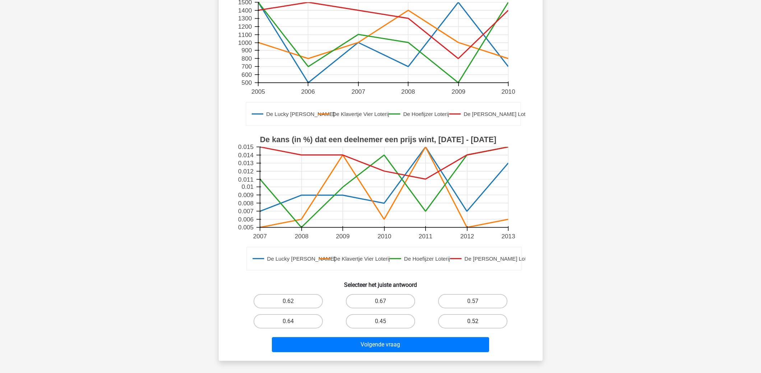
click at [479, 322] on label "0.52" at bounding box center [472, 321] width 69 height 14
click at [477, 322] on input "0.52" at bounding box center [475, 323] width 5 height 5
radio input "true"
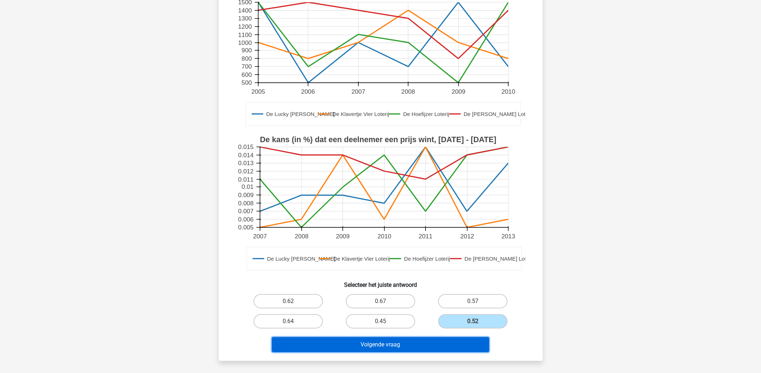
click at [466, 342] on button "Volgende vraag" at bounding box center [380, 344] width 217 height 15
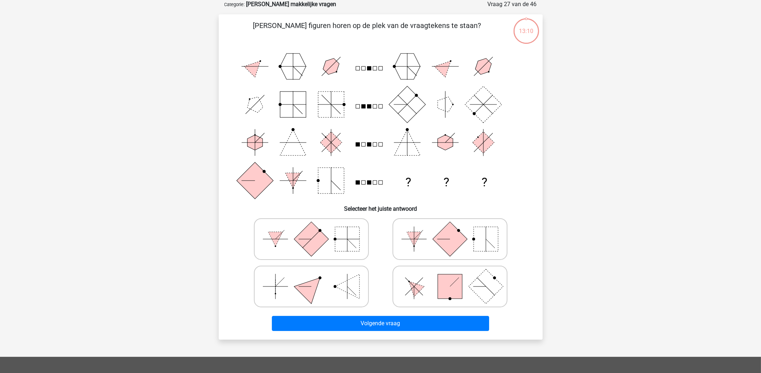
scroll to position [36, 0]
click at [333, 238] on icon at bounding box center [311, 240] width 108 height 36
click at [316, 230] on input "radio" at bounding box center [313, 228] width 5 height 5
radio input "true"
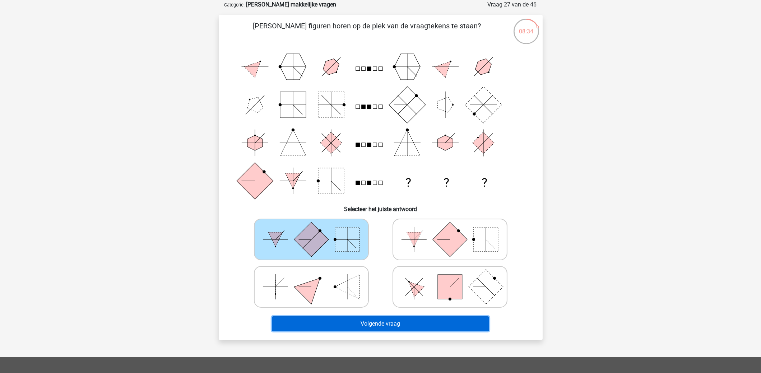
click at [379, 326] on button "Volgende vraag" at bounding box center [380, 323] width 217 height 15
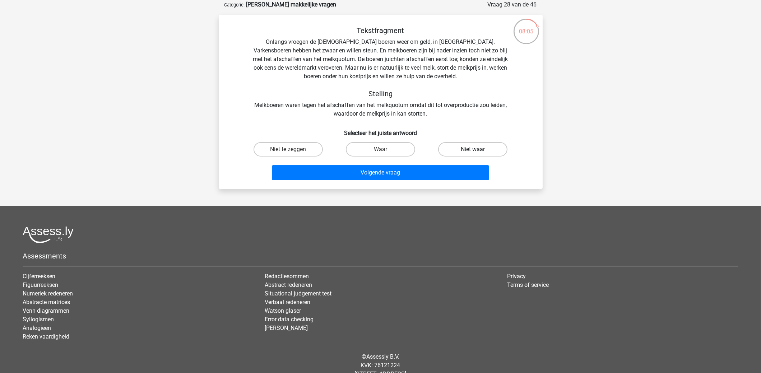
click at [455, 143] on label "Niet waar" at bounding box center [472, 149] width 69 height 14
click at [473, 149] on input "Niet waar" at bounding box center [475, 151] width 5 height 5
radio input "true"
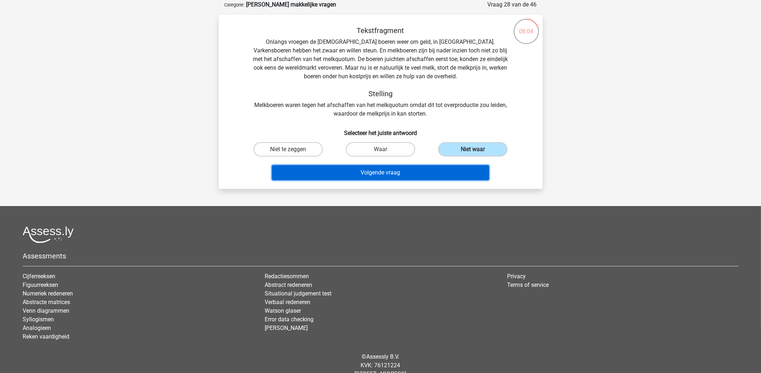
click at [448, 173] on button "Volgende vraag" at bounding box center [380, 172] width 217 height 15
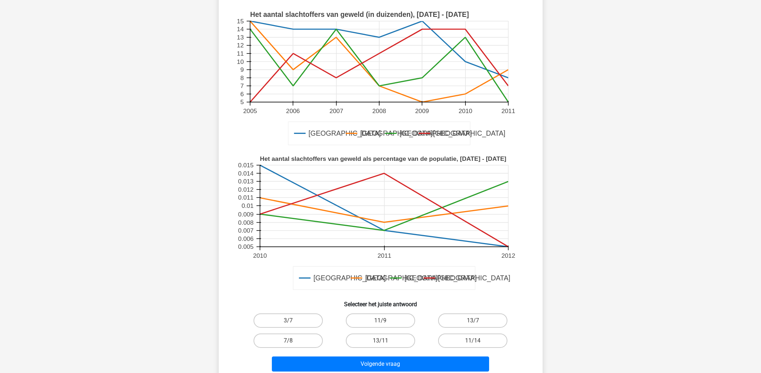
scroll to position [108, 0]
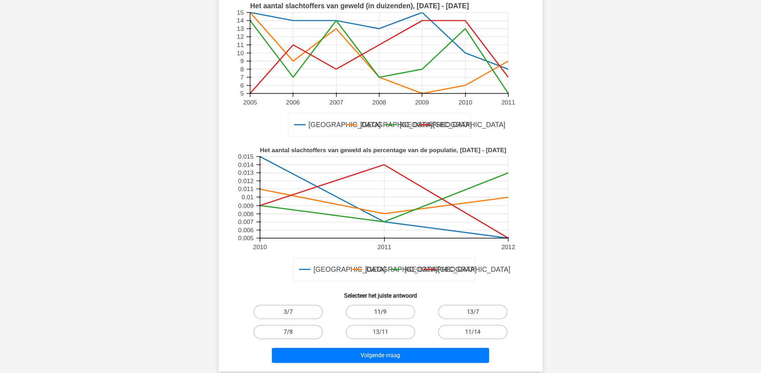
click at [395, 305] on label "11/9" at bounding box center [380, 312] width 69 height 14
click at [385, 312] on input "11/9" at bounding box center [382, 314] width 5 height 5
radio input "true"
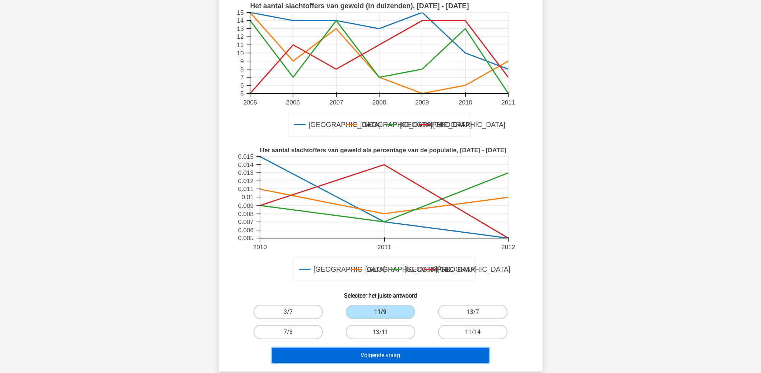
click at [415, 348] on button "Volgende vraag" at bounding box center [380, 355] width 217 height 15
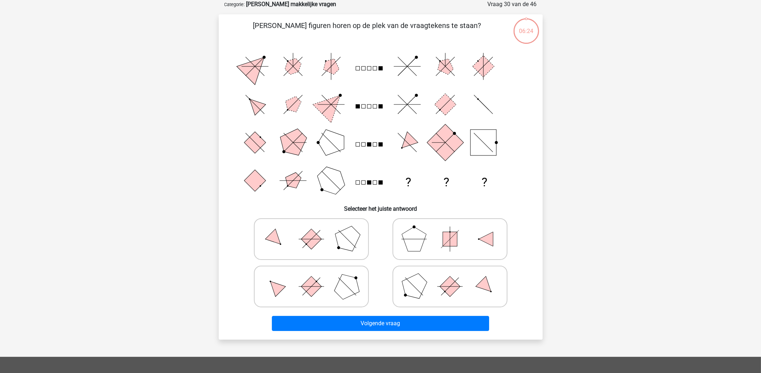
scroll to position [36, 0]
click at [314, 283] on rect at bounding box center [311, 286] width 20 height 20
click at [314, 278] on input "radio" at bounding box center [313, 275] width 5 height 5
radio input "true"
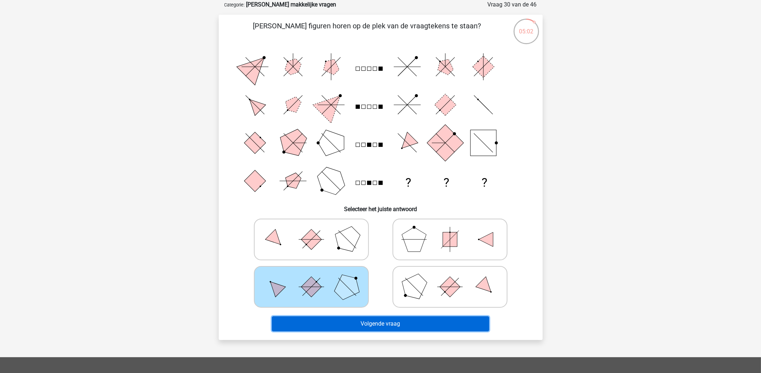
click at [377, 320] on button "Volgende vraag" at bounding box center [380, 323] width 217 height 15
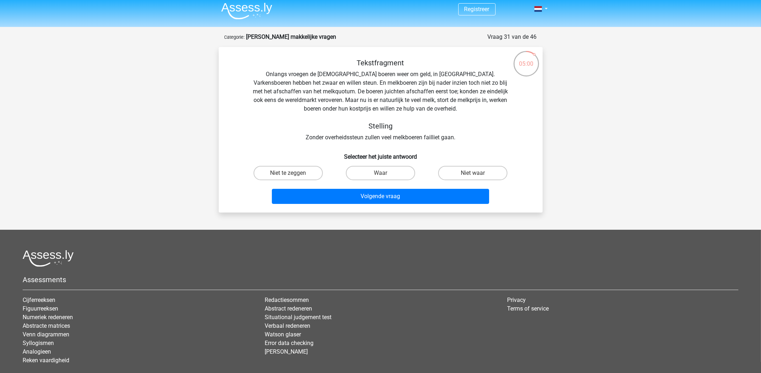
scroll to position [0, 0]
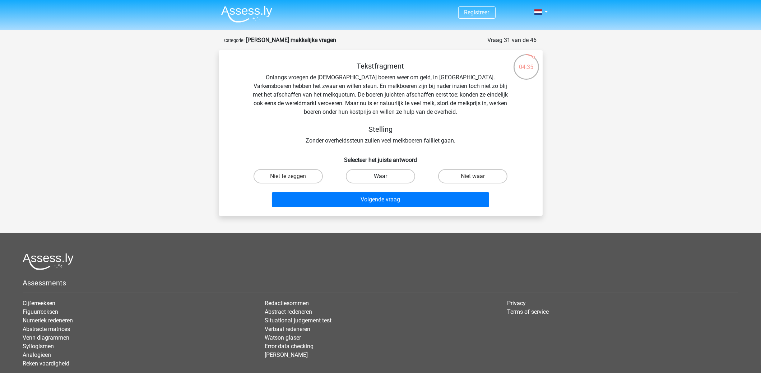
click at [398, 178] on label "Waar" at bounding box center [380, 176] width 69 height 14
click at [385, 178] on input "Waar" at bounding box center [382, 178] width 5 height 5
radio input "true"
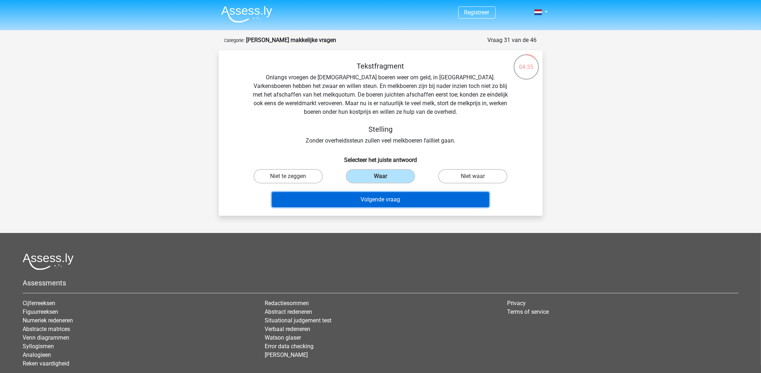
click at [391, 198] on button "Volgende vraag" at bounding box center [380, 199] width 217 height 15
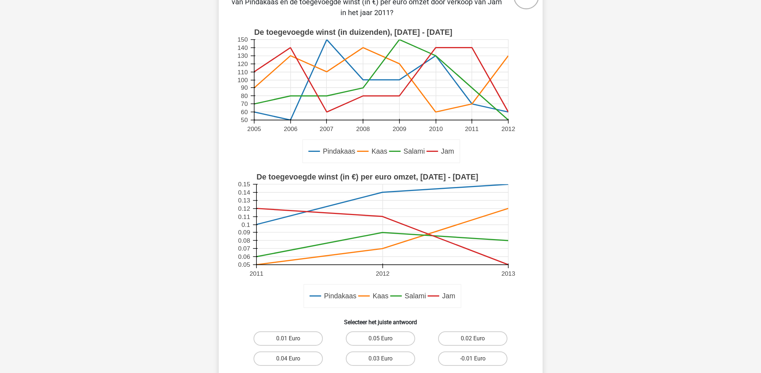
scroll to position [108, 0]
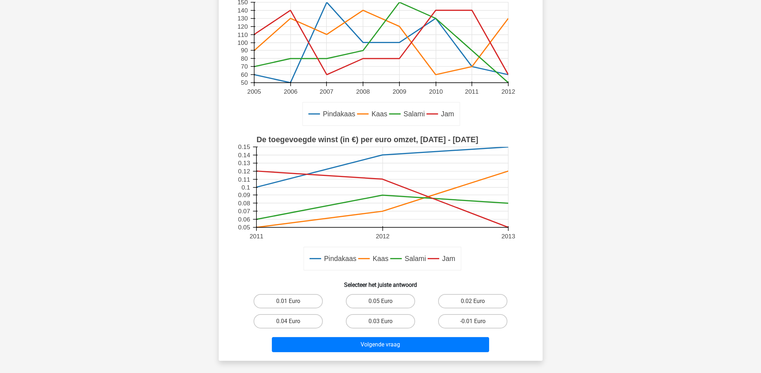
click at [474, 302] on input "0.02 Euro" at bounding box center [475, 303] width 5 height 5
radio input "true"
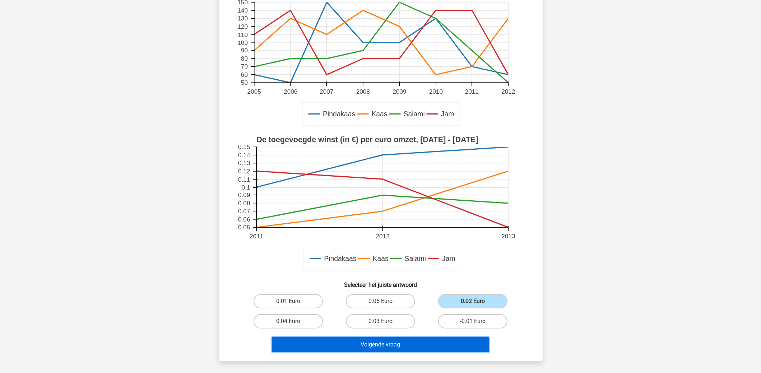
click at [444, 346] on button "Volgende vraag" at bounding box center [380, 344] width 217 height 15
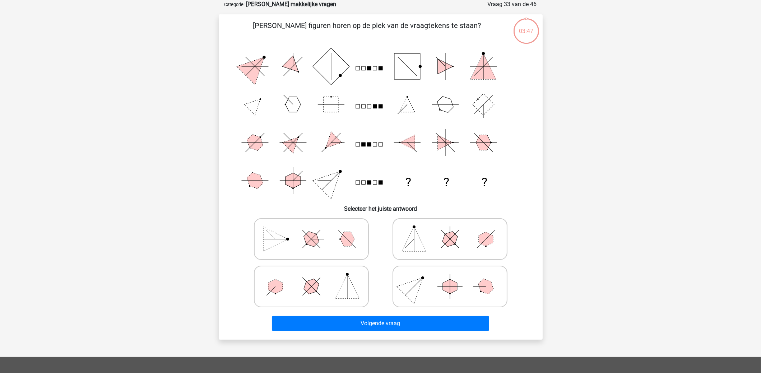
scroll to position [36, 0]
drag, startPoint x: 440, startPoint y: 239, endPoint x: 444, endPoint y: 241, distance: 5.0
click at [444, 241] on icon at bounding box center [450, 240] width 108 height 36
click at [450, 230] on input "radio" at bounding box center [452, 228] width 5 height 5
radio input "true"
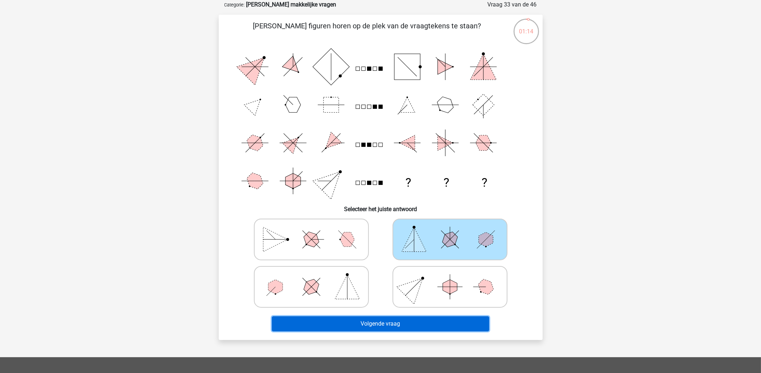
click at [418, 325] on button "Volgende vraag" at bounding box center [380, 323] width 217 height 15
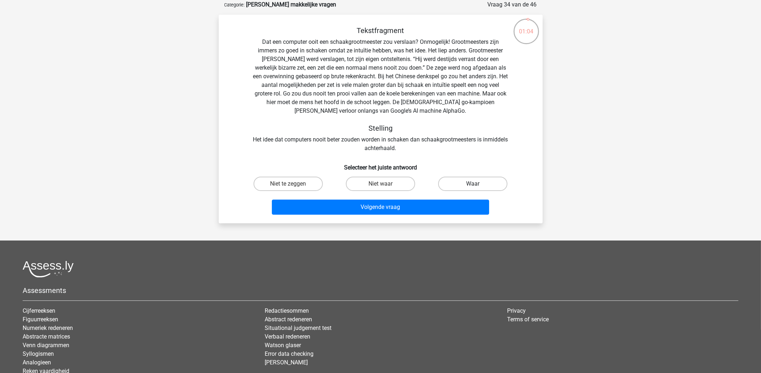
click at [452, 180] on label "Waar" at bounding box center [472, 184] width 69 height 14
click at [473, 184] on input "Waar" at bounding box center [475, 186] width 5 height 5
radio input "true"
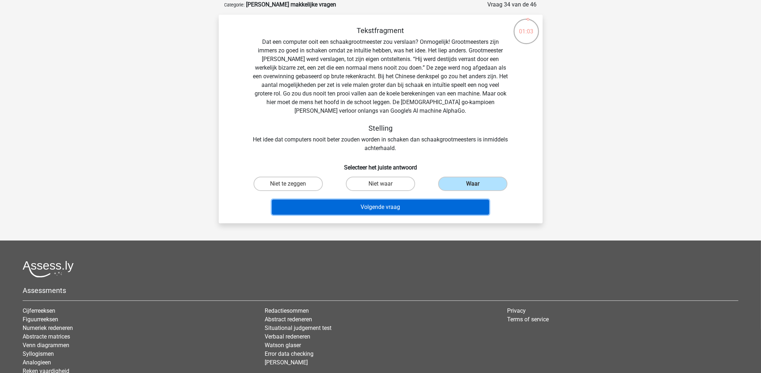
click at [428, 204] on button "Volgende vraag" at bounding box center [380, 207] width 217 height 15
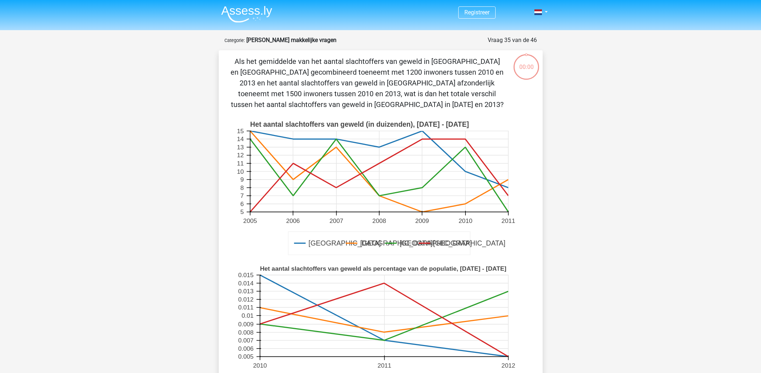
scroll to position [36, 0]
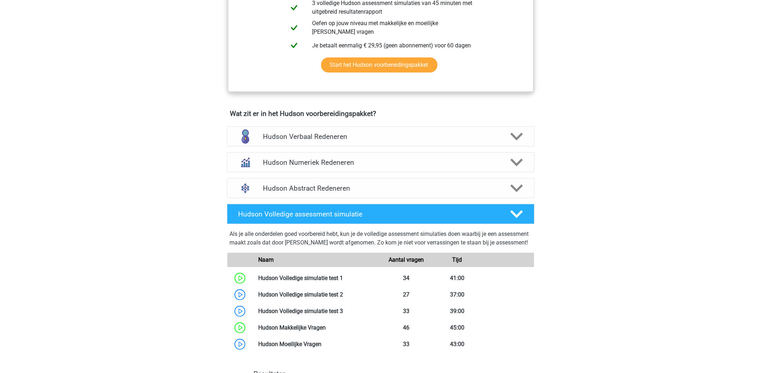
scroll to position [359, 0]
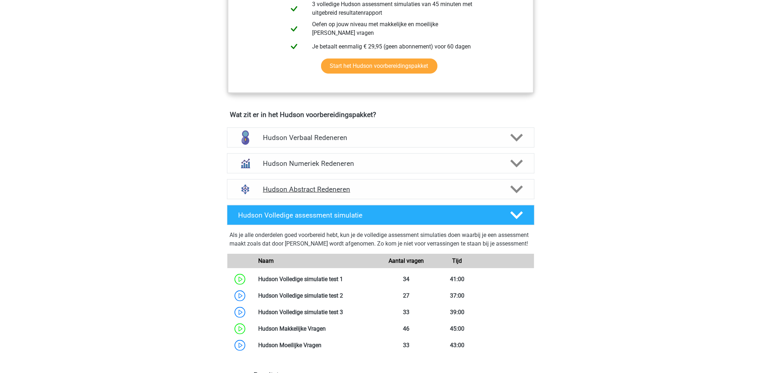
click at [282, 191] on h4 "Hudson Abstract Redeneren" at bounding box center [380, 189] width 235 height 8
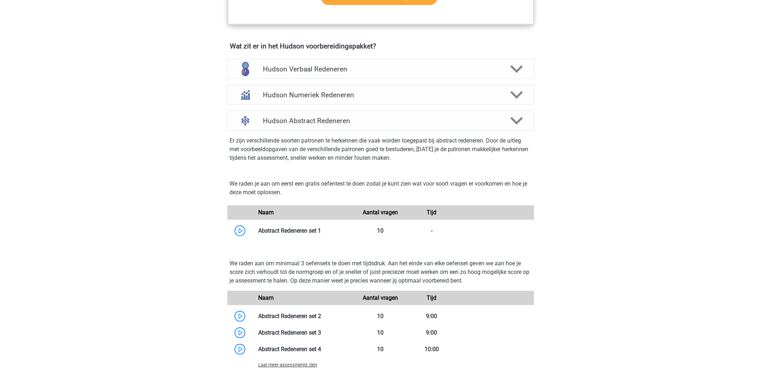
scroll to position [431, 0]
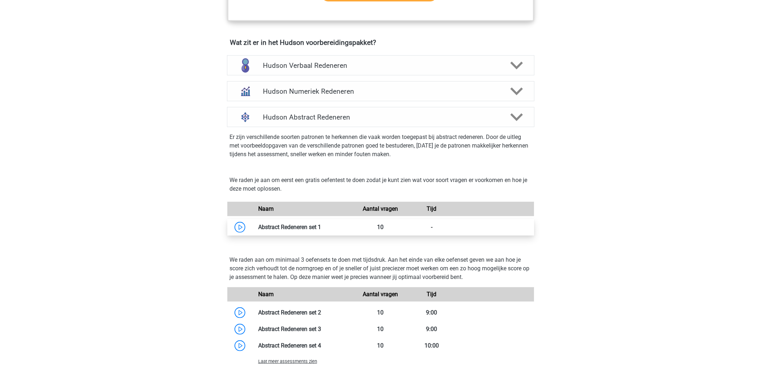
click at [321, 228] on link at bounding box center [321, 227] width 0 height 7
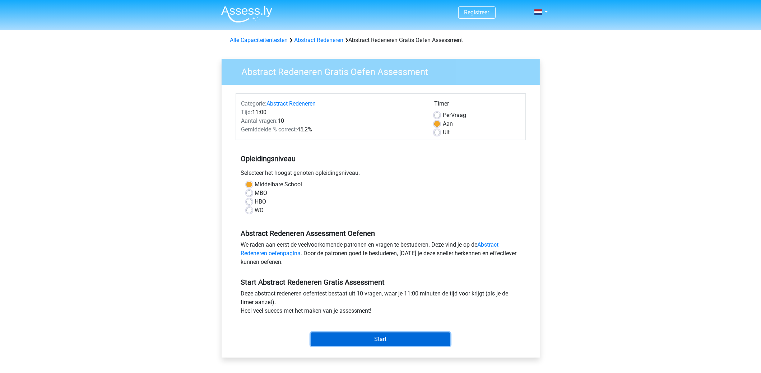
click at [422, 337] on input "Start" at bounding box center [381, 339] width 140 height 14
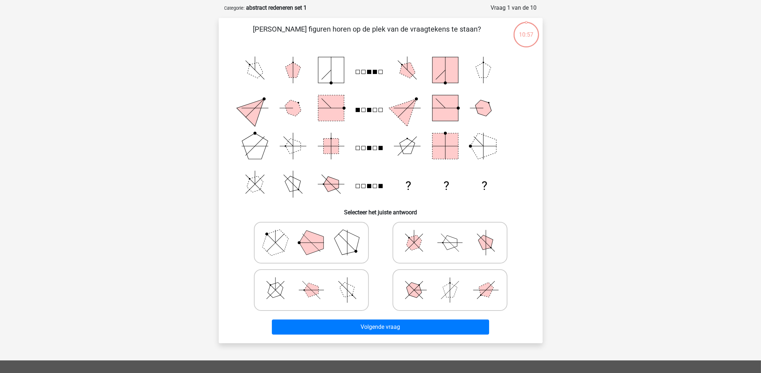
scroll to position [36, 0]
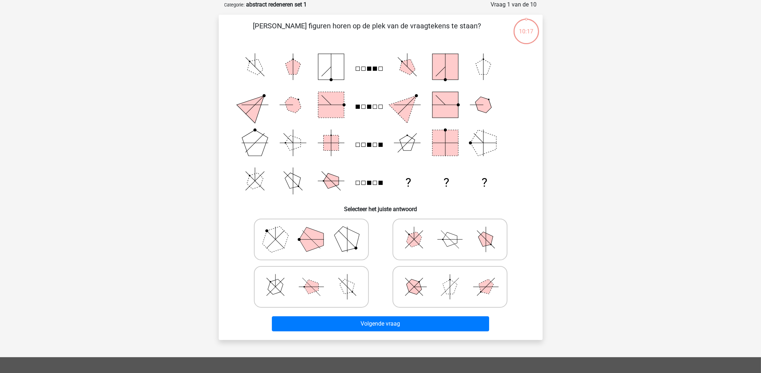
click at [328, 233] on icon at bounding box center [311, 240] width 108 height 36
click at [316, 230] on input "radio" at bounding box center [313, 228] width 5 height 5
radio input "true"
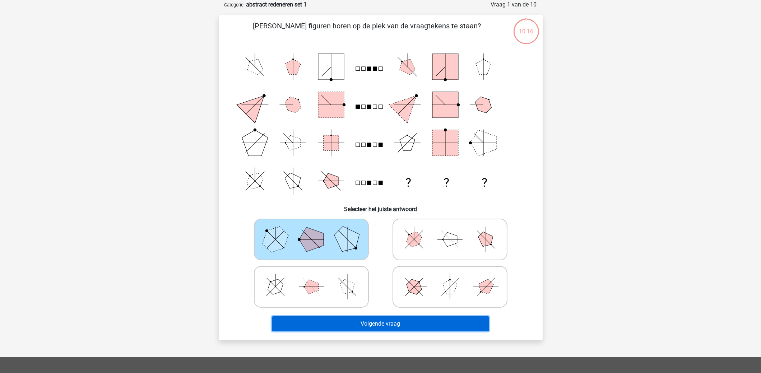
click at [384, 324] on button "Volgende vraag" at bounding box center [380, 323] width 217 height 15
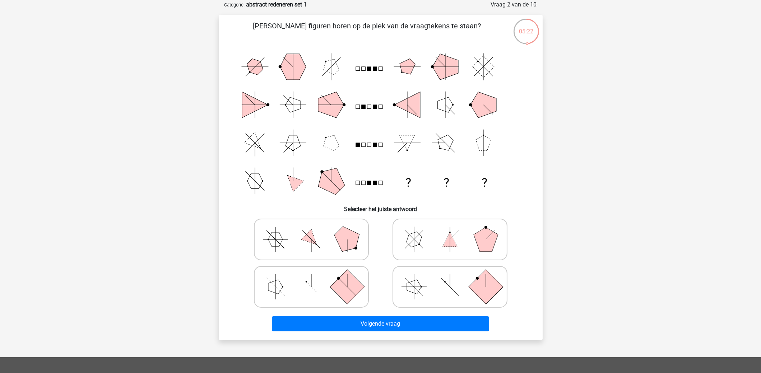
click at [424, 284] on icon at bounding box center [450, 287] width 108 height 36
click at [450, 278] on input "radio" at bounding box center [452, 275] width 5 height 5
radio input "true"
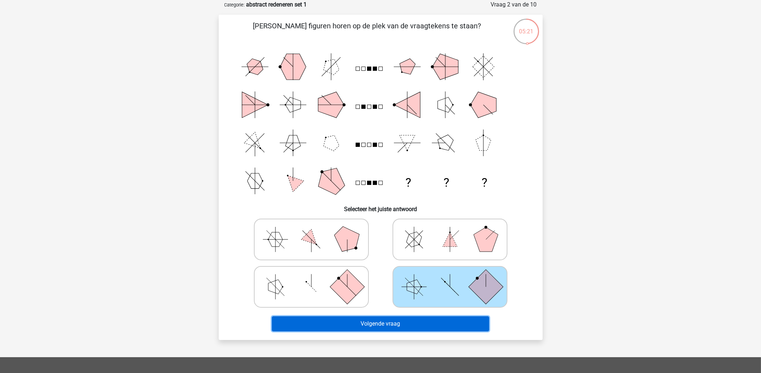
click at [432, 318] on button "Volgende vraag" at bounding box center [380, 323] width 217 height 15
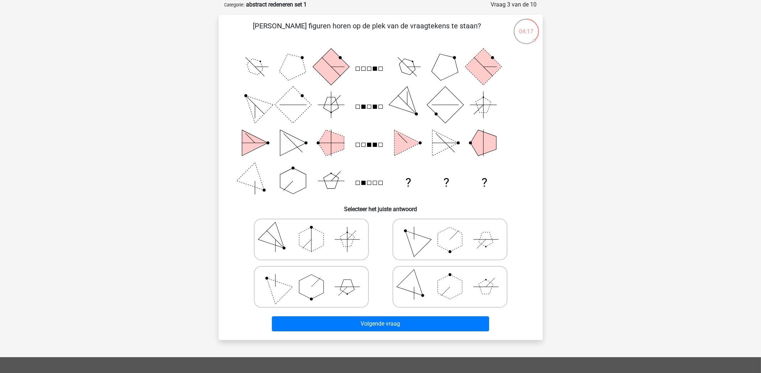
click at [345, 289] on polygon at bounding box center [347, 287] width 14 height 14
click at [316, 278] on input "radio" at bounding box center [313, 275] width 5 height 5
radio input "true"
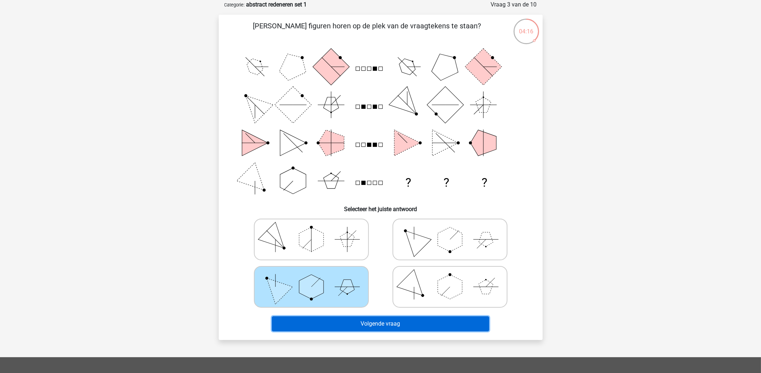
click at [373, 325] on button "Volgende vraag" at bounding box center [380, 323] width 217 height 15
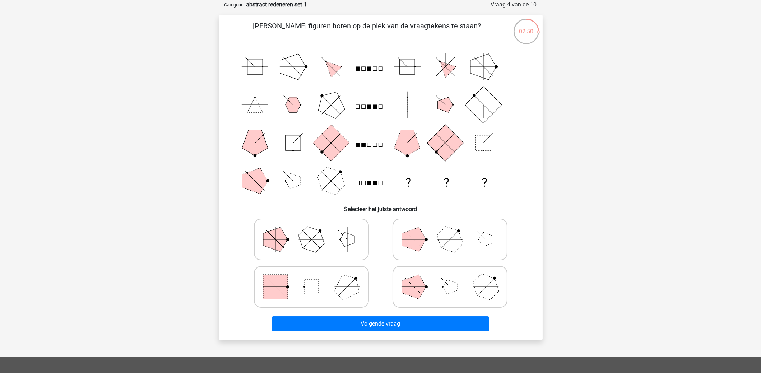
click at [332, 289] on icon at bounding box center [311, 287] width 108 height 36
click at [316, 278] on input "radio" at bounding box center [313, 275] width 5 height 5
radio input "true"
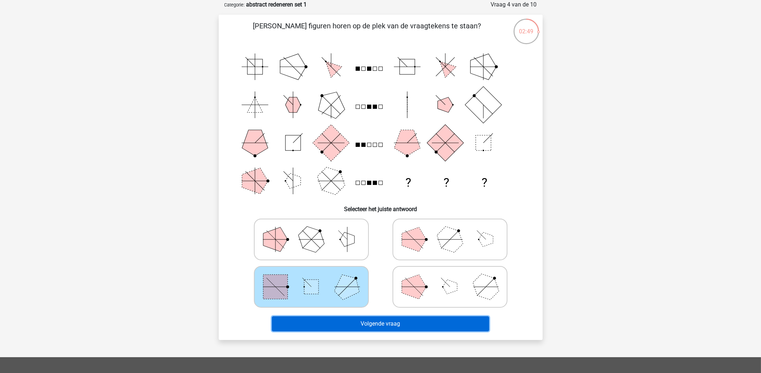
click at [358, 325] on button "Volgende vraag" at bounding box center [380, 323] width 217 height 15
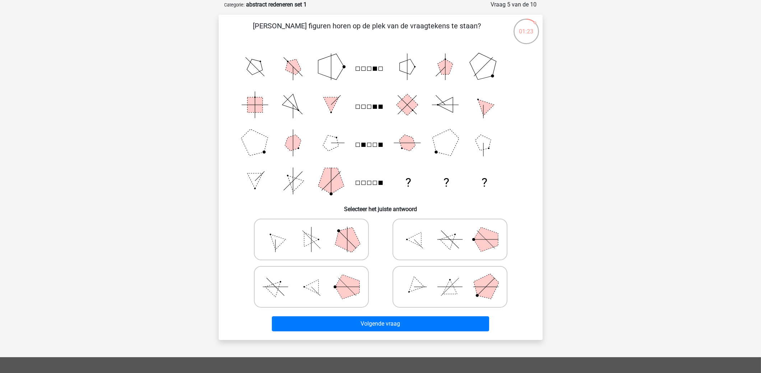
click at [493, 283] on polygon at bounding box center [485, 286] width 34 height 34
click at [454, 278] on input "radio" at bounding box center [452, 275] width 5 height 5
radio input "true"
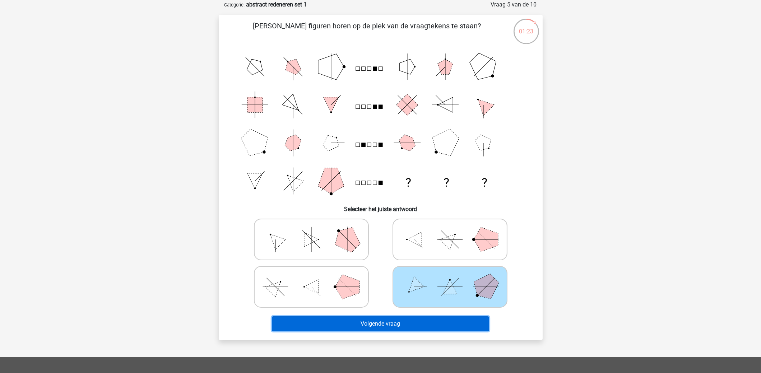
click at [472, 321] on button "Volgende vraag" at bounding box center [380, 323] width 217 height 15
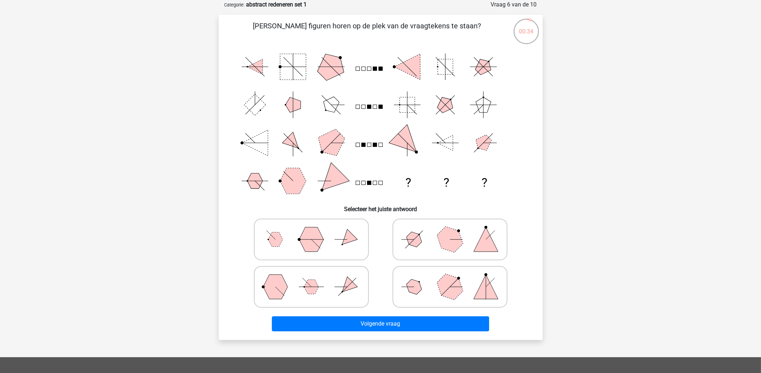
click at [463, 279] on icon at bounding box center [450, 287] width 108 height 36
click at [454, 278] on input "radio" at bounding box center [452, 275] width 5 height 5
radio input "true"
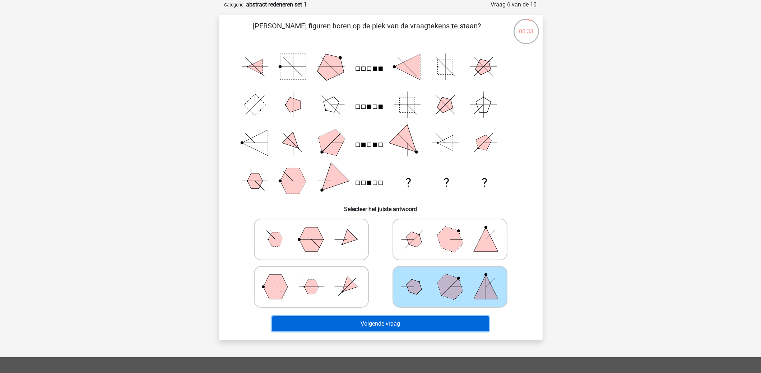
click at [461, 321] on button "Volgende vraag" at bounding box center [380, 323] width 217 height 15
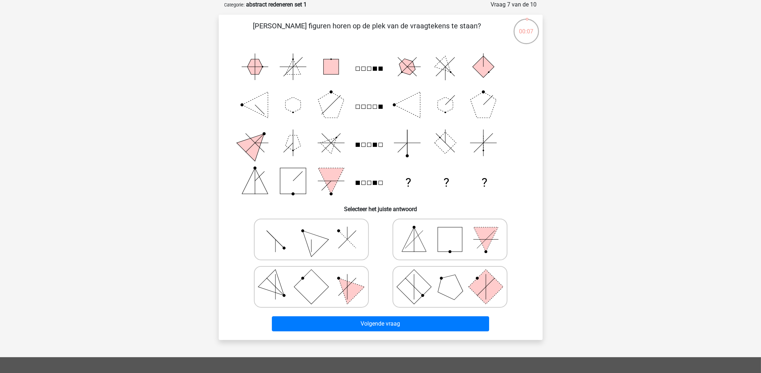
click at [329, 236] on icon at bounding box center [311, 240] width 108 height 36
click at [316, 230] on input "radio" at bounding box center [313, 228] width 5 height 5
radio input "true"
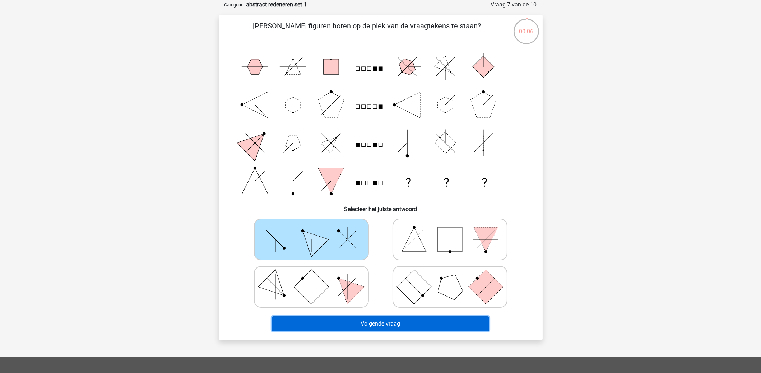
click at [402, 319] on button "Volgende vraag" at bounding box center [380, 323] width 217 height 15
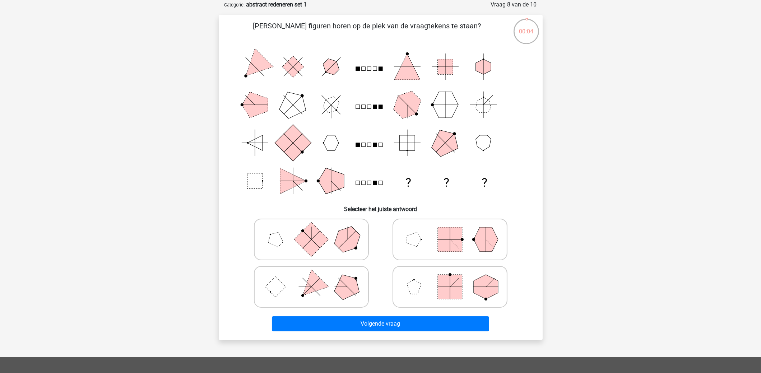
click at [465, 236] on icon at bounding box center [450, 240] width 108 height 36
click at [454, 230] on input "radio" at bounding box center [452, 228] width 5 height 5
radio input "true"
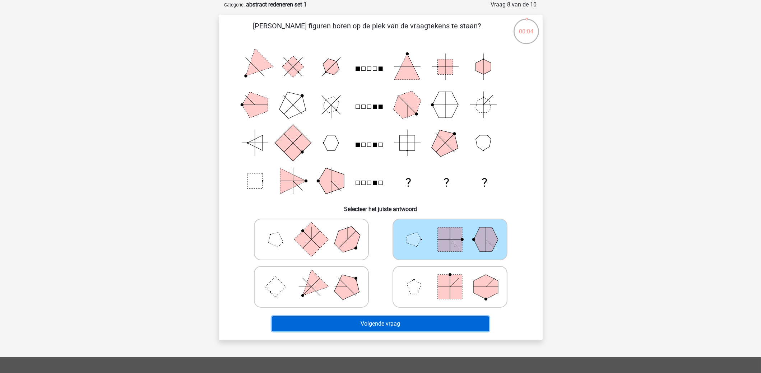
click at [460, 324] on button "Volgende vraag" at bounding box center [380, 323] width 217 height 15
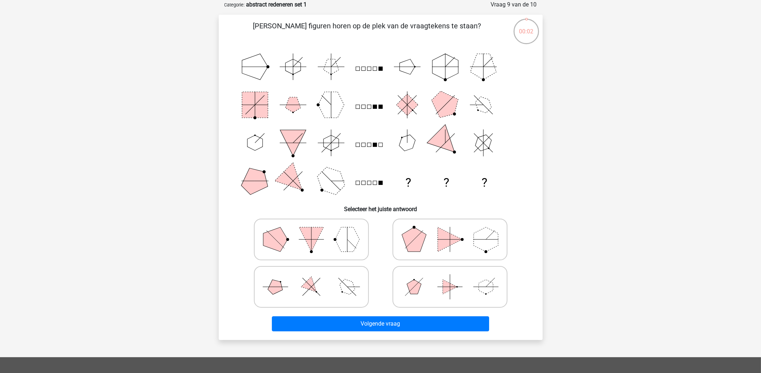
click at [444, 293] on icon at bounding box center [450, 287] width 108 height 36
click at [450, 278] on input "radio" at bounding box center [452, 275] width 5 height 5
radio input "true"
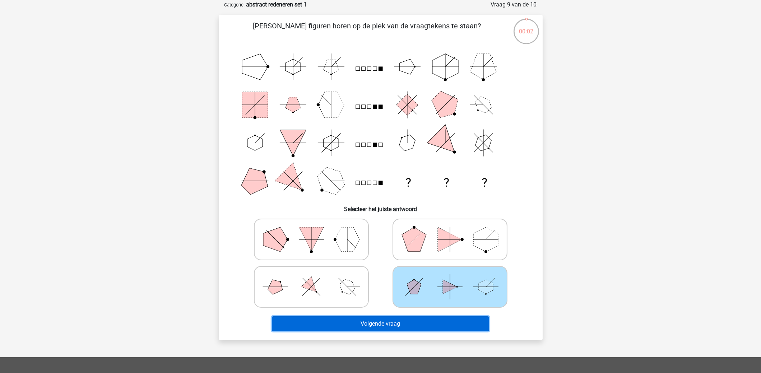
click at [444, 319] on button "Volgende vraag" at bounding box center [380, 323] width 217 height 15
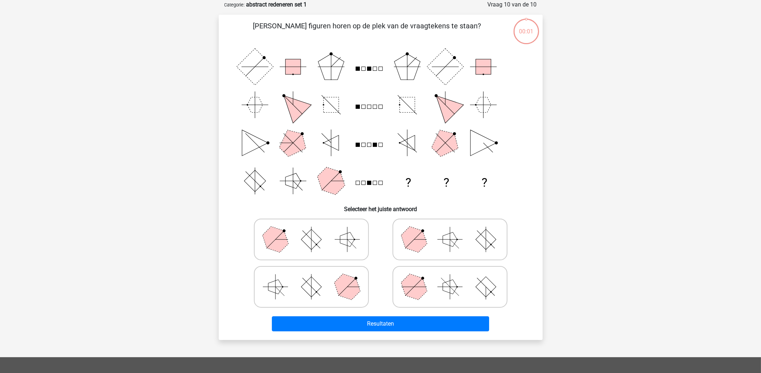
click at [438, 287] on icon at bounding box center [450, 287] width 108 height 36
click at [450, 278] on input "radio" at bounding box center [452, 275] width 5 height 5
radio input "true"
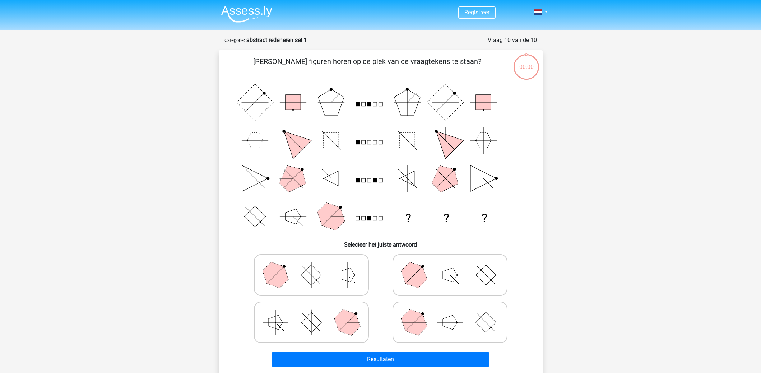
scroll to position [36, 0]
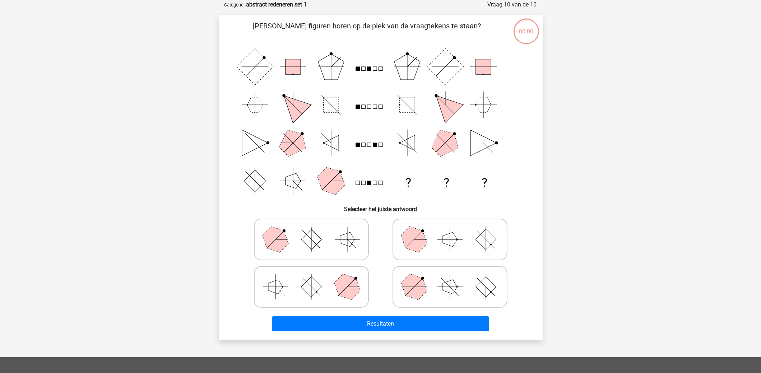
click at [430, 325] on button "Resultaten" at bounding box center [380, 323] width 217 height 15
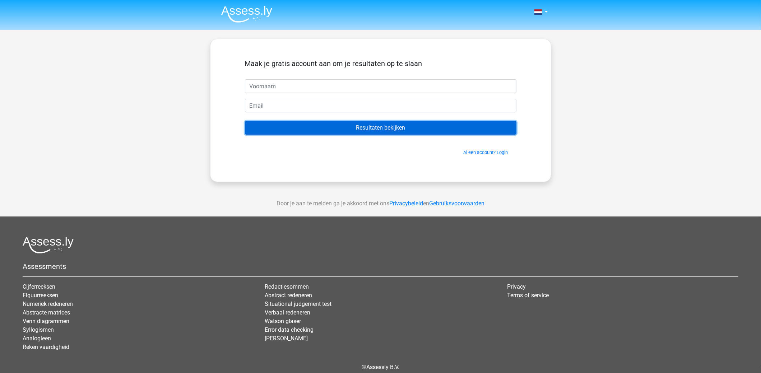
click at [310, 131] on input "Resultaten bekijken" at bounding box center [380, 128] width 271 height 14
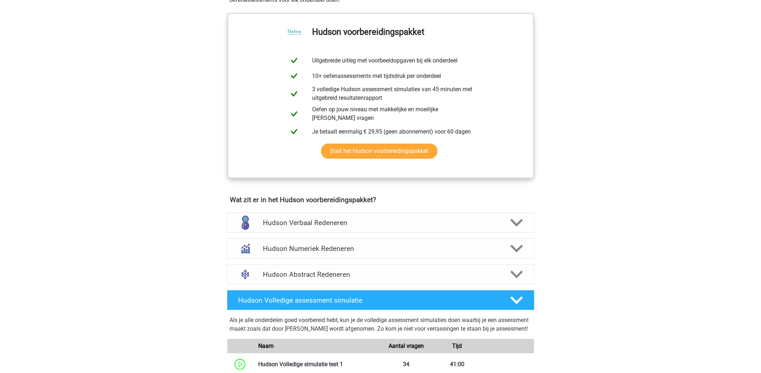
scroll to position [251, 0]
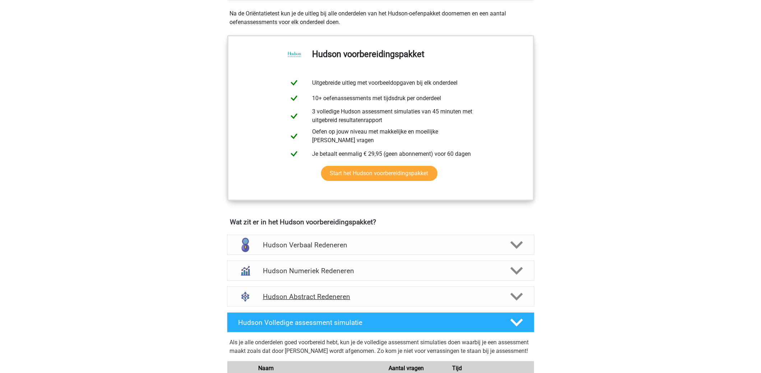
click at [282, 294] on h4 "Hudson Abstract Redeneren" at bounding box center [380, 297] width 235 height 8
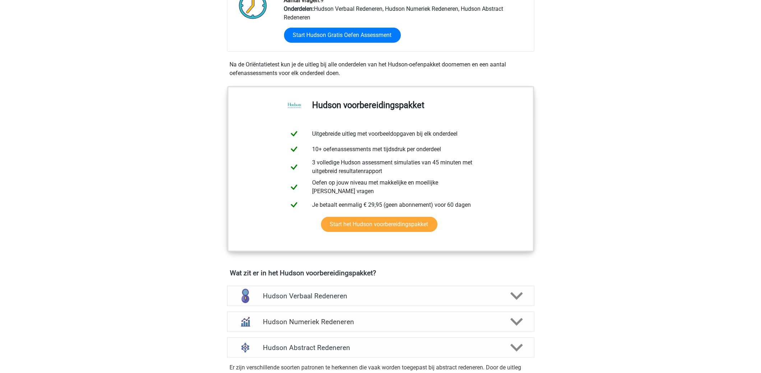
scroll to position [179, 0]
